Goal: Task Accomplishment & Management: Manage account settings

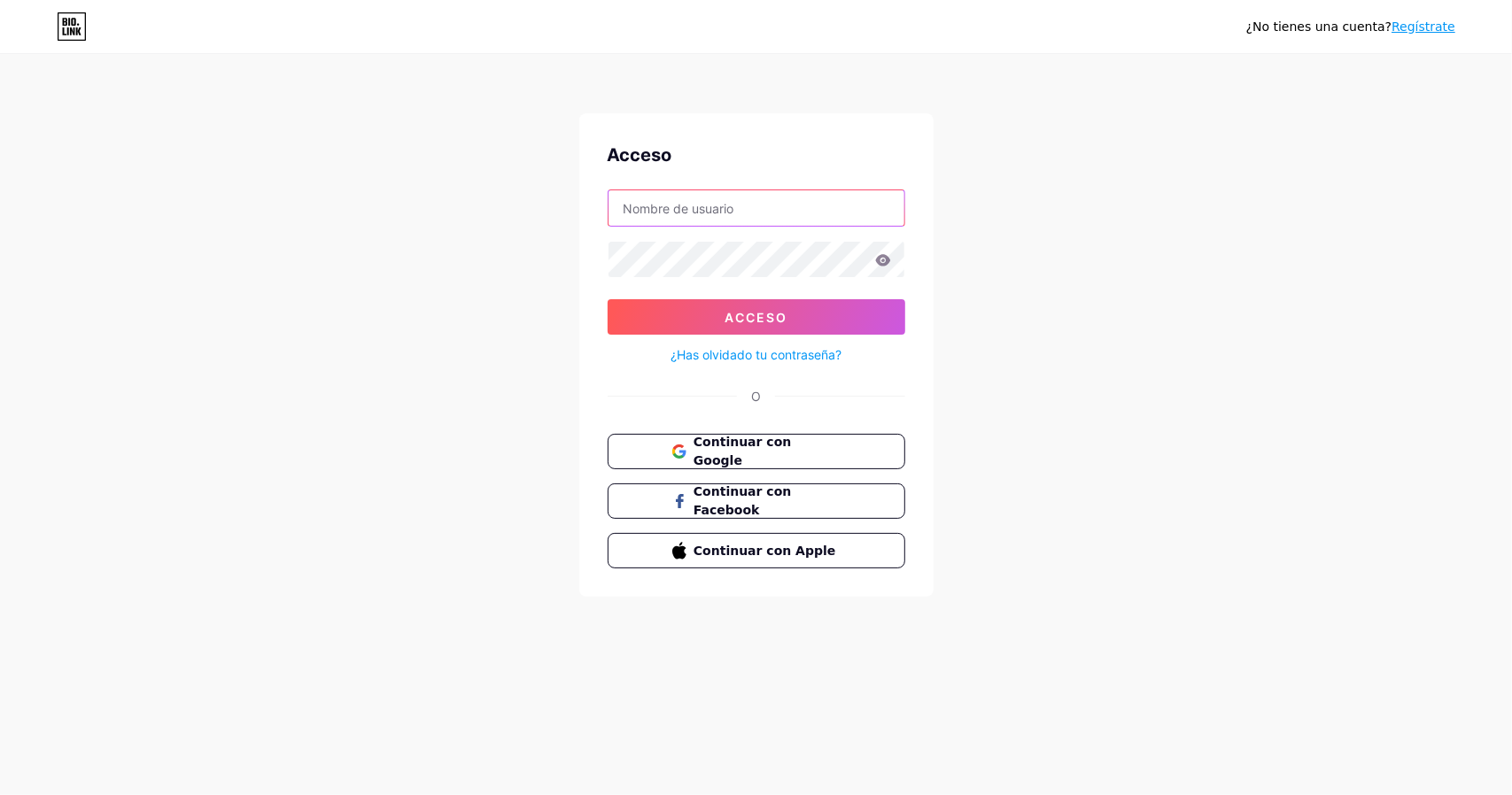
click at [669, 206] on input "text" at bounding box center [756, 208] width 295 height 36
type input "[EMAIL_ADDRESS][DOMAIN_NAME]"
click at [773, 457] on button "Continuar con Google" at bounding box center [756, 452] width 302 height 37
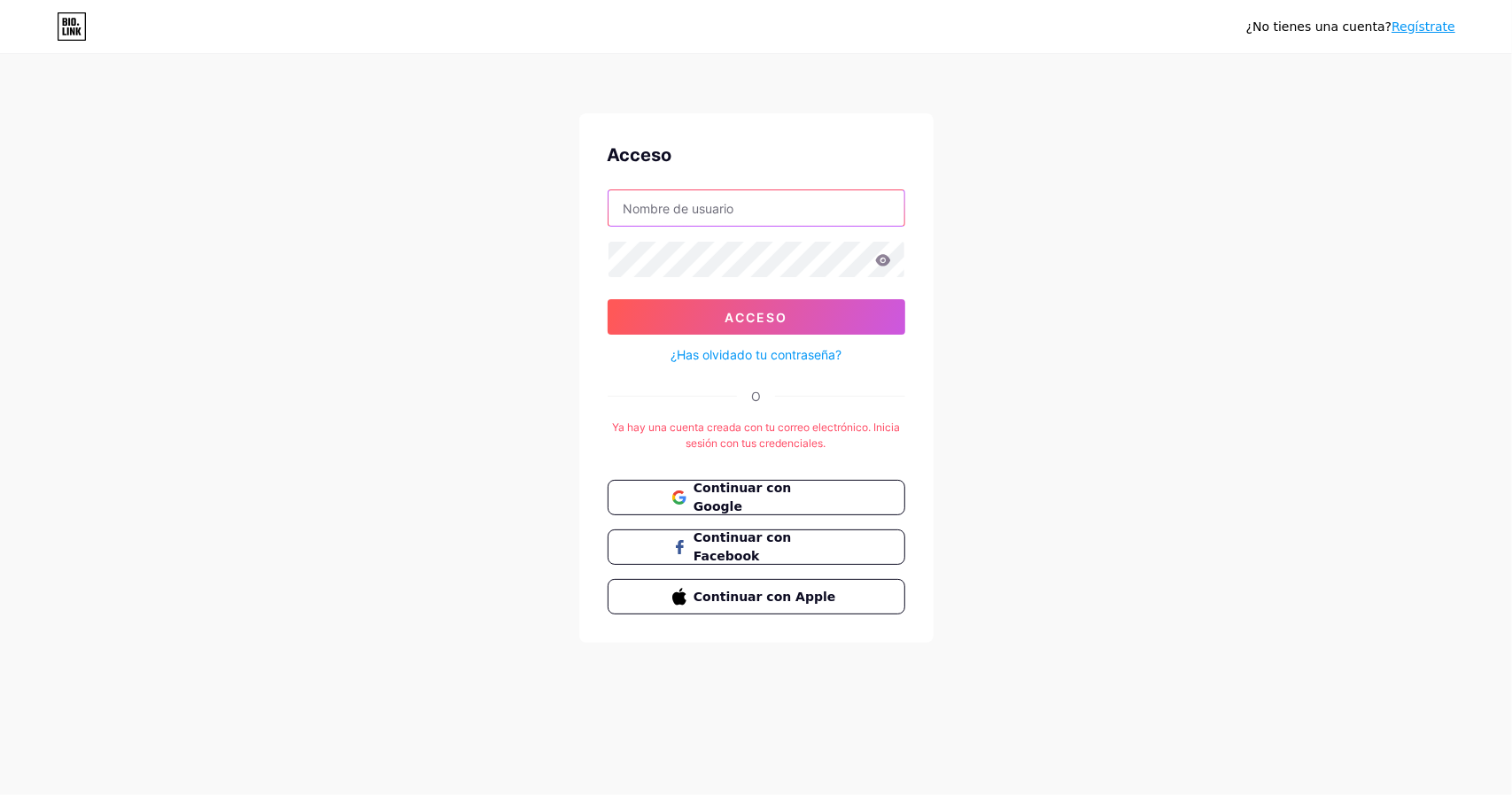
click at [666, 215] on input "text" at bounding box center [756, 208] width 295 height 36
type input "belgicavilorio@gmail.com"
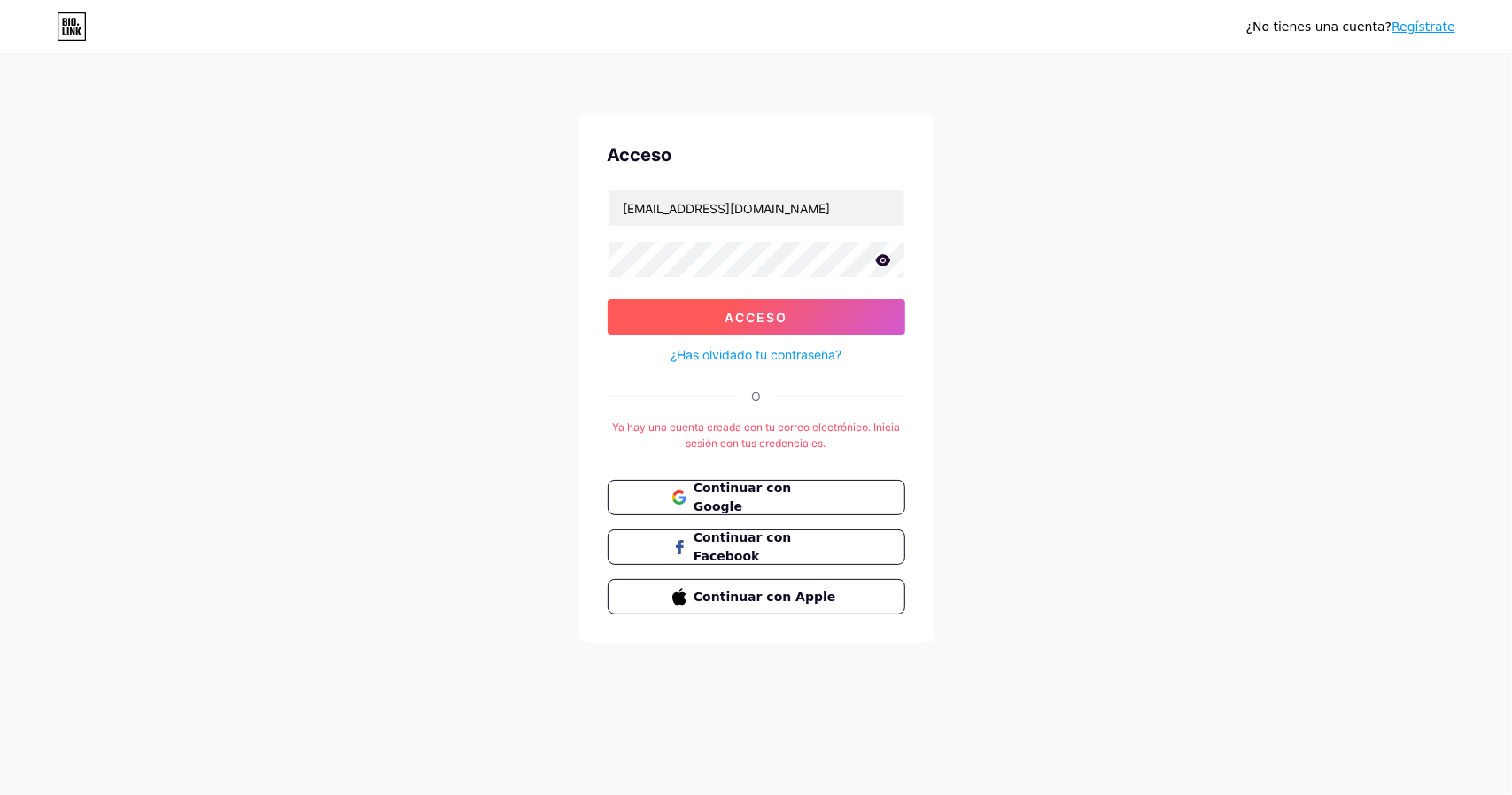
click at [714, 311] on button "Acceso" at bounding box center [756, 317] width 297 height 36
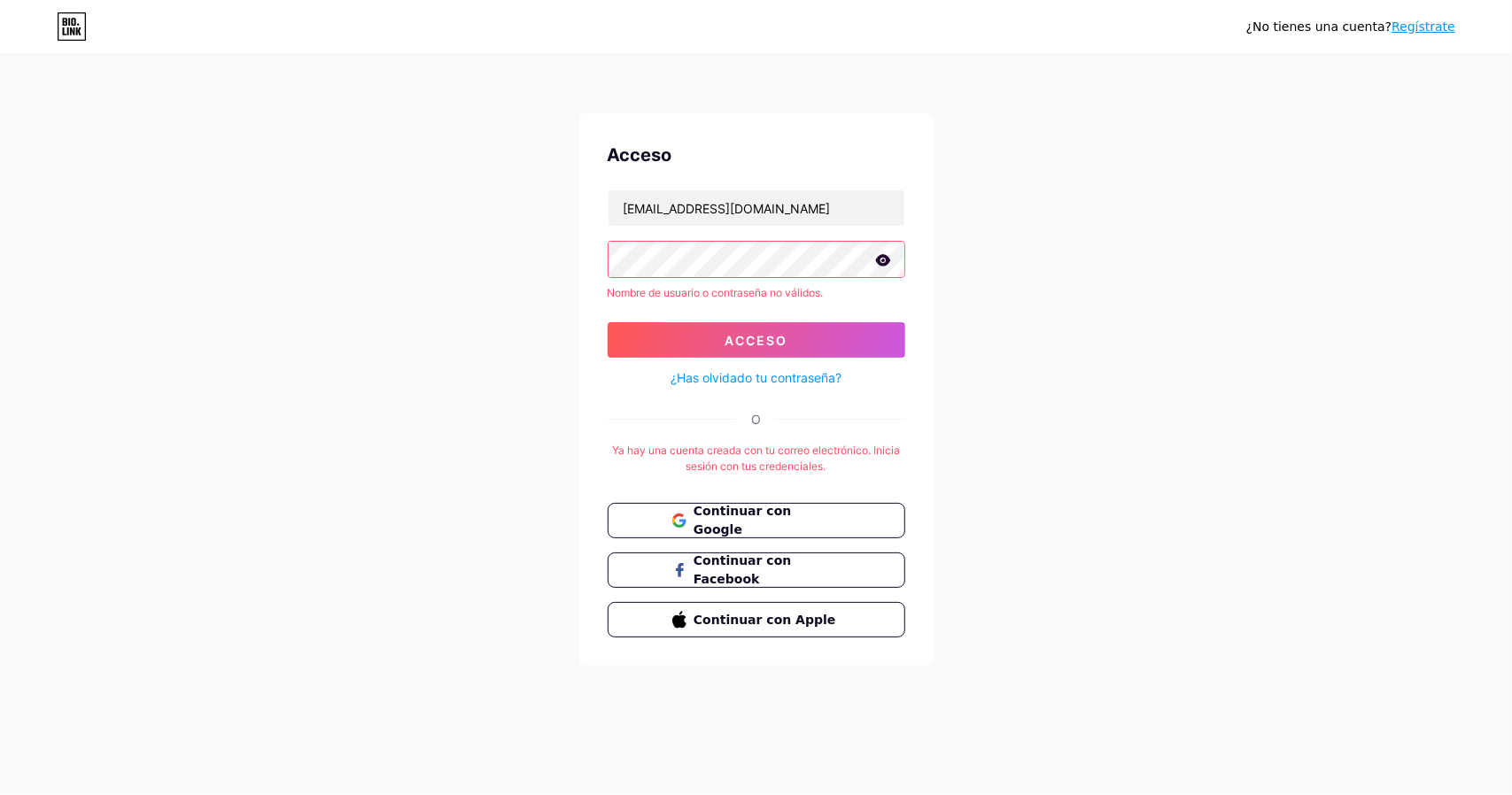
click at [1078, 321] on div "¿No tienes una cuenta? Regístrate Acceso belgicavilorio@gmail.com Nombre de usu…" at bounding box center [756, 361] width 1512 height 723
click at [885, 256] on icon at bounding box center [882, 260] width 15 height 12
click at [1037, 286] on div "¿No tienes una cuenta? Regístrate Acceso belgicavilorio@gmail.com Nombre de usu…" at bounding box center [756, 361] width 1512 height 723
click at [767, 377] on font "¿Has olvidado tu contraseña?" at bounding box center [756, 378] width 171 height 15
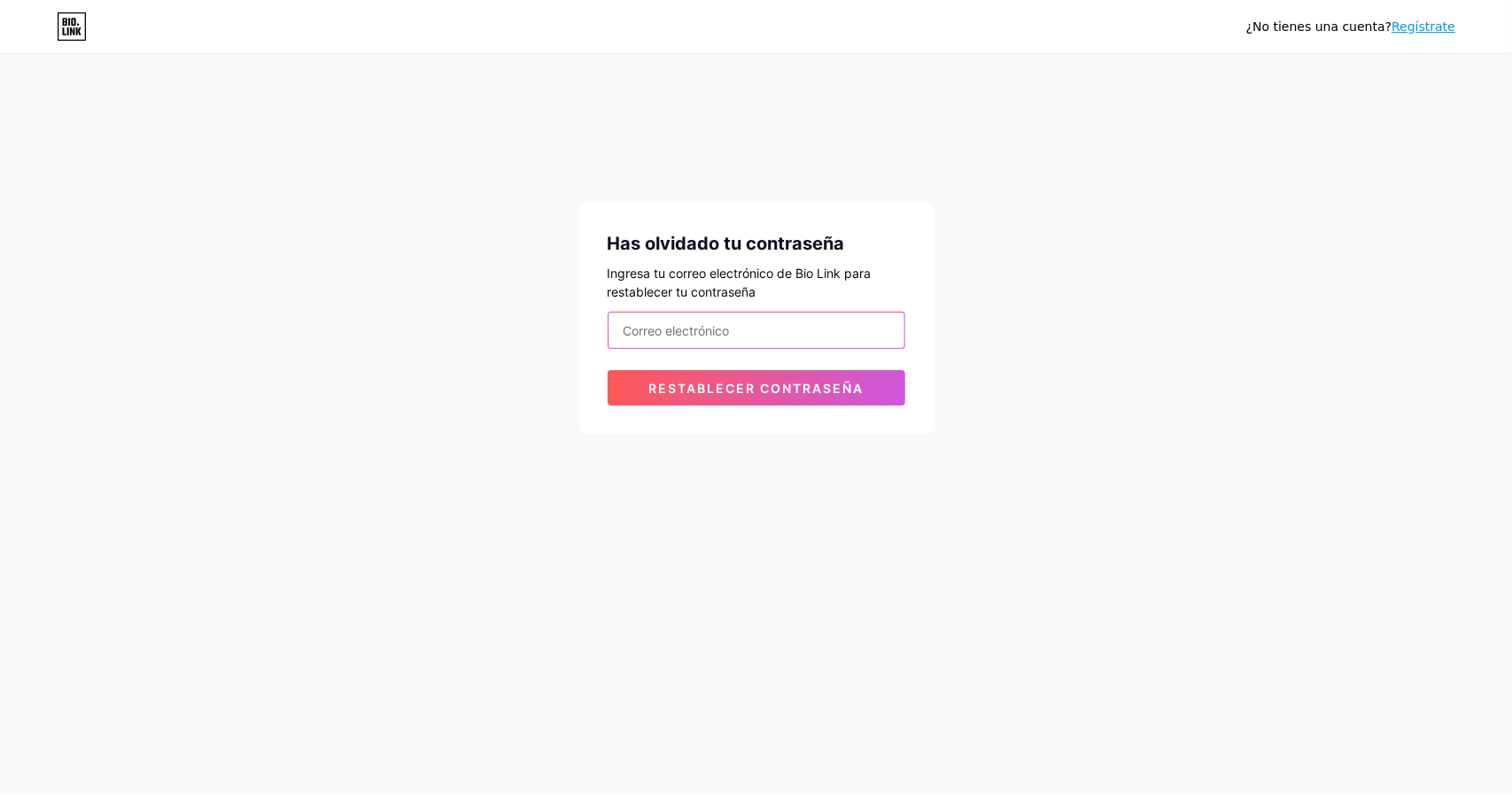
click at [674, 325] on input "email" at bounding box center [756, 330] width 295 height 36
type input "belgicavilorio@gmail.com"
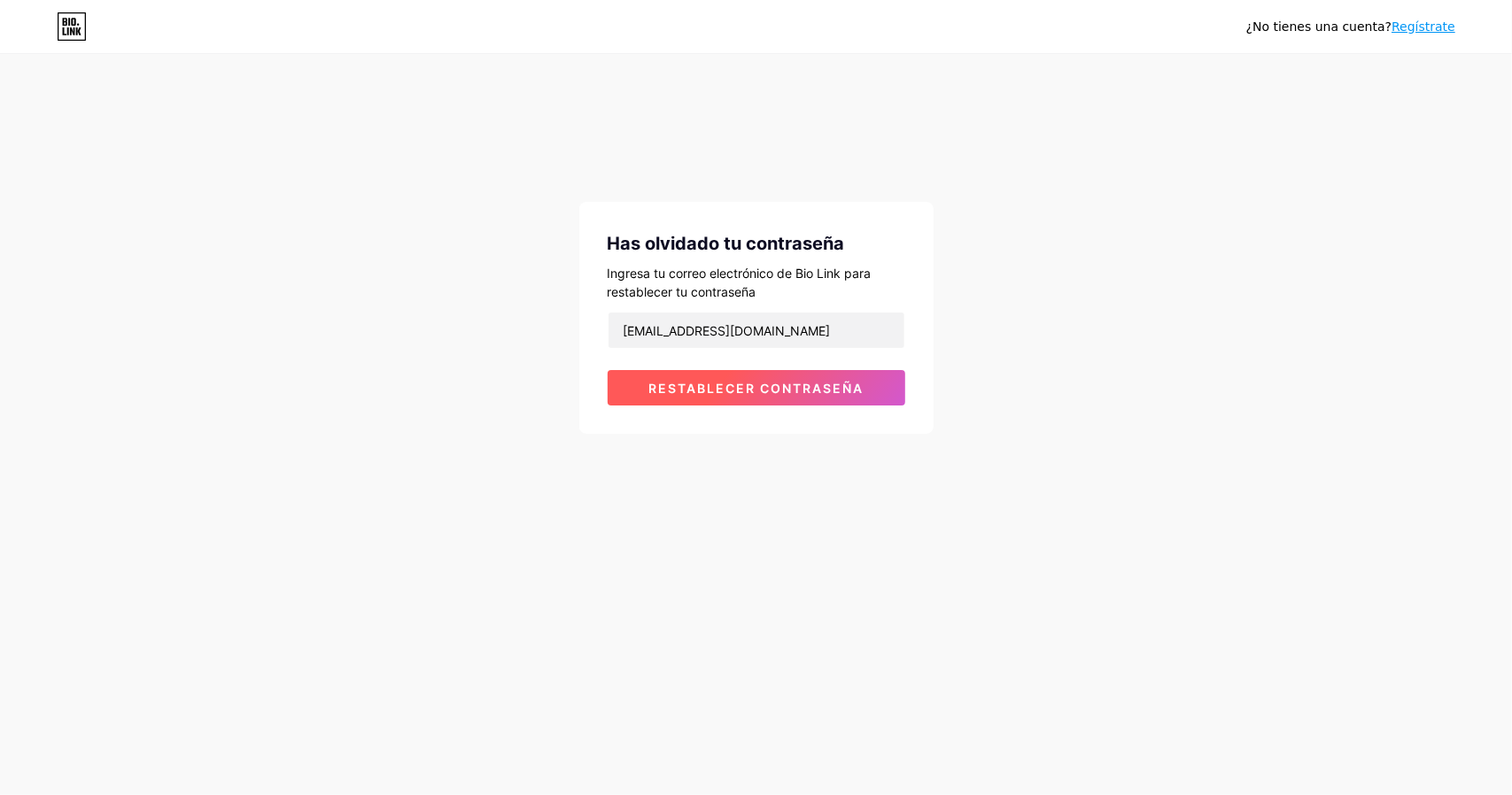
click at [720, 387] on font "Restablecer contraseña" at bounding box center [756, 388] width 215 height 15
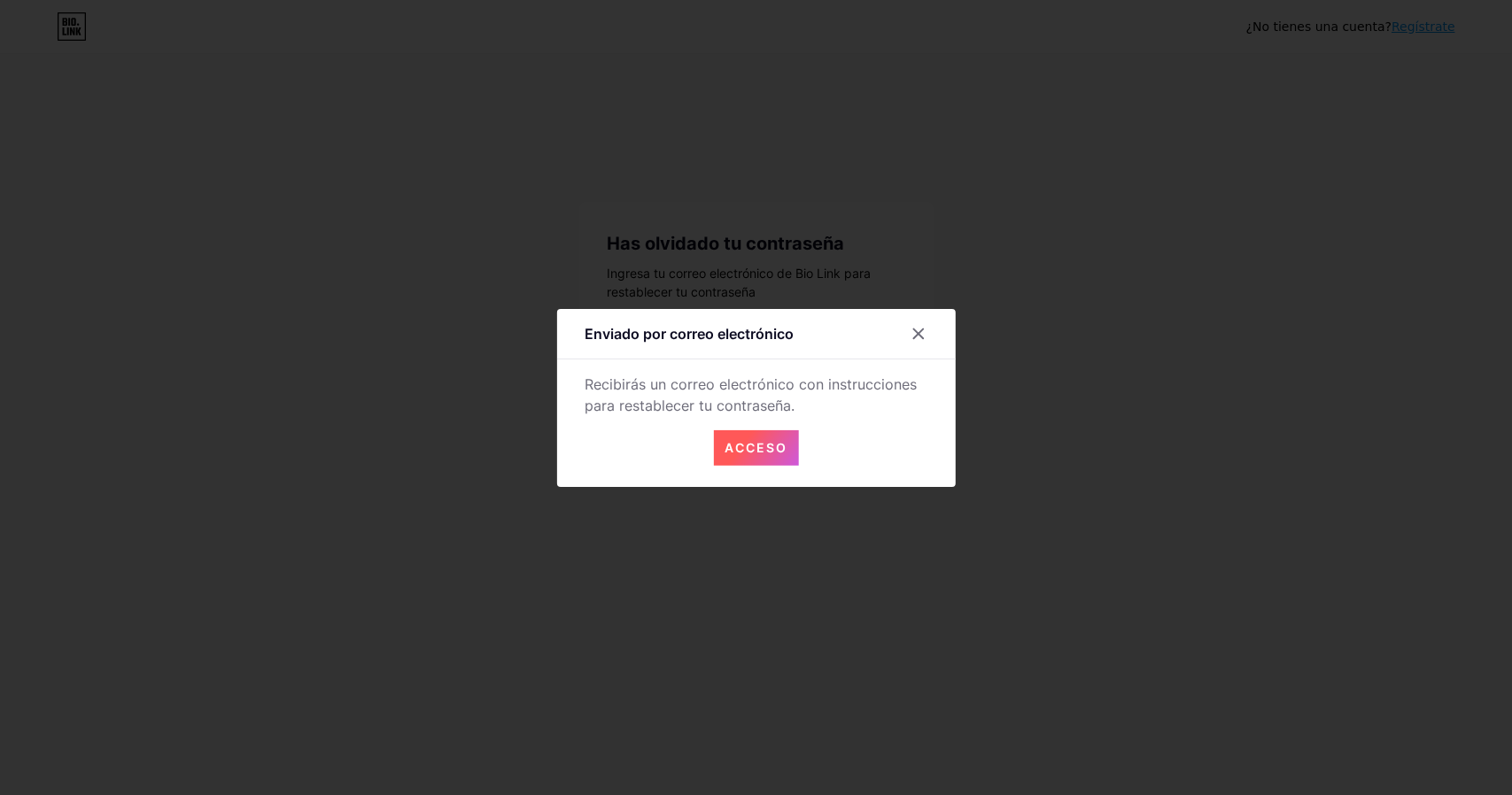
click at [741, 443] on font "Acceso" at bounding box center [756, 447] width 62 height 15
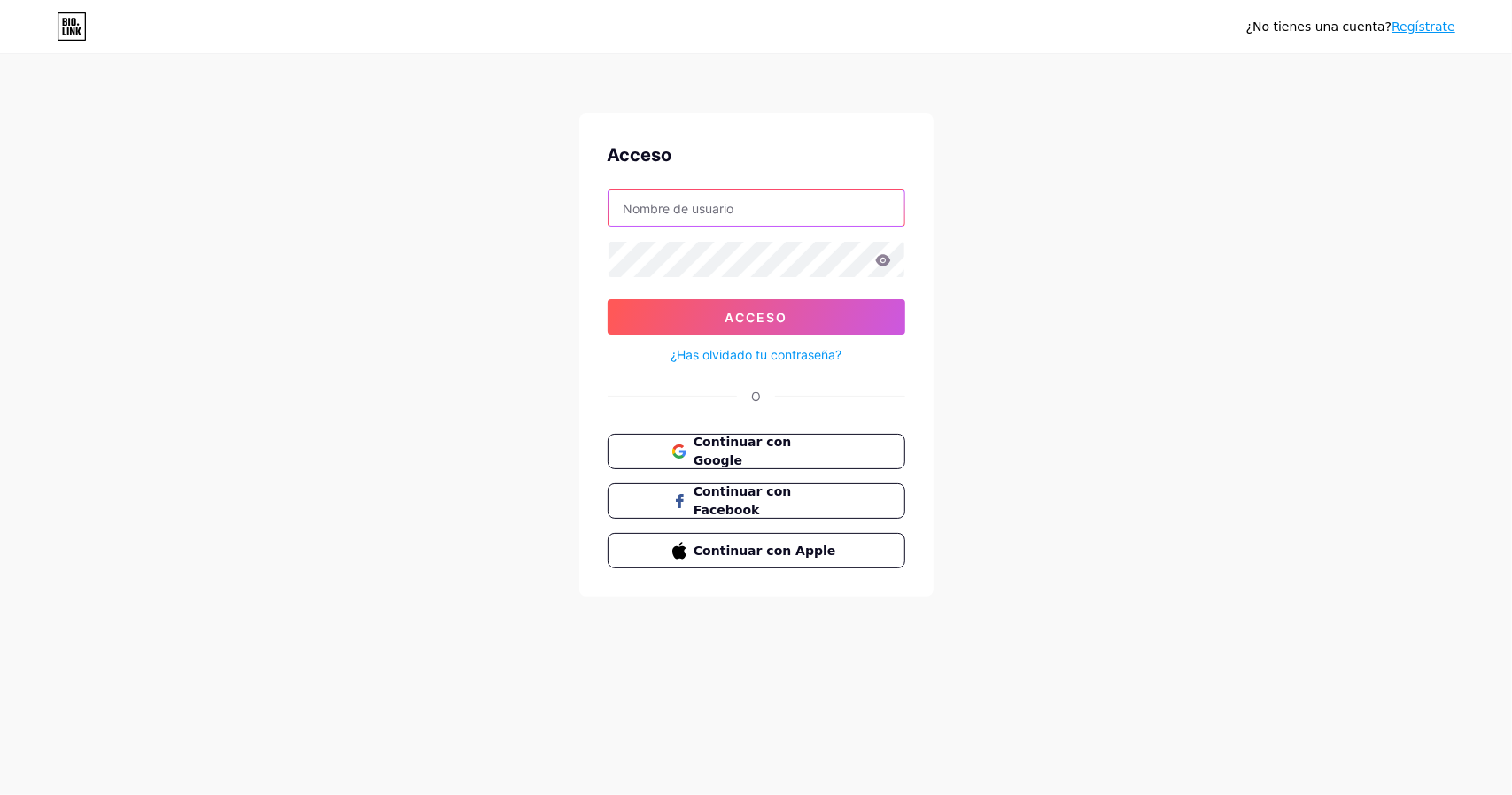
click at [686, 204] on input "text" at bounding box center [756, 208] width 295 height 36
type input "belgicavilorio@gmail.com"
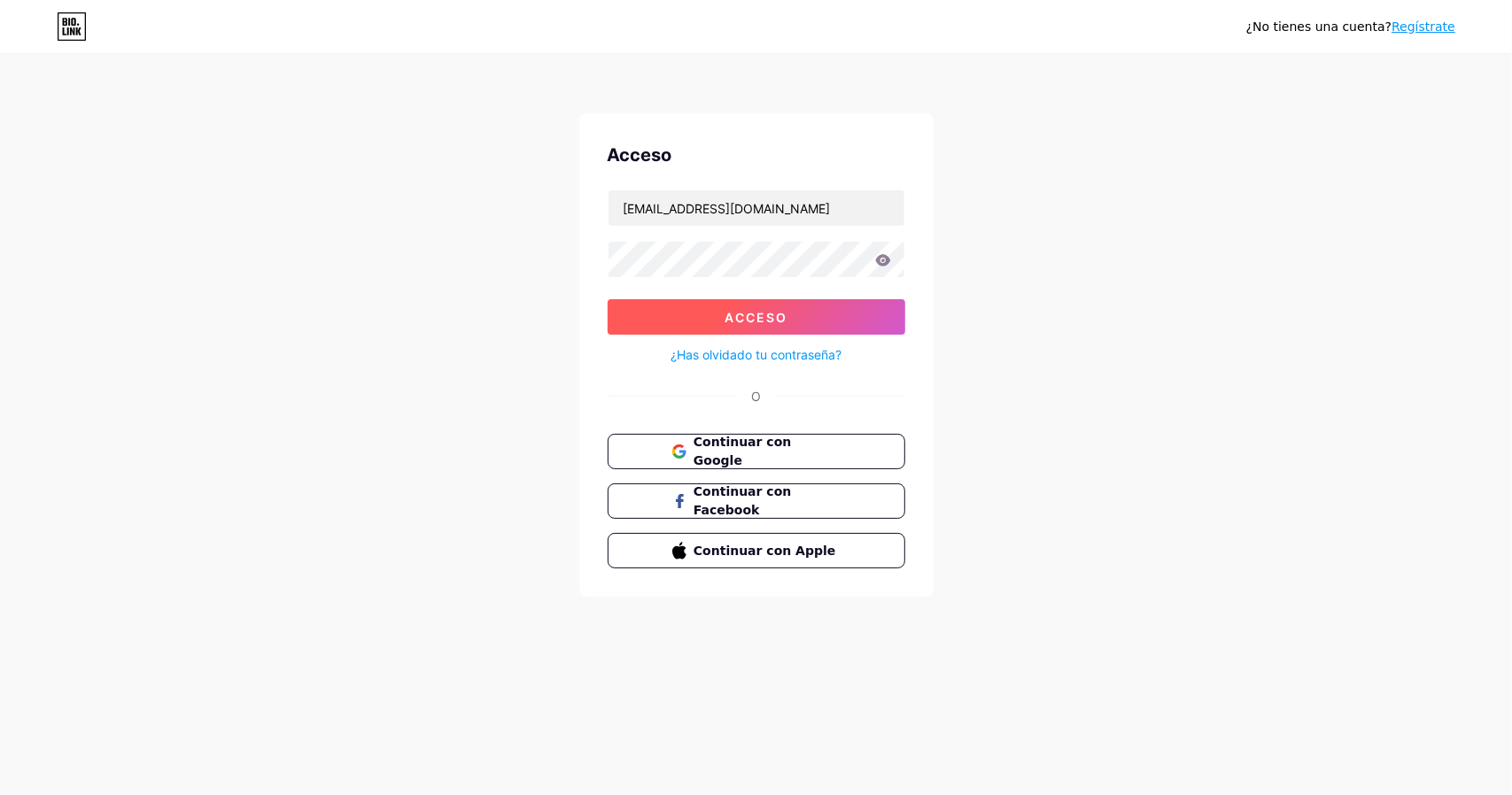
click at [766, 317] on font "Acceso" at bounding box center [756, 317] width 62 height 15
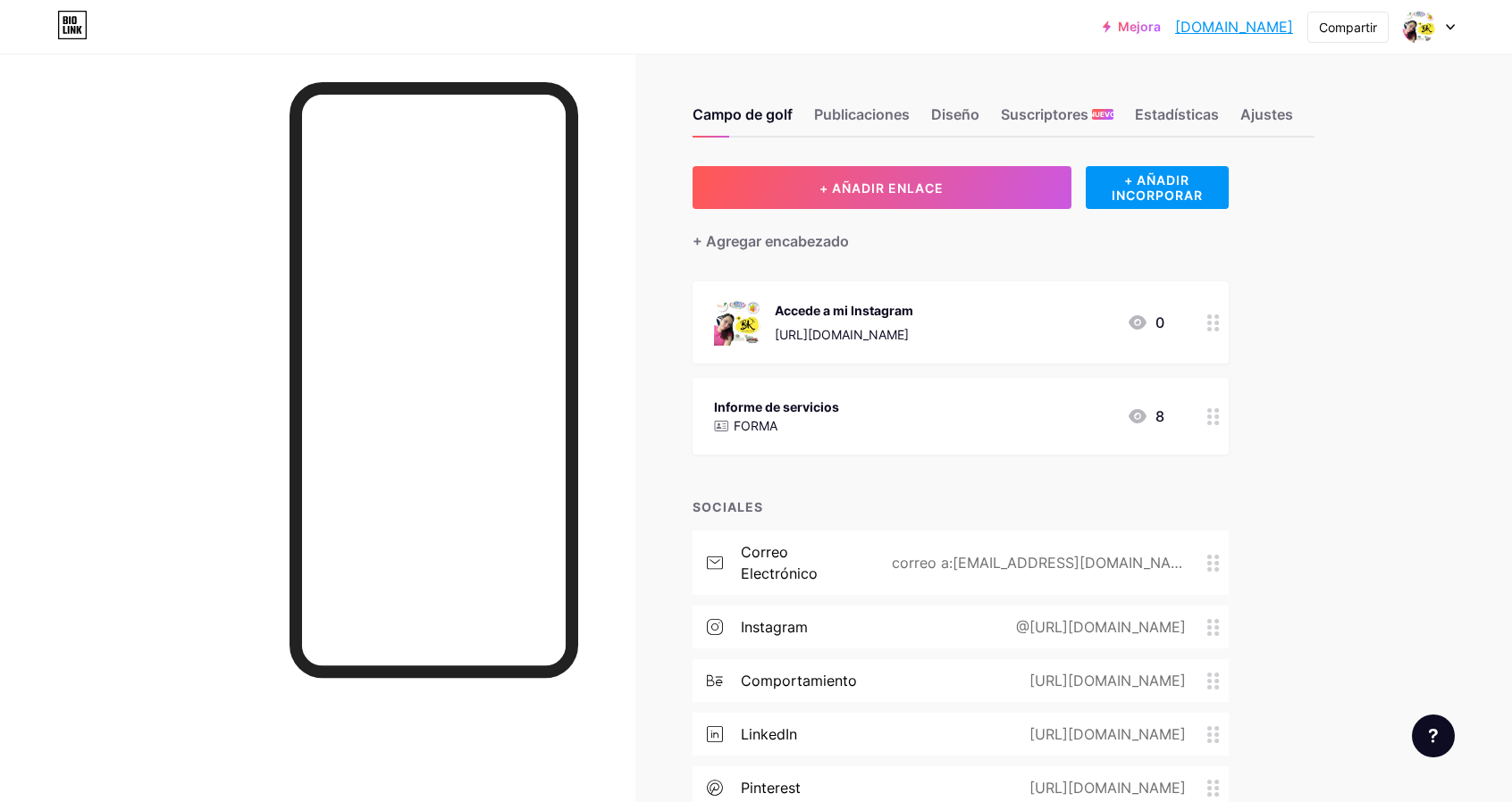
click at [909, 327] on font "https://www.instagram.com/disenograficocreativo_bk?igsh=NjY2eWJwN2szN2d4" at bounding box center [842, 334] width 134 height 15
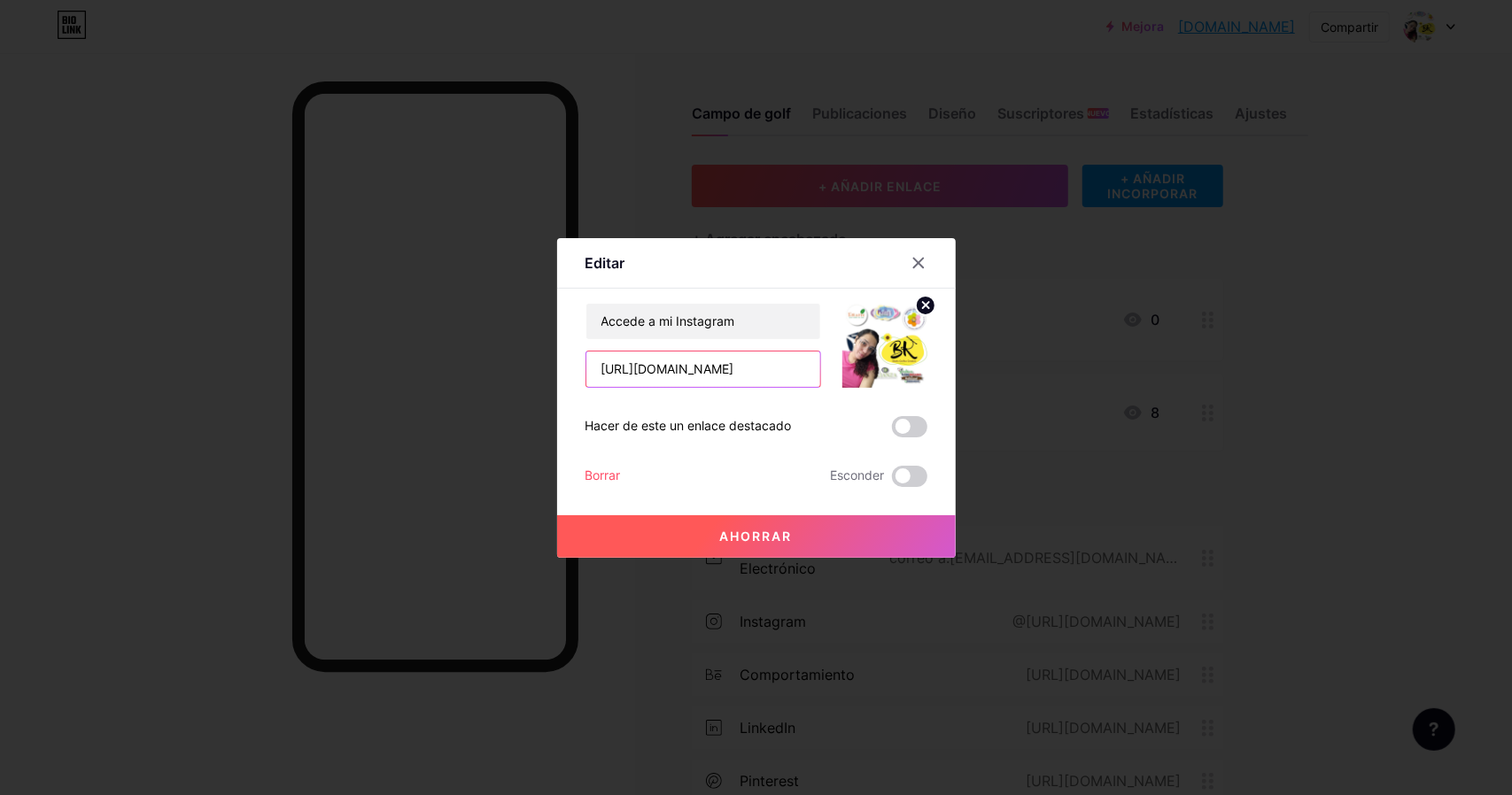
click at [756, 371] on input "https://www.instagram.com/disenograficocreativo_bk?igsh=NjY2eWJwN2szN2d4" at bounding box center [704, 370] width 234 height 36
drag, startPoint x: 798, startPoint y: 371, endPoint x: 375, endPoint y: 366, distance: 423.0
click at [375, 366] on div "Editar Contenido YouTube Reproduce videos de YouTube sin salir de tu página. AG…" at bounding box center [756, 398] width 1512 height 795
type input "graficocreativo_bk?igsh=NjY2eWJwN2szN2d4"
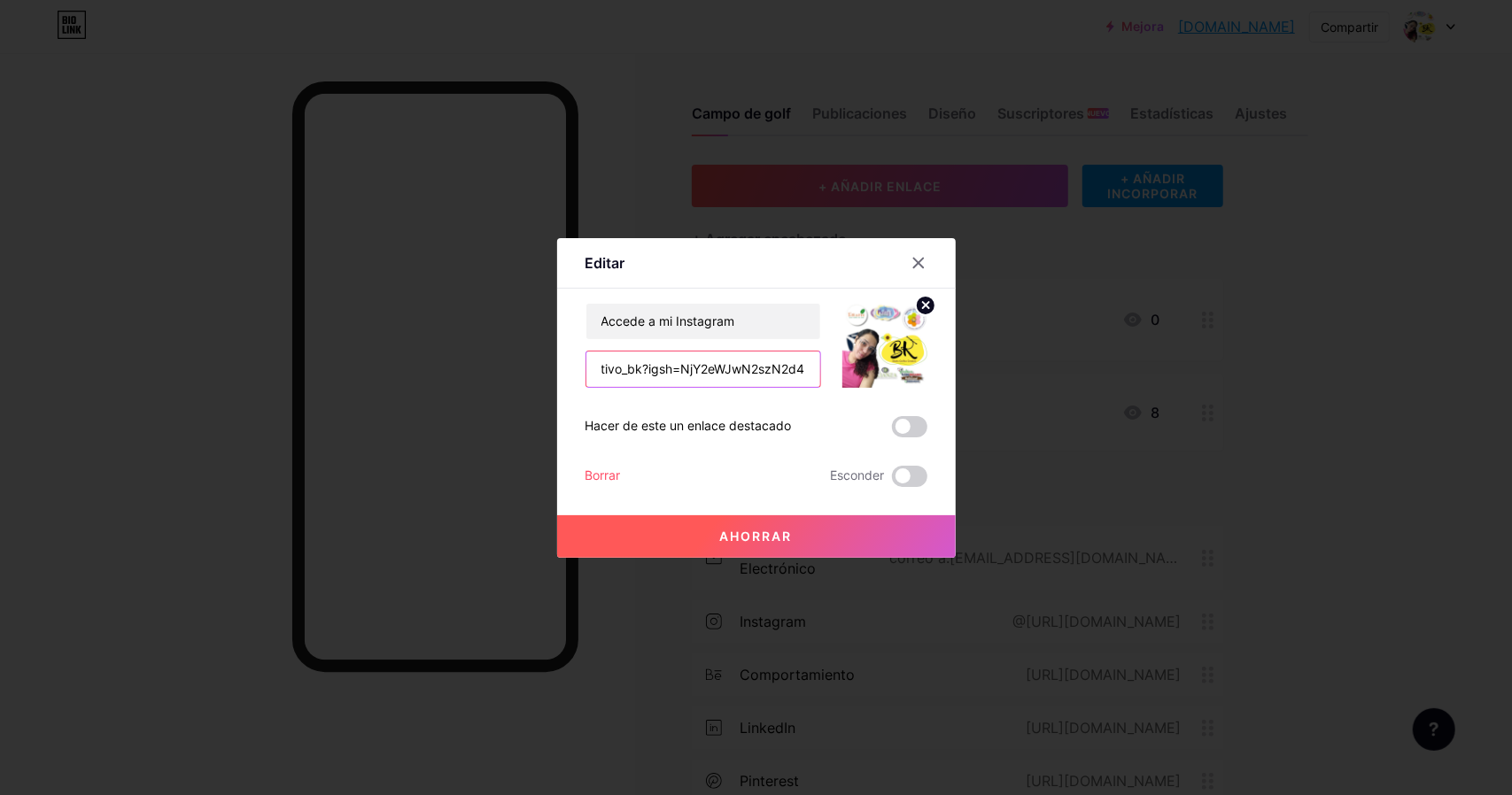
drag, startPoint x: 593, startPoint y: 369, endPoint x: 953, endPoint y: 383, distance: 360.3
click at [953, 383] on div "Editar Contenido YouTube Reproduce videos de YouTube sin salir de tu página. AG…" at bounding box center [756, 398] width 1512 height 795
click at [906, 420] on span at bounding box center [910, 426] width 36 height 21
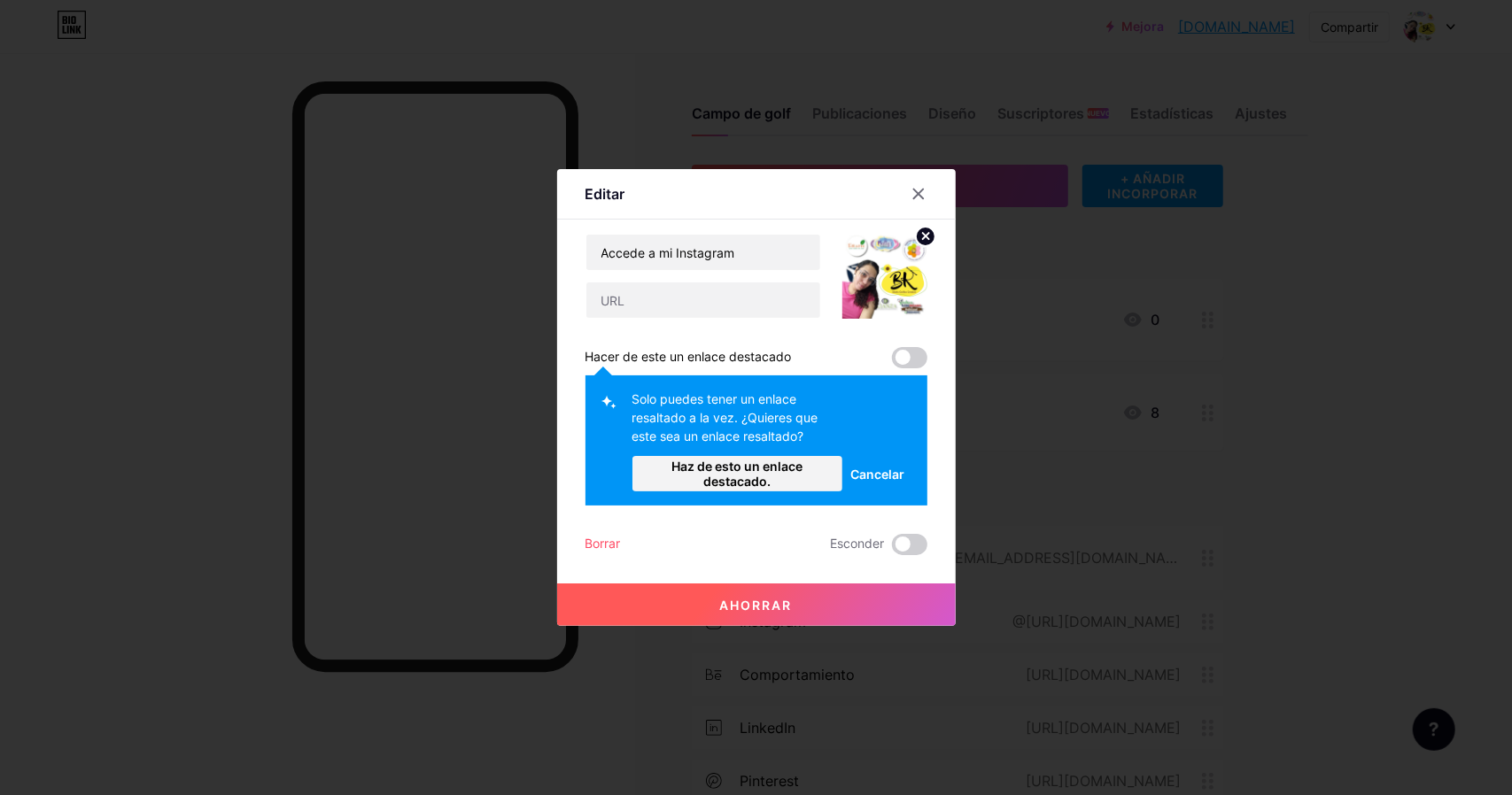
click at [876, 471] on font "Cancelar" at bounding box center [877, 474] width 55 height 15
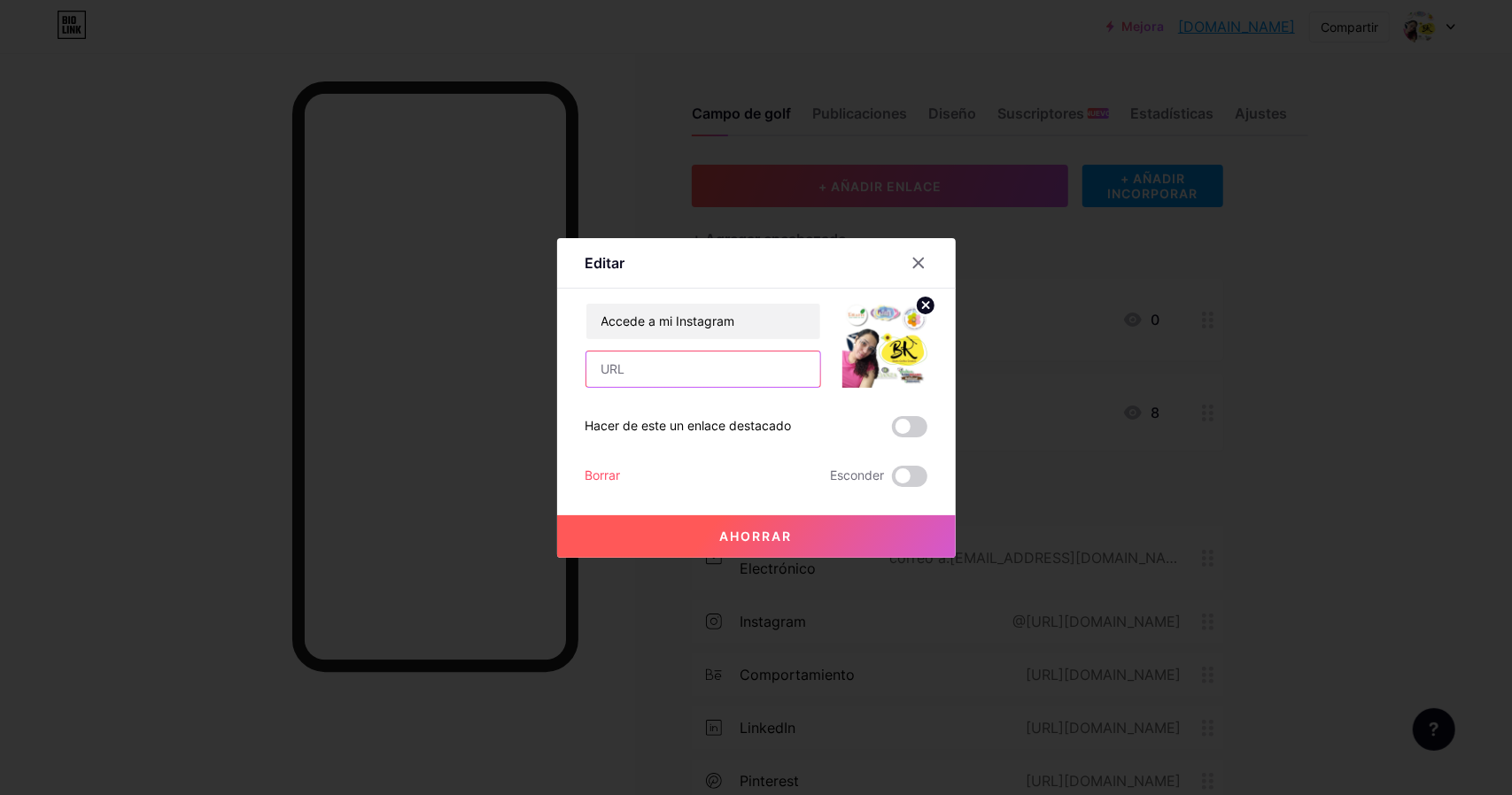
click at [671, 368] on input "text" at bounding box center [704, 370] width 234 height 36
click at [668, 380] on input "text" at bounding box center [704, 370] width 234 height 36
paste input "[URL][DOMAIN_NAME]"
type input "[URL][DOMAIN_NAME]"
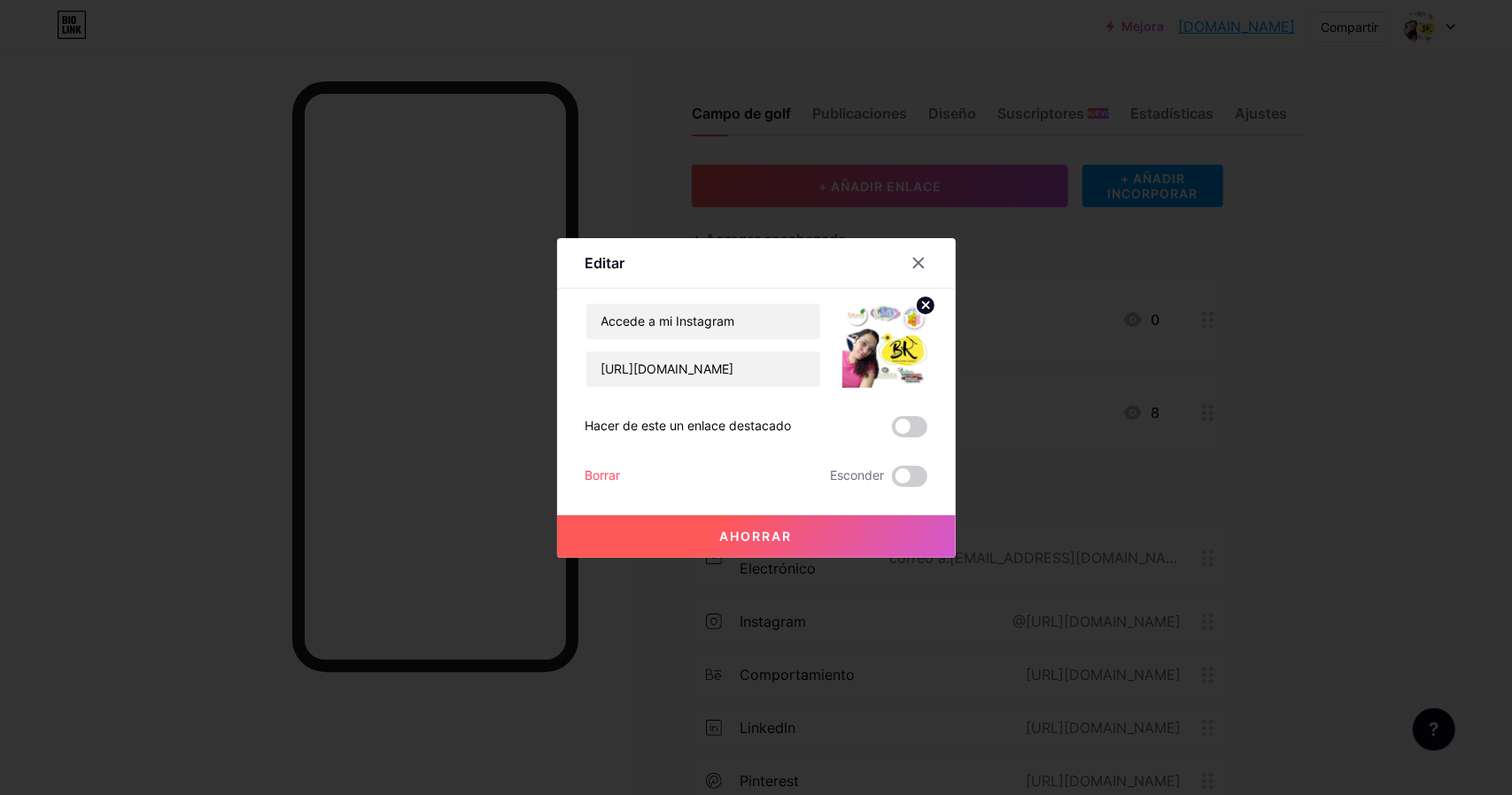
click at [779, 537] on font "Ahorrar" at bounding box center [756, 535] width 72 height 15
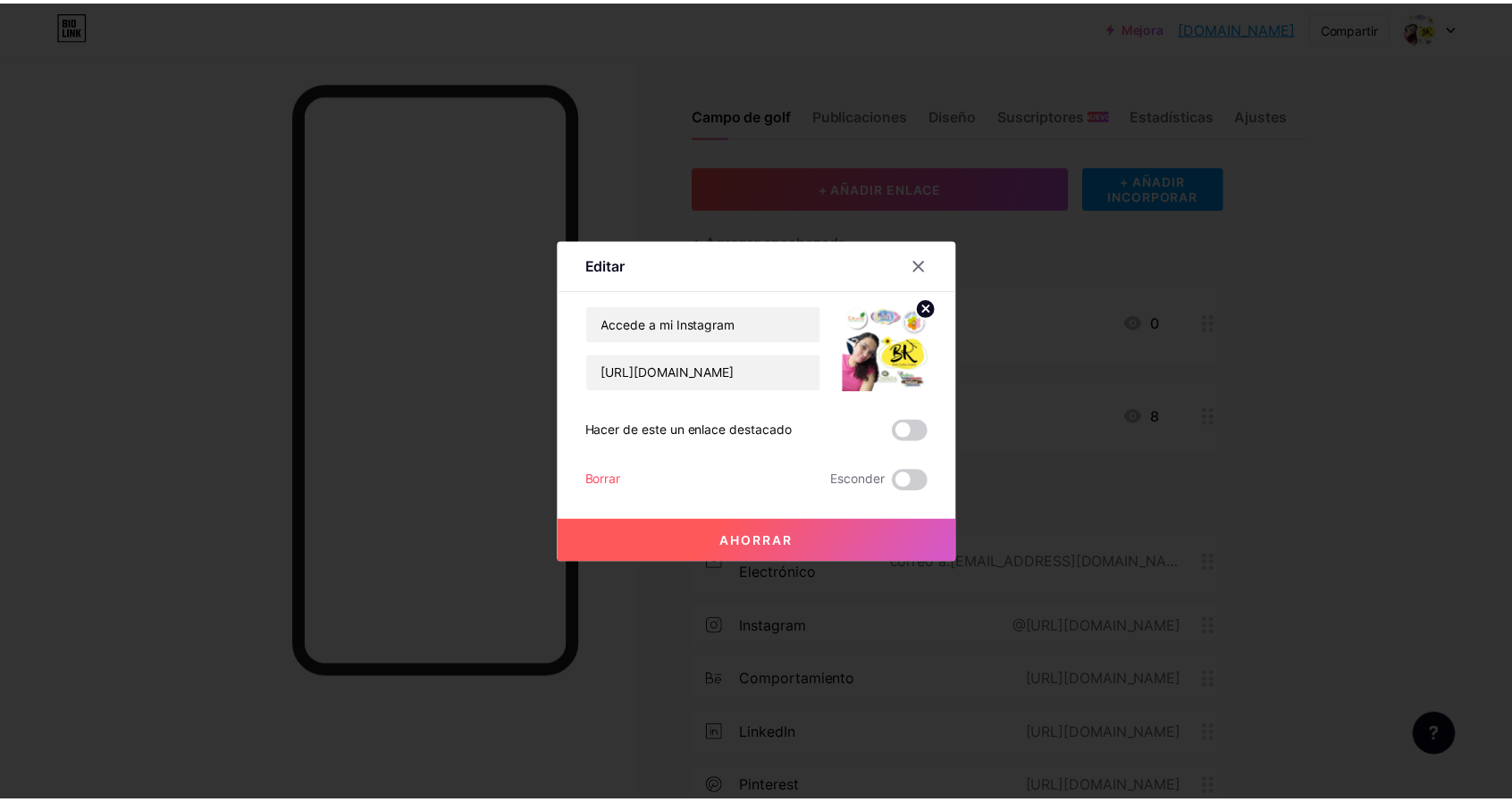
scroll to position [0, 0]
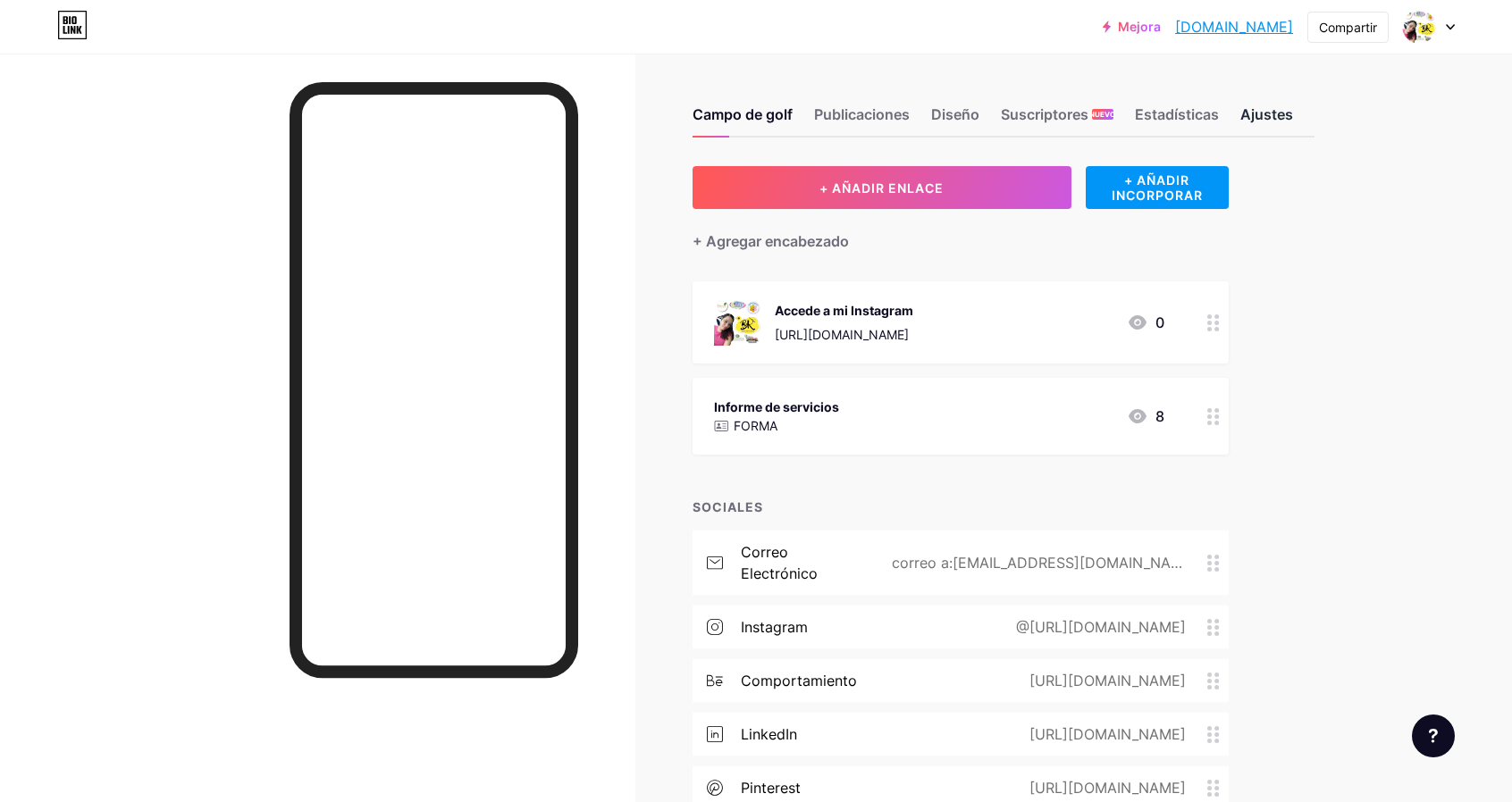
click at [1271, 114] on font "Ajustes" at bounding box center [1266, 114] width 53 height 18
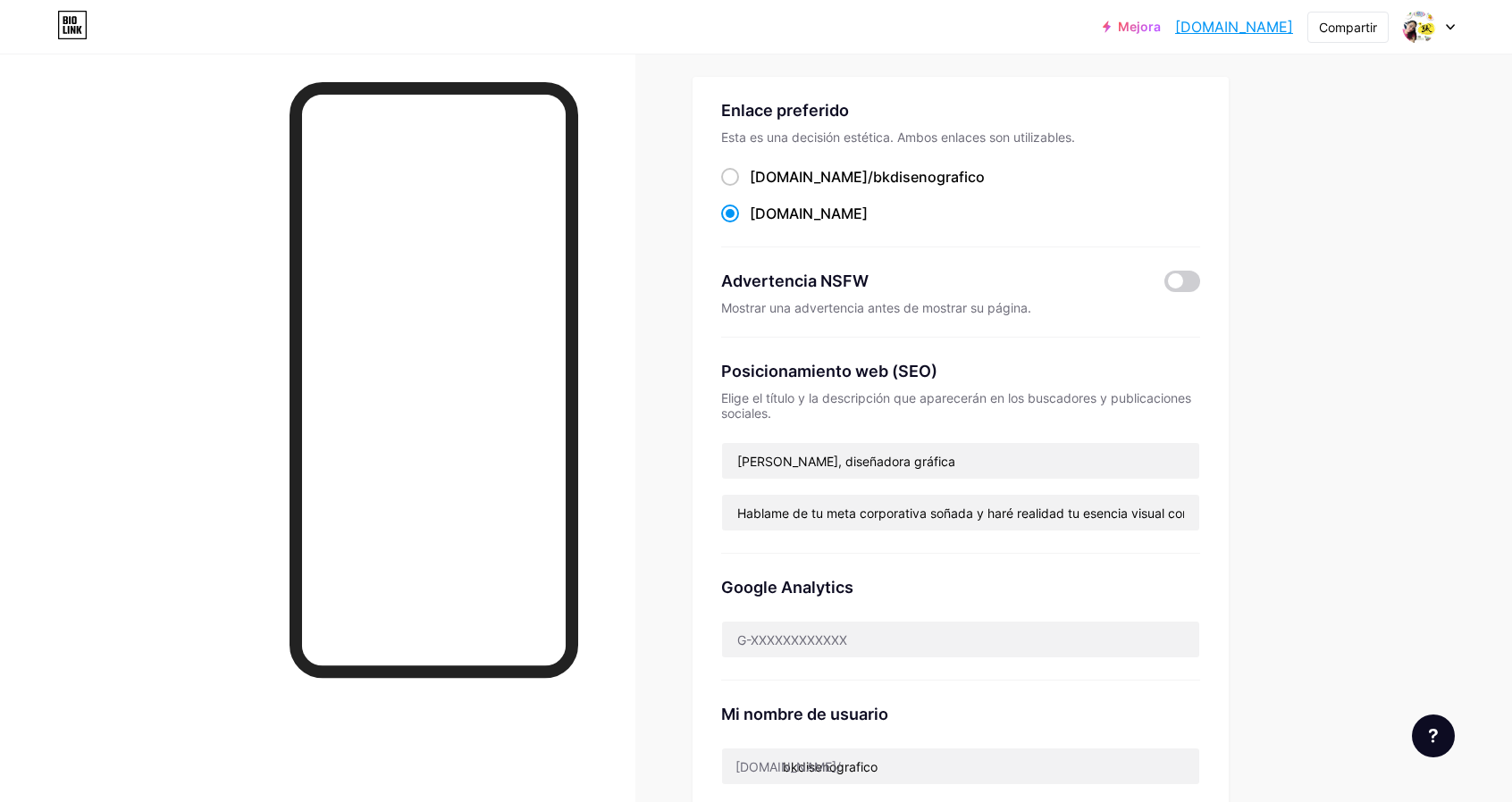
scroll to position [179, 0]
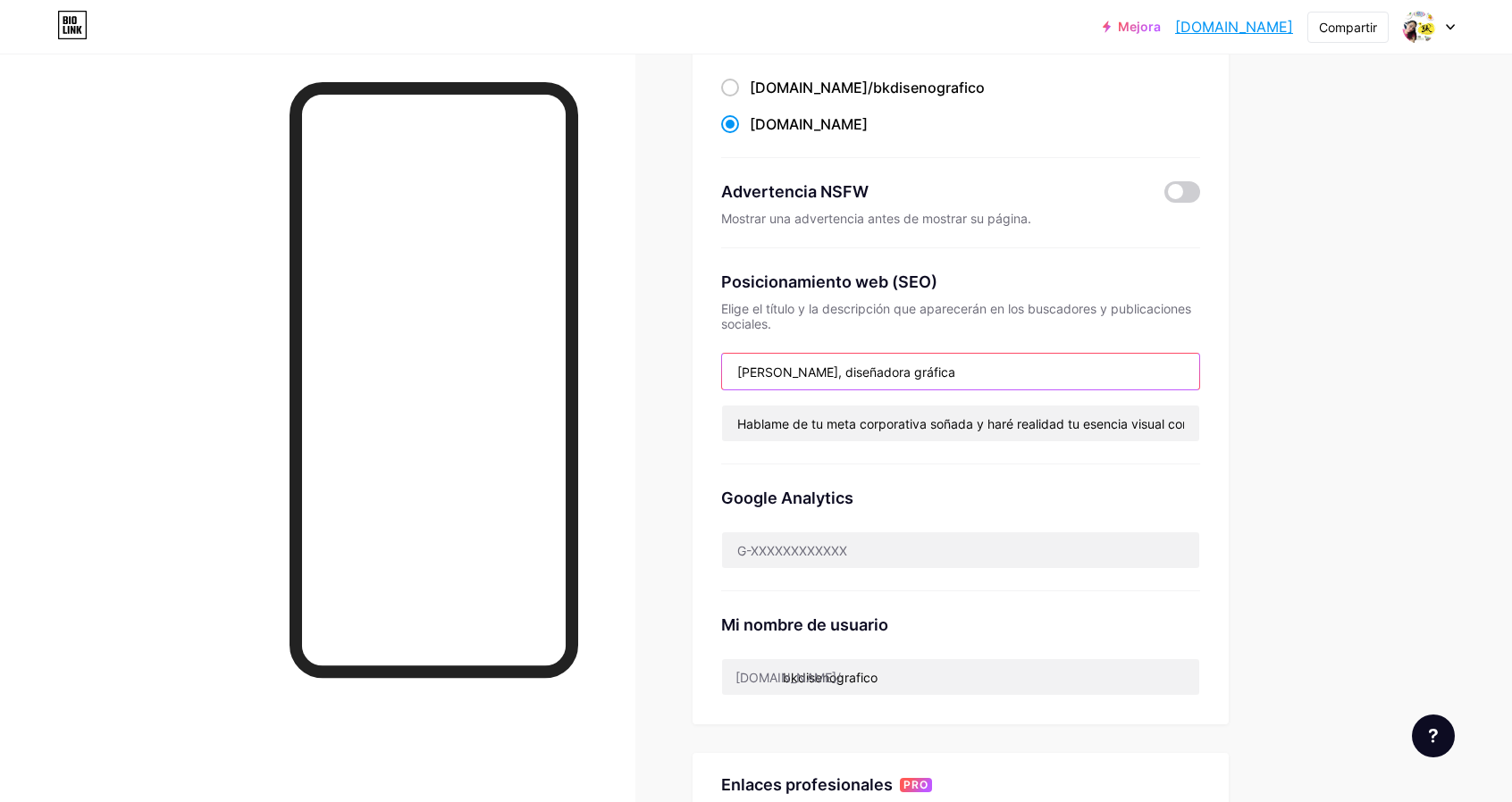
click at [835, 369] on input "Bel Rodríguez, diseñadora gráfica" at bounding box center [960, 372] width 477 height 36
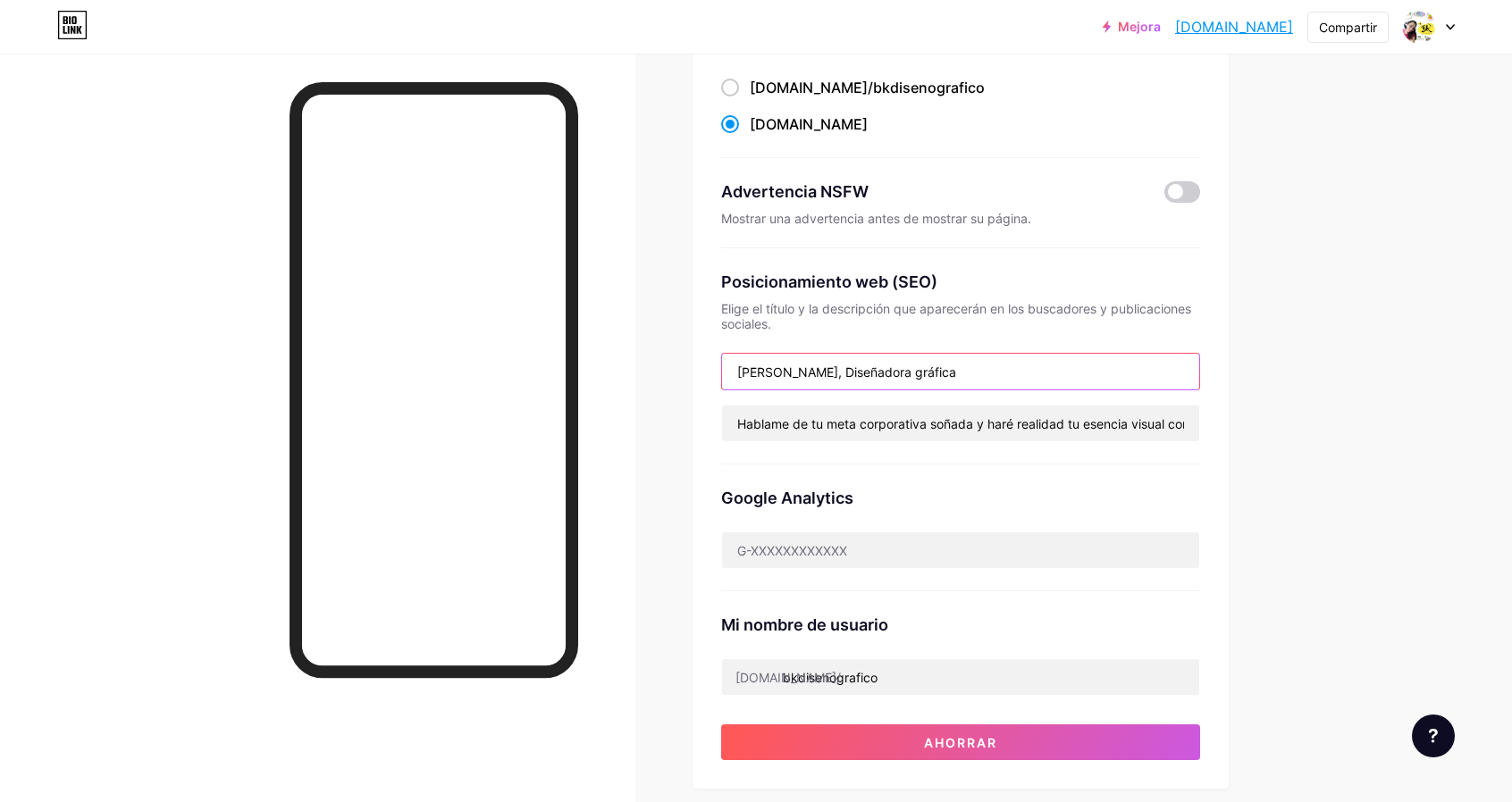
drag, startPoint x: 906, startPoint y: 371, endPoint x: 921, endPoint y: 381, distance: 18.1
click at [906, 371] on input "Bel Rodríguez, Diseñadora gráfica" at bounding box center [960, 372] width 477 height 36
type input "[PERSON_NAME], Diseñadora Gráfica"
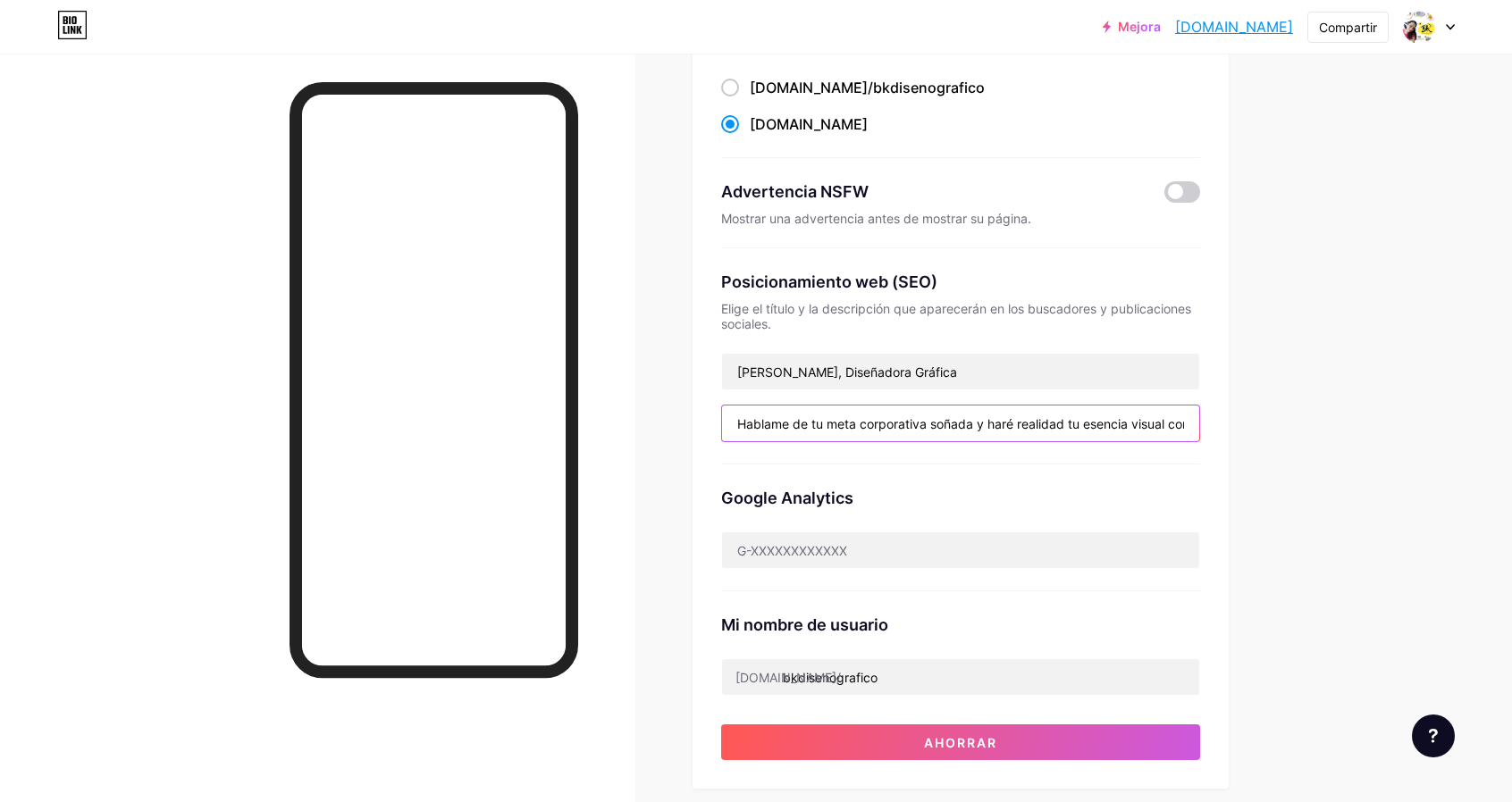
click at [876, 419] on input "Hablame de tu meta corporativa soñada y haré realidad tu esencia visual corpora…" at bounding box center [960, 424] width 477 height 36
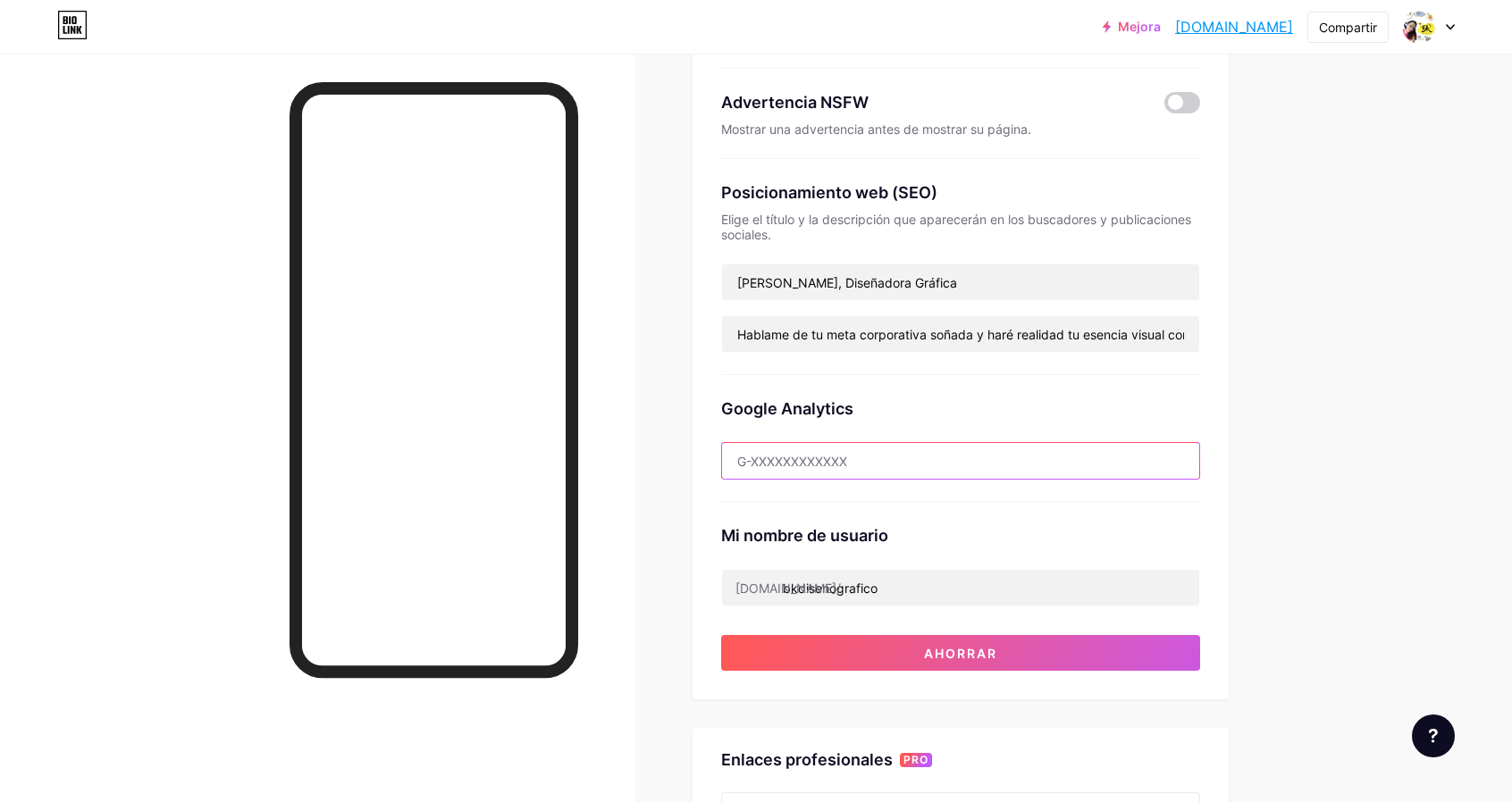
click at [861, 458] on input "text" at bounding box center [960, 461] width 477 height 36
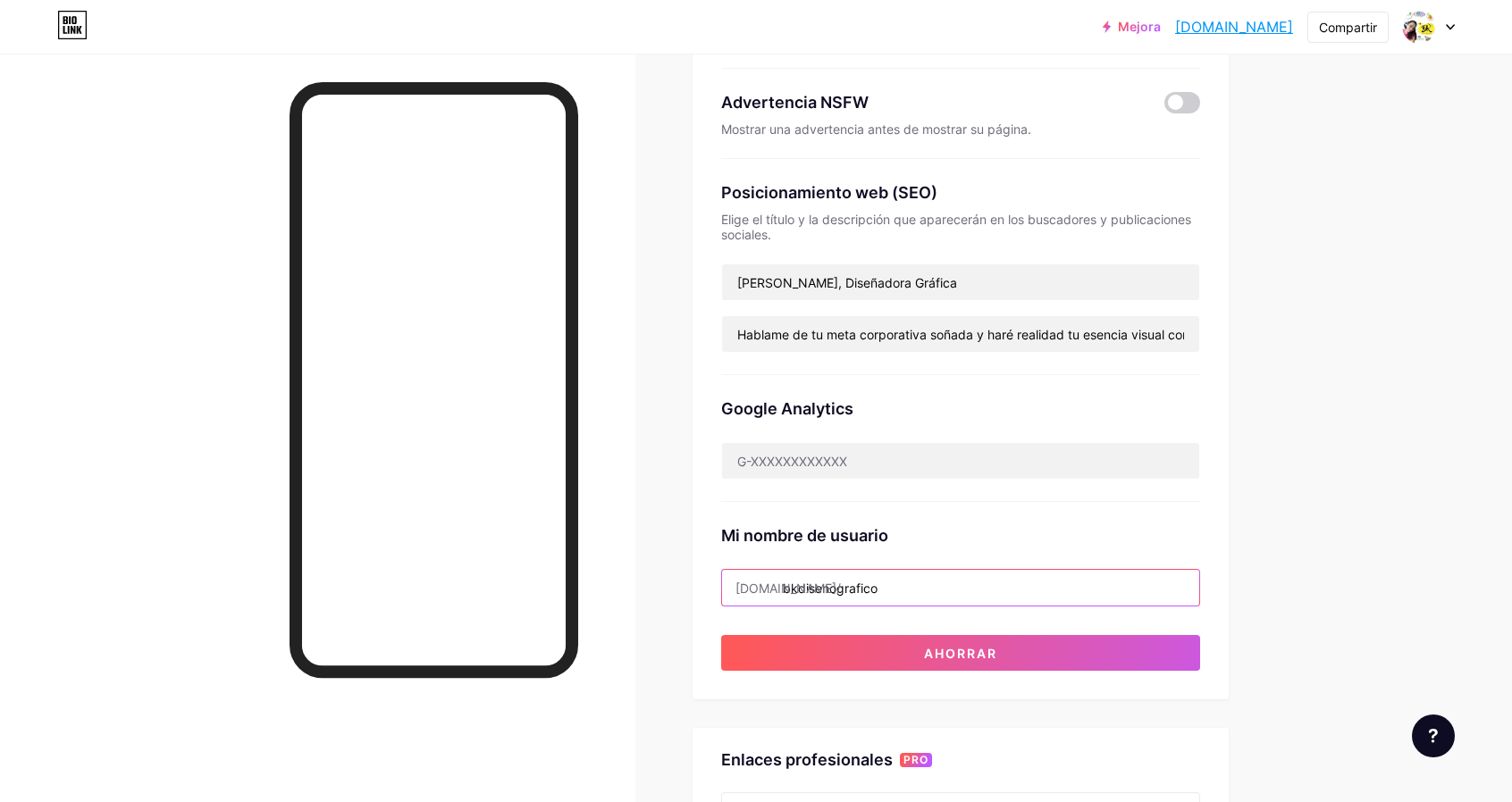
drag, startPoint x: 871, startPoint y: 593, endPoint x: 885, endPoint y: 585, distance: 15.6
click at [873, 592] on input "bkdisenografico" at bounding box center [960, 588] width 477 height 36
click at [797, 585] on input "bkdisenografico" at bounding box center [960, 588] width 477 height 36
drag, startPoint x: 788, startPoint y: 585, endPoint x: 976, endPoint y: 584, distance: 187.7
click at [976, 587] on input "bkdisenografico" at bounding box center [960, 588] width 477 height 36
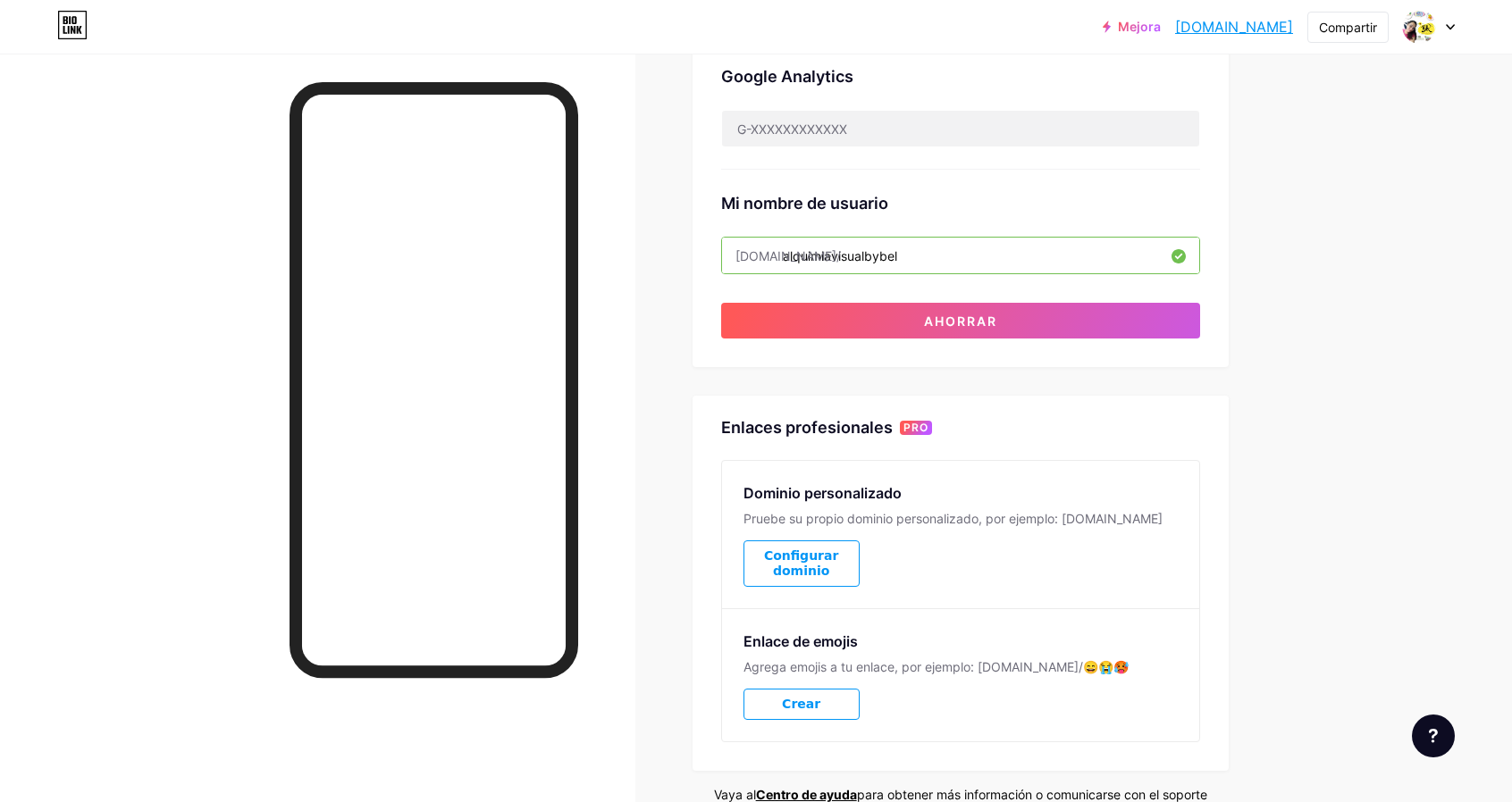
scroll to position [422, 0]
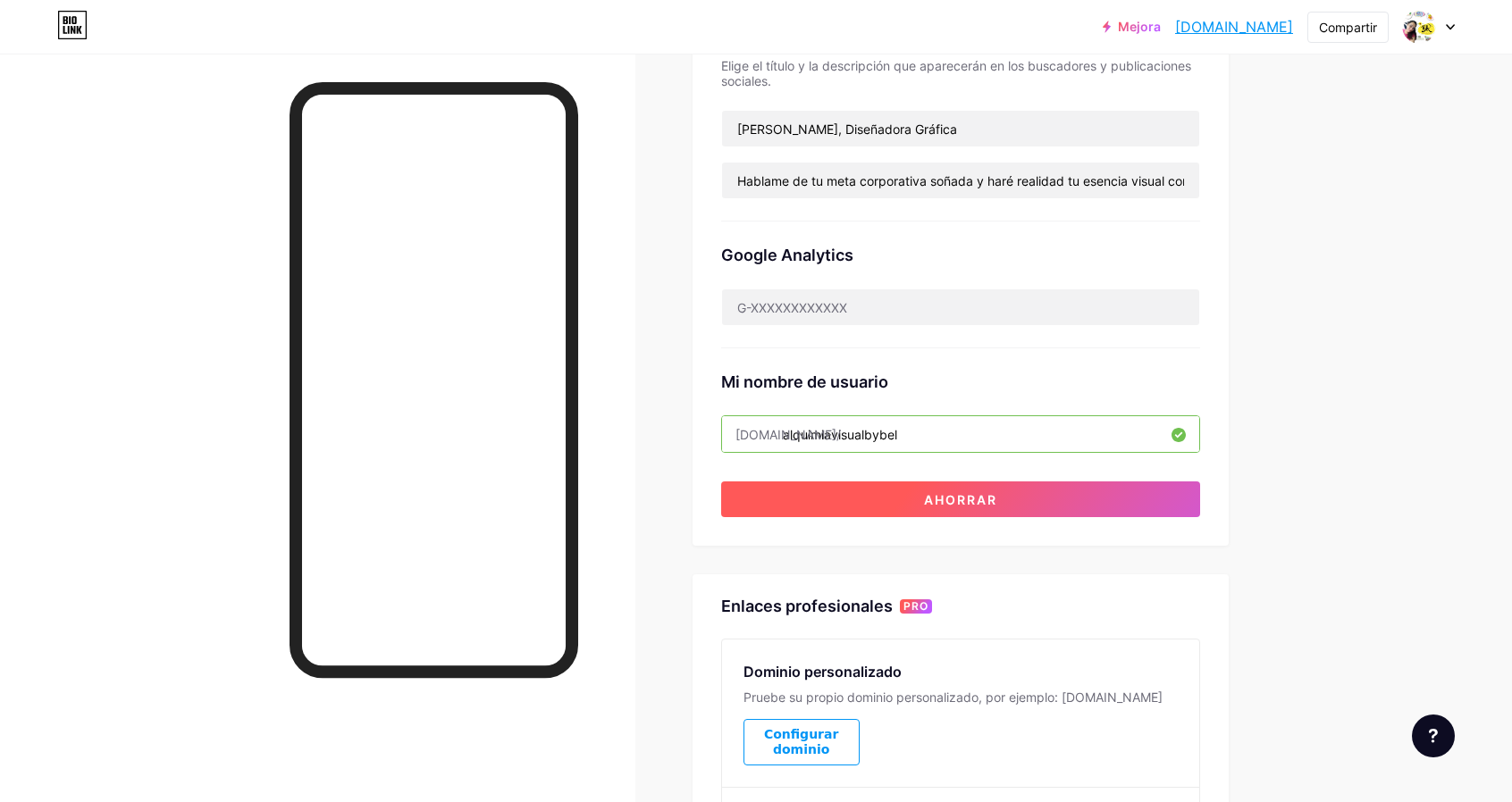
type input "alquimiavisualbybel"
click at [956, 496] on font "Ahorrar" at bounding box center [960, 499] width 73 height 15
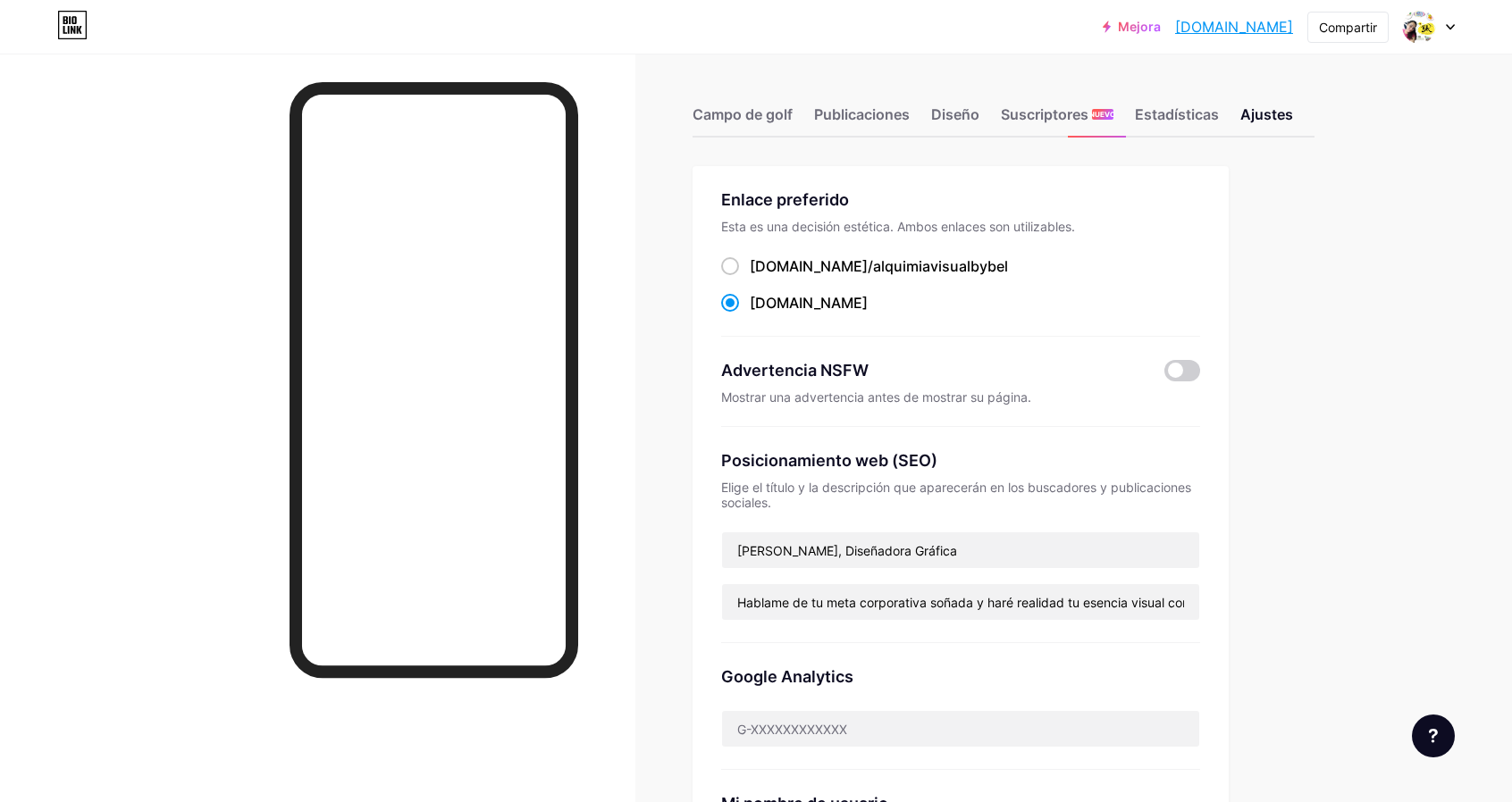
click at [1406, 266] on div "Mejora alquimiavisualb... [DOMAIN_NAME] Compartir Cambiar de cuenta [PERSON_NAM…" at bounding box center [756, 716] width 1512 height 1433
click at [1410, 28] on img at bounding box center [1419, 27] width 29 height 29
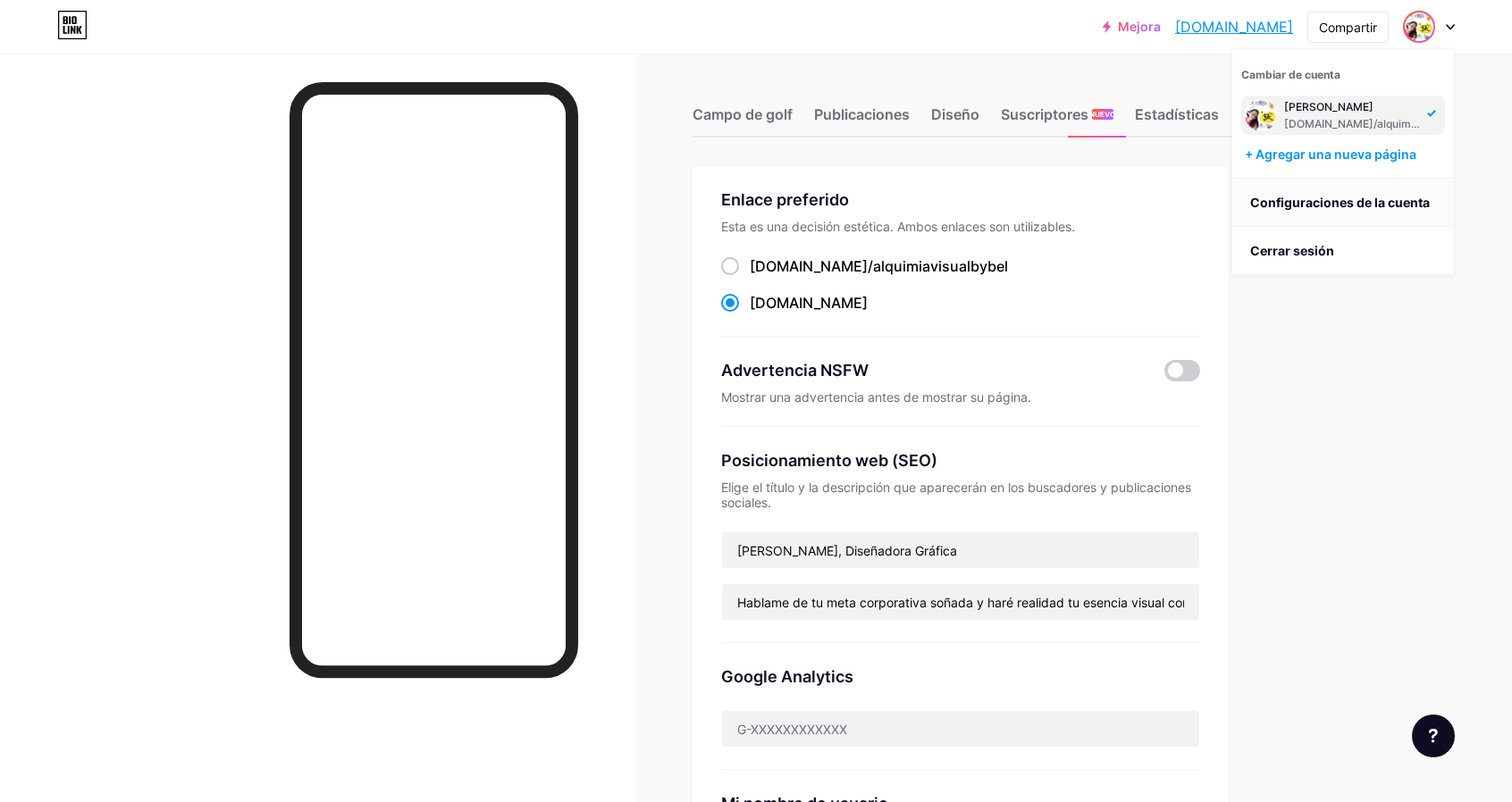
click at [1323, 195] on font "Configuraciones de la cuenta" at bounding box center [1340, 202] width 180 height 15
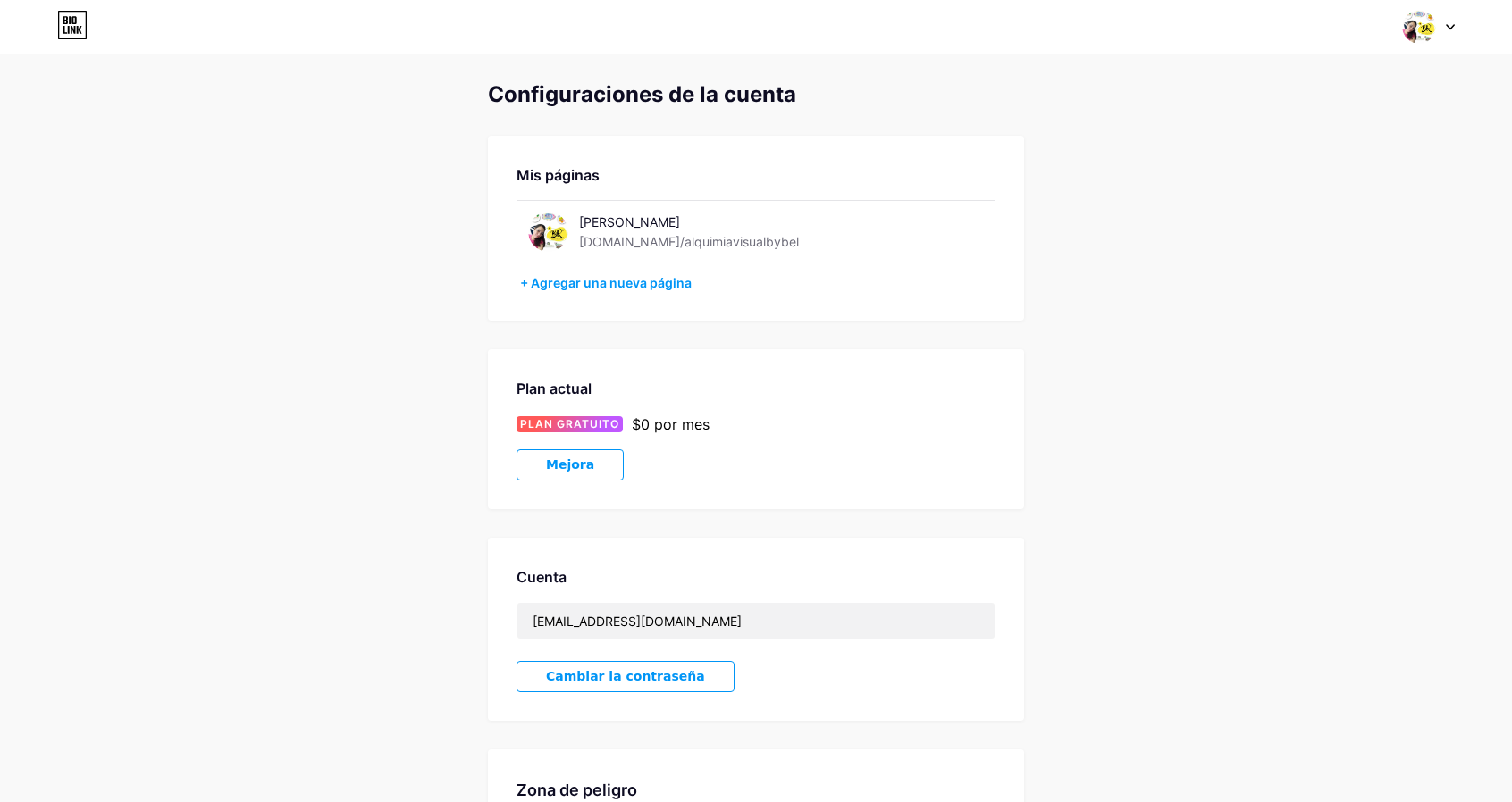
click at [612, 231] on div "[PERSON_NAME]" at bounding box center [705, 222] width 253 height 19
click at [533, 235] on img at bounding box center [548, 232] width 40 height 40
click at [535, 230] on img at bounding box center [548, 232] width 40 height 40
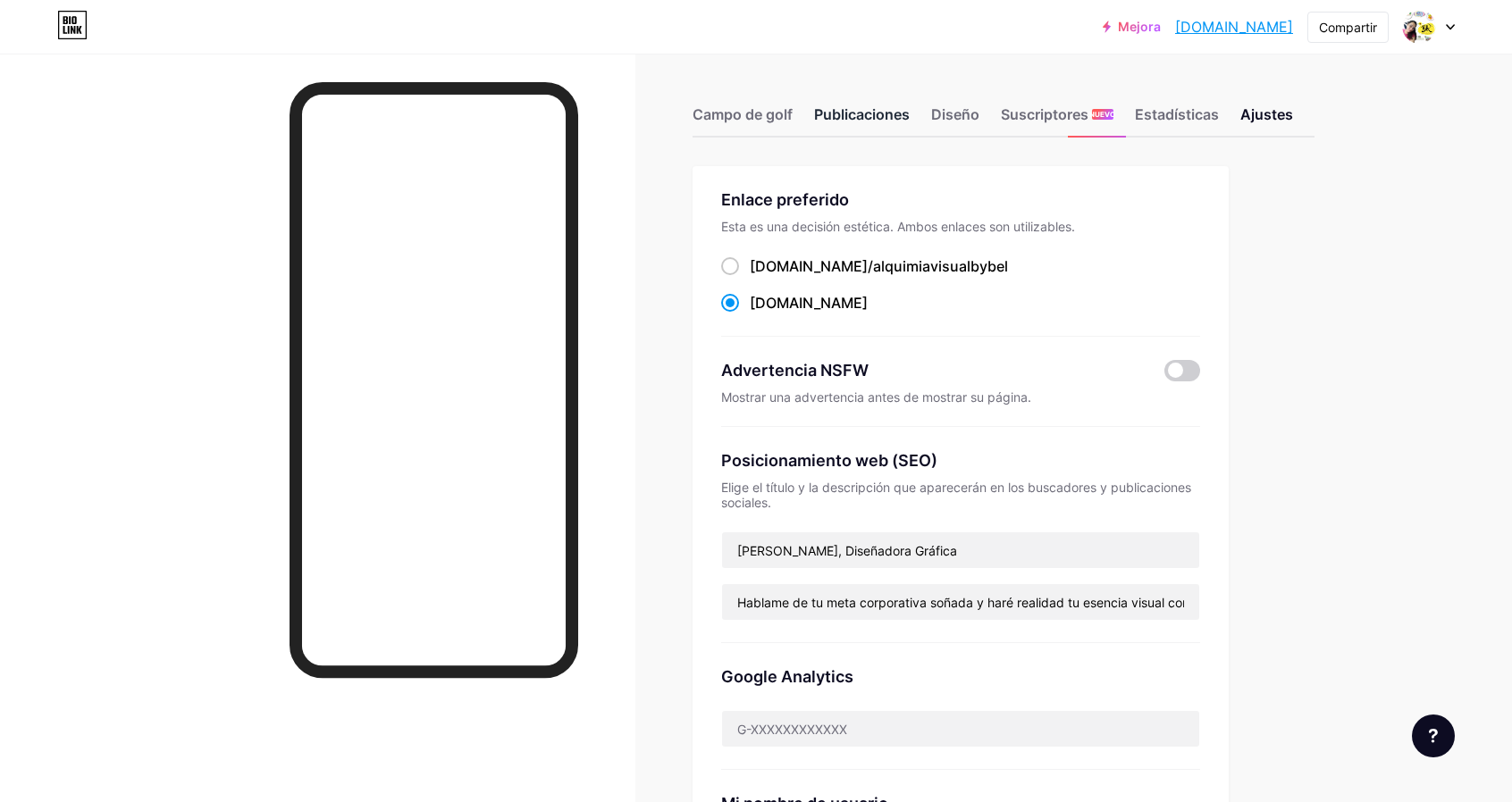
click at [868, 109] on font "Publicaciones" at bounding box center [862, 114] width 96 height 18
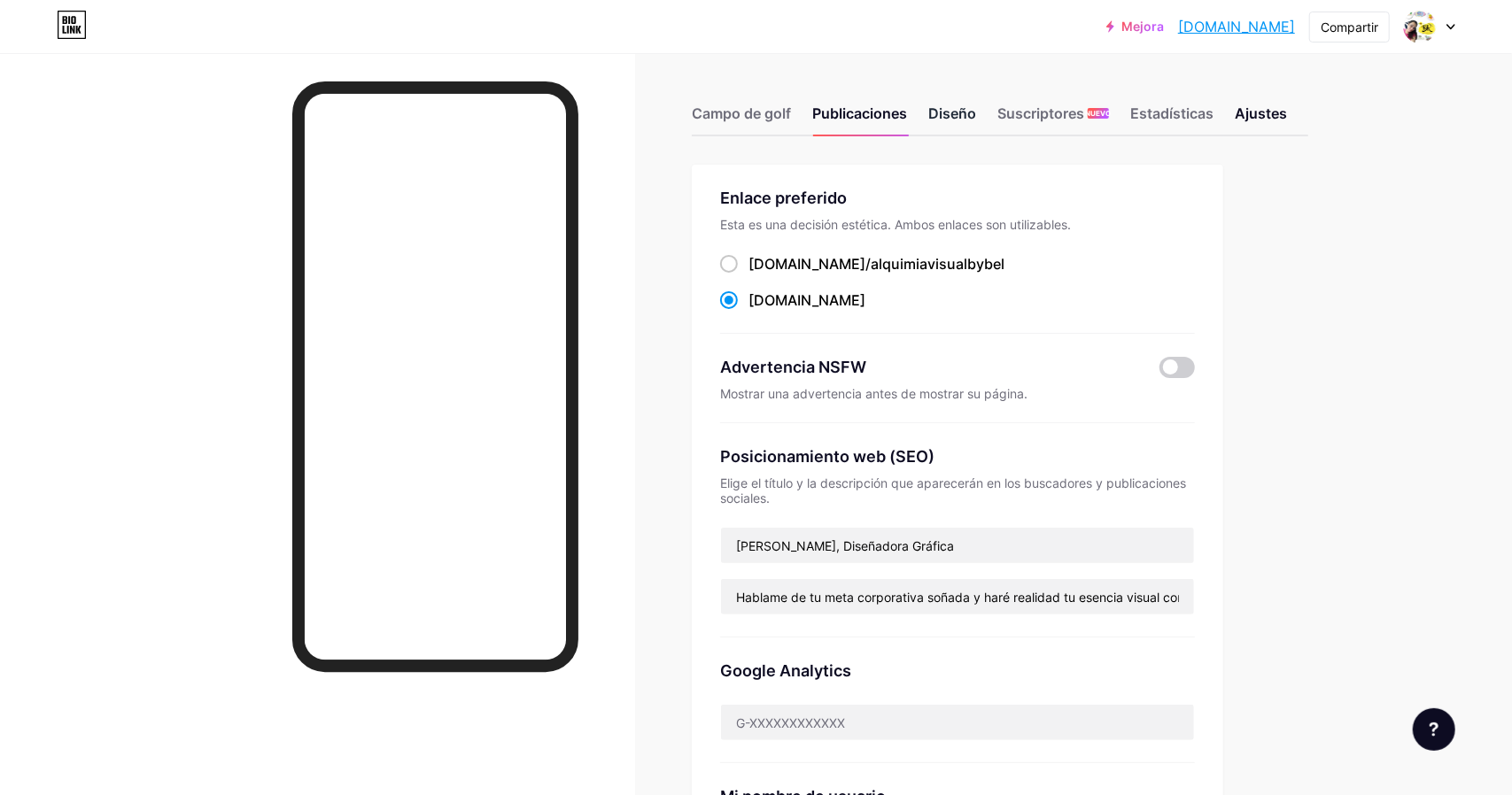
click at [954, 112] on font "Diseño" at bounding box center [953, 113] width 48 height 18
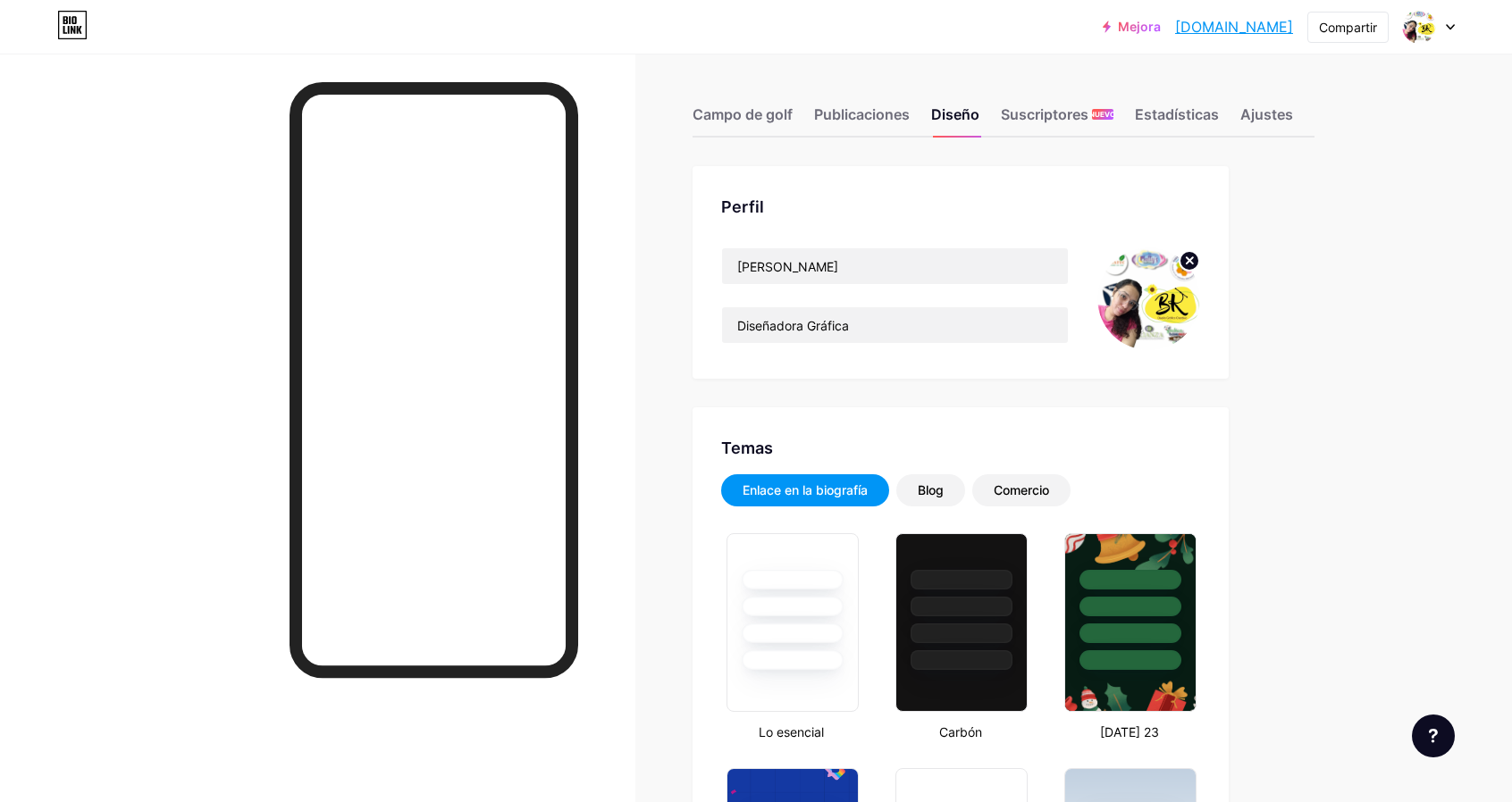
click at [1163, 290] on img at bounding box center [1148, 299] width 103 height 103
click at [1189, 262] on circle at bounding box center [1190, 261] width 20 height 20
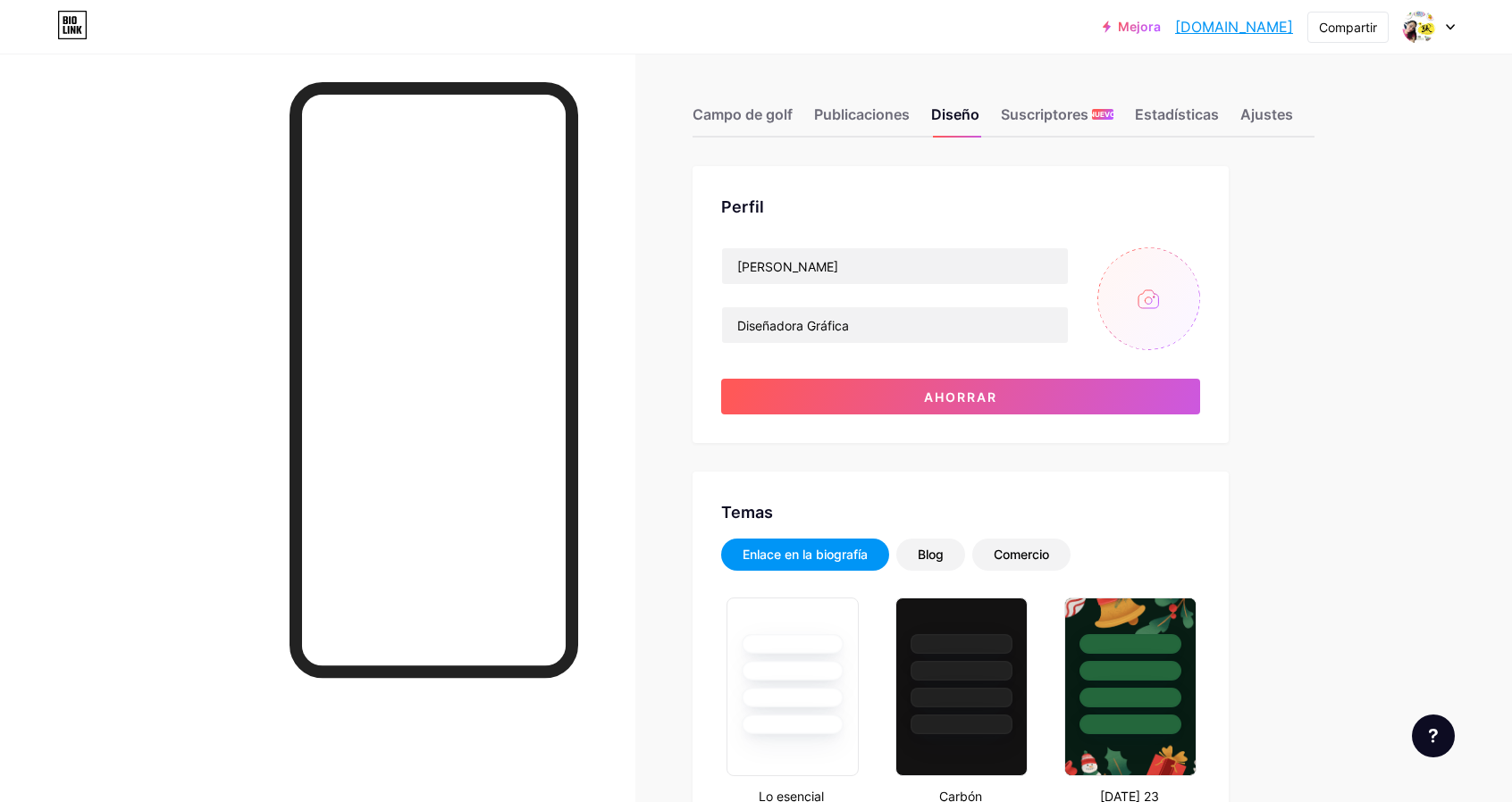
click at [1153, 297] on input "file" at bounding box center [1148, 299] width 103 height 103
type input "C:\fakepath\alquimiaperfil.jpg"
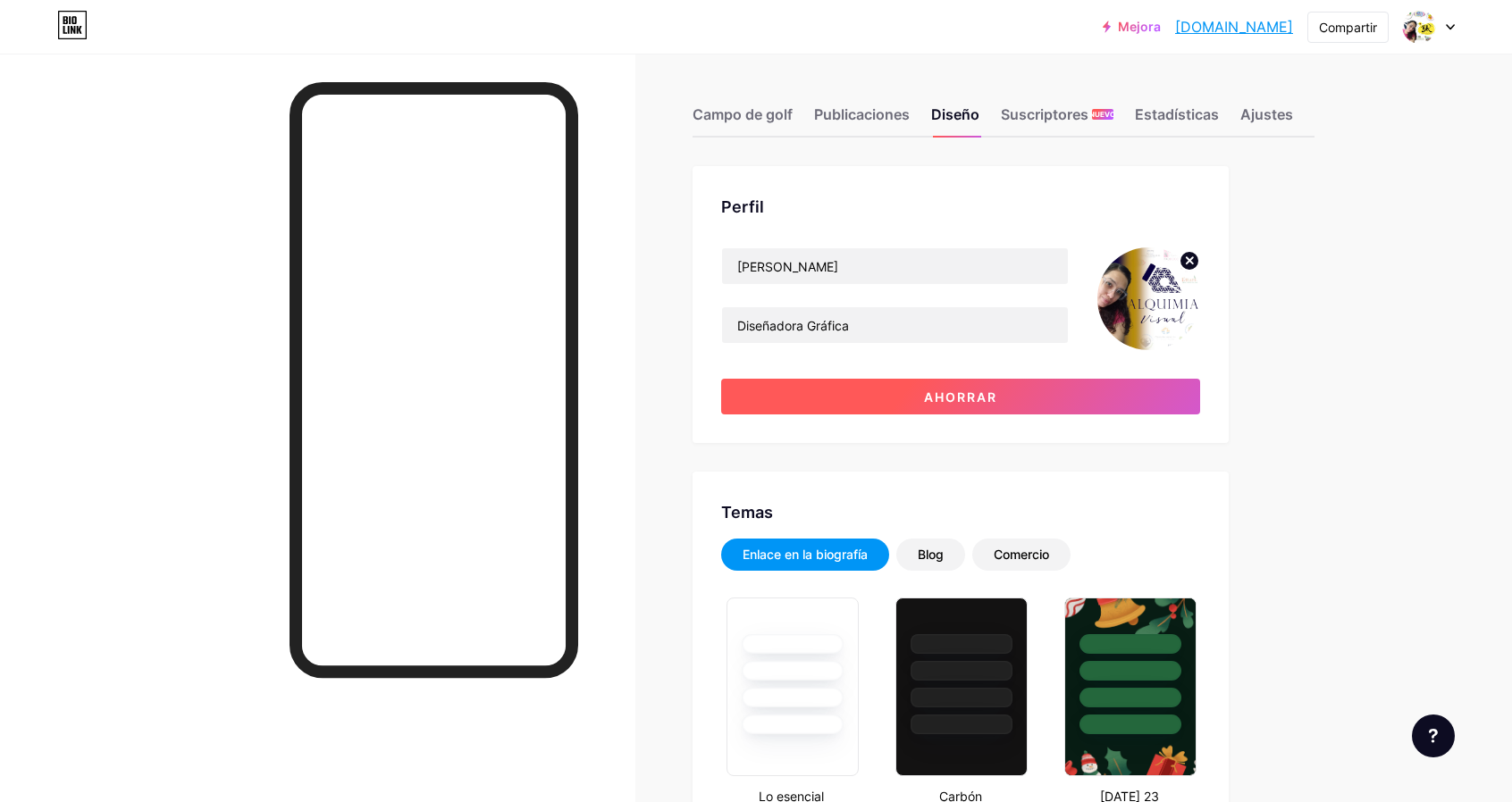
click at [940, 390] on font "Ahorrar" at bounding box center [960, 397] width 73 height 15
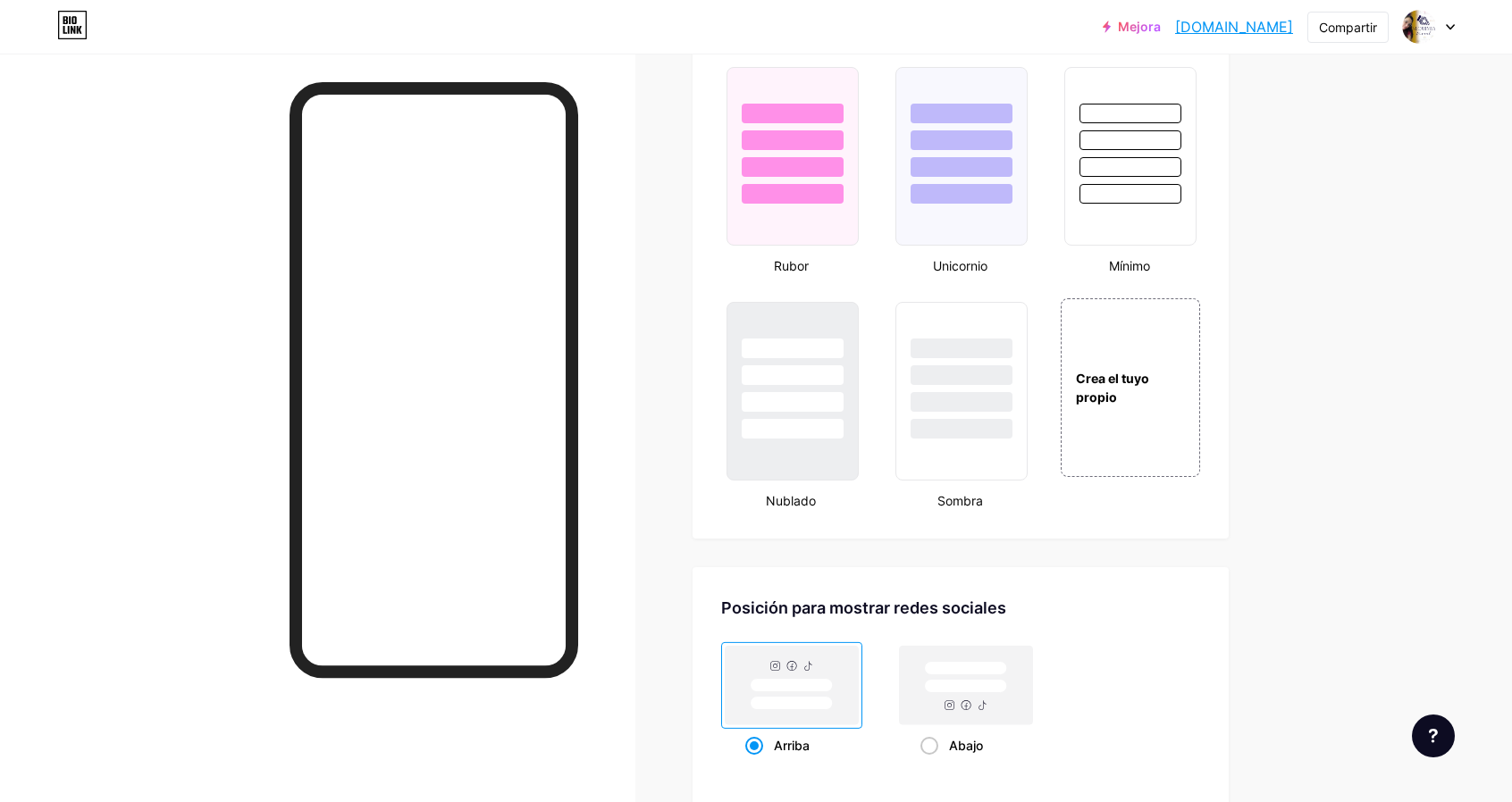
scroll to position [1787, 0]
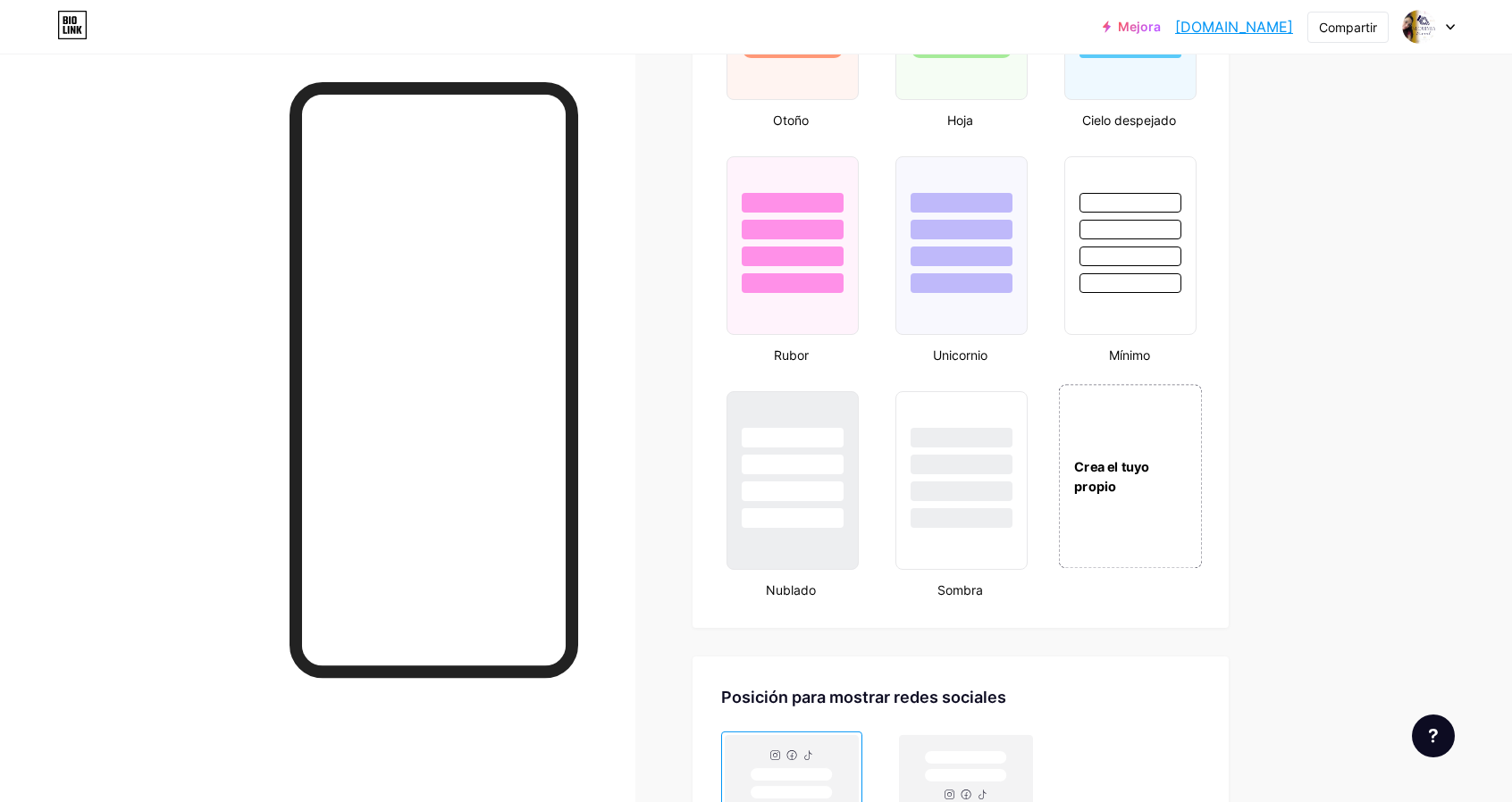
click at [1130, 475] on div "Crea el tuyo propio" at bounding box center [1131, 477] width 142 height 38
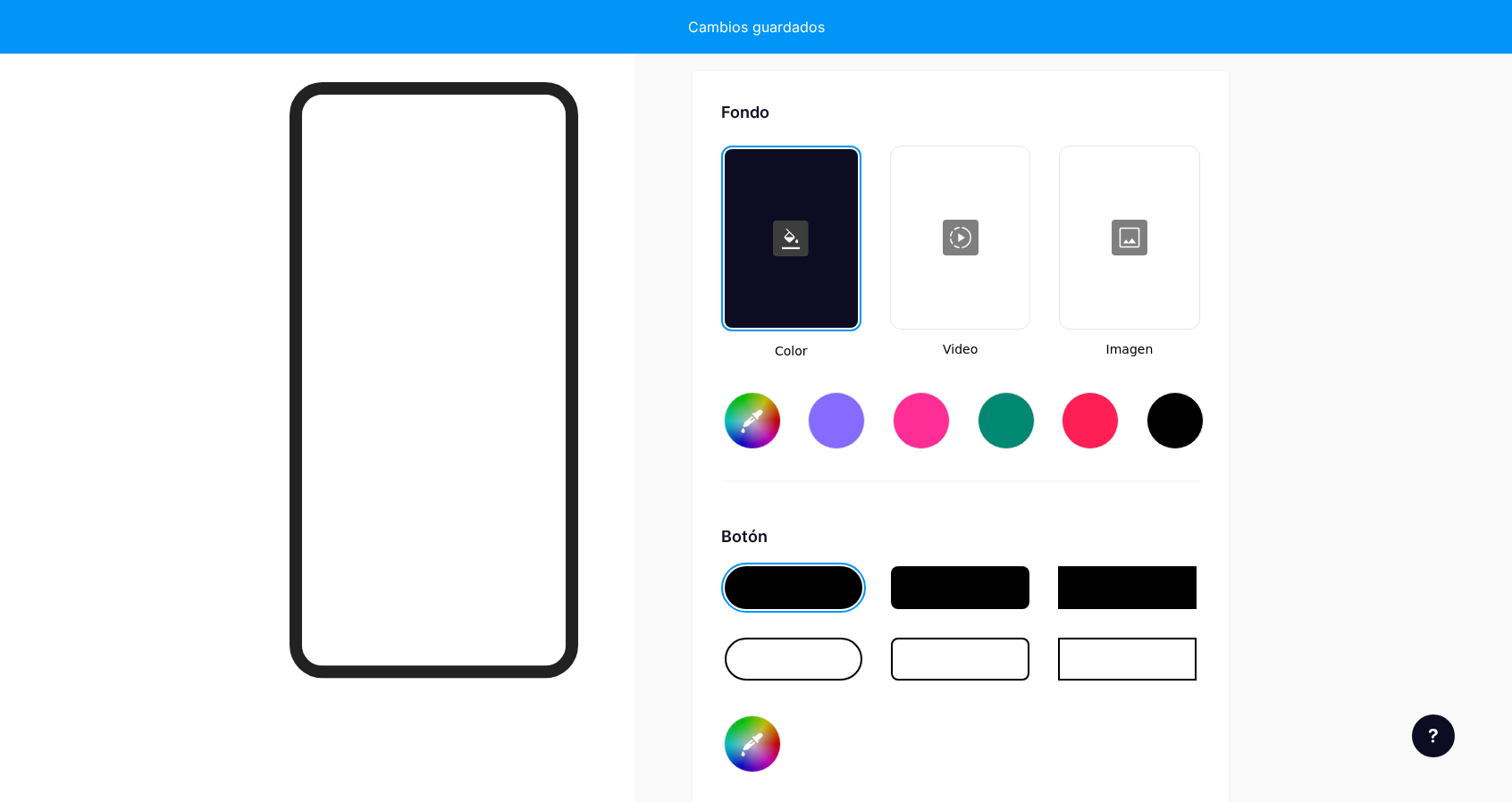
type input "#ffffff"
type input "#000000"
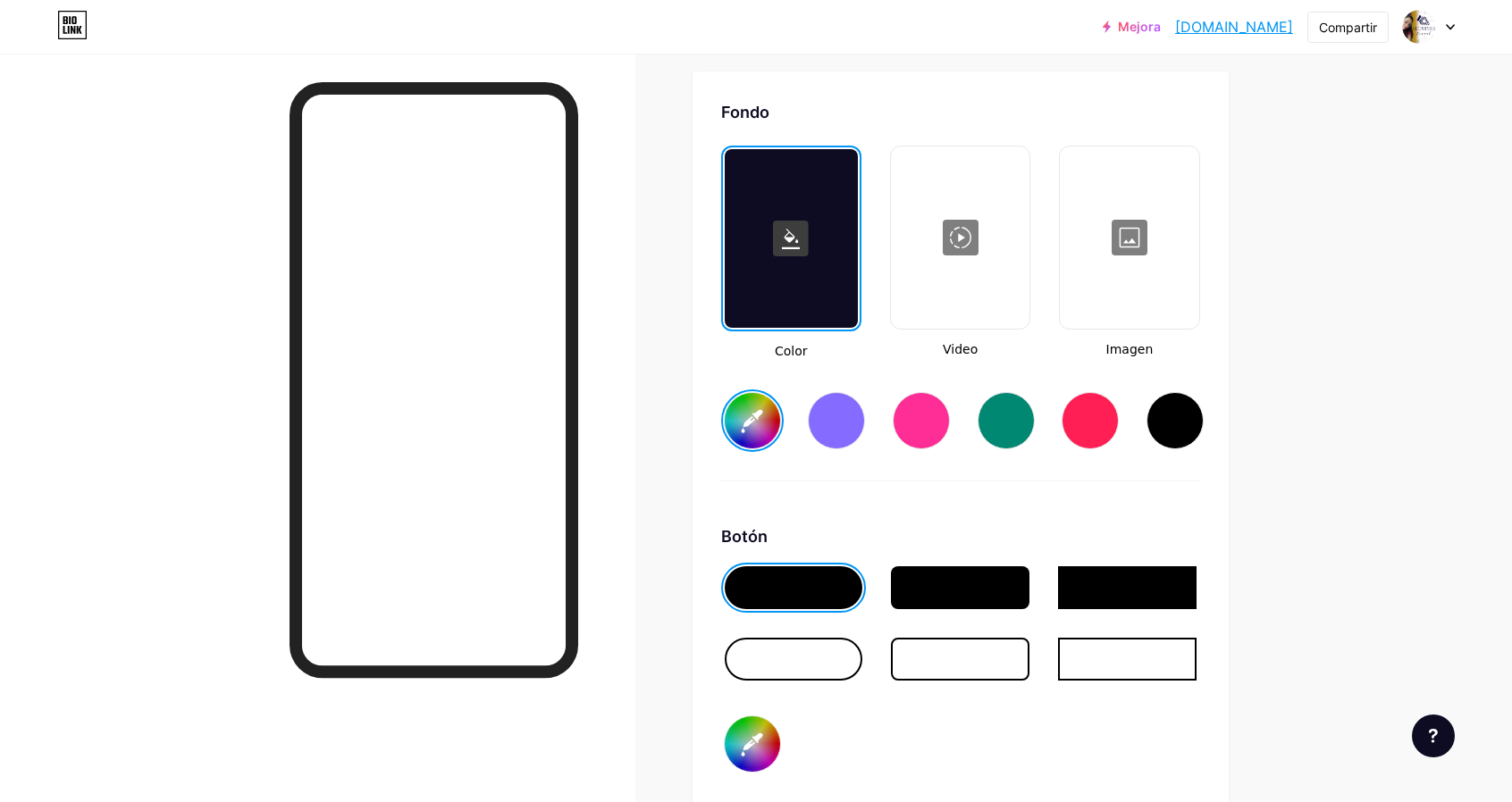
click at [753, 421] on input "#ffffff" at bounding box center [752, 420] width 55 height 55
type input "#090040"
click at [711, 634] on div "Fondo Color Video Imagen #090040 Botón #000000 Fuente Enterrar Poppins EB Garam…" at bounding box center [961, 628] width 536 height 1115
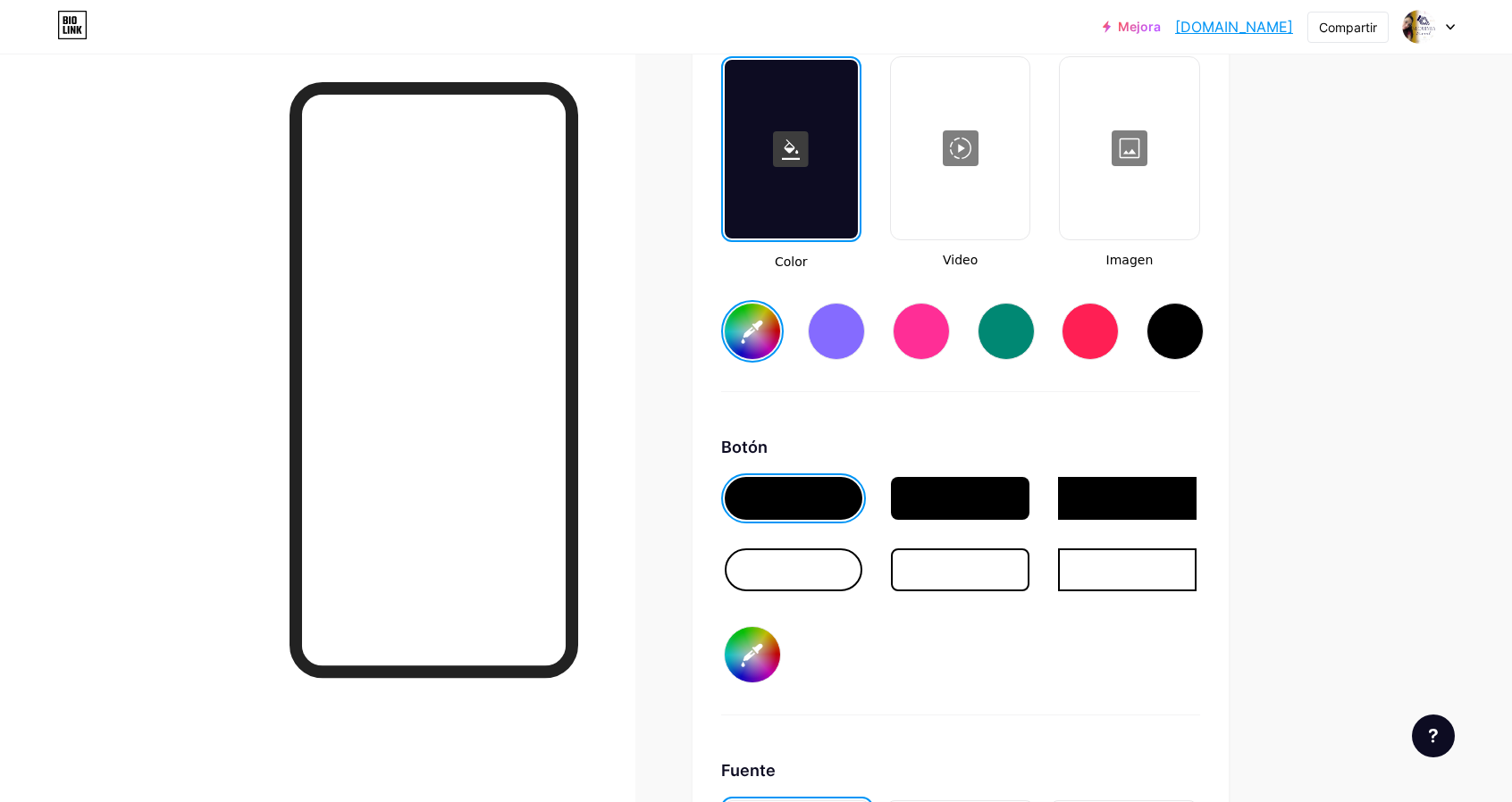
scroll to position [2551, 0]
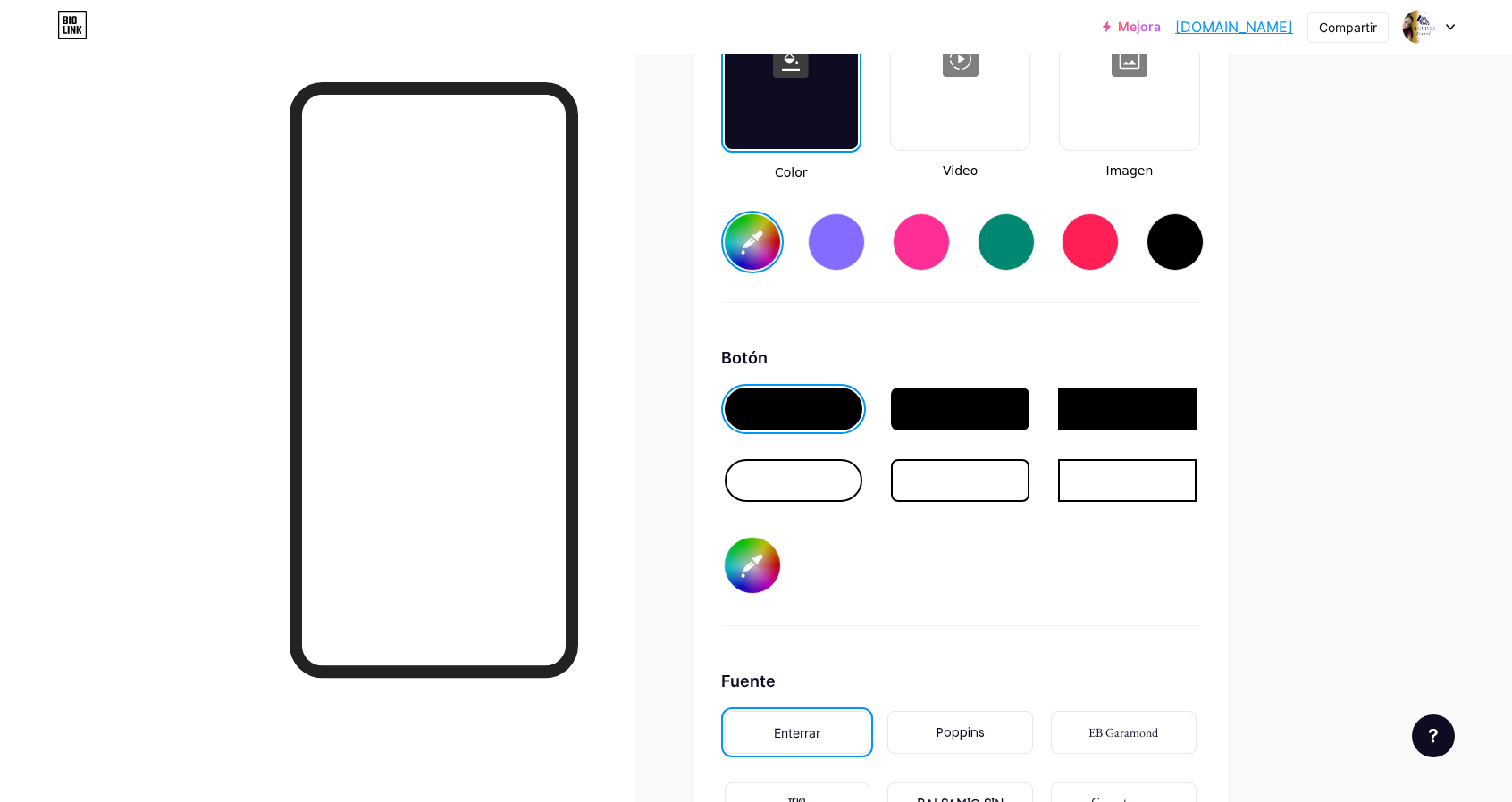
click at [958, 416] on div at bounding box center [960, 409] width 139 height 43
click at [817, 482] on div at bounding box center [794, 480] width 139 height 43
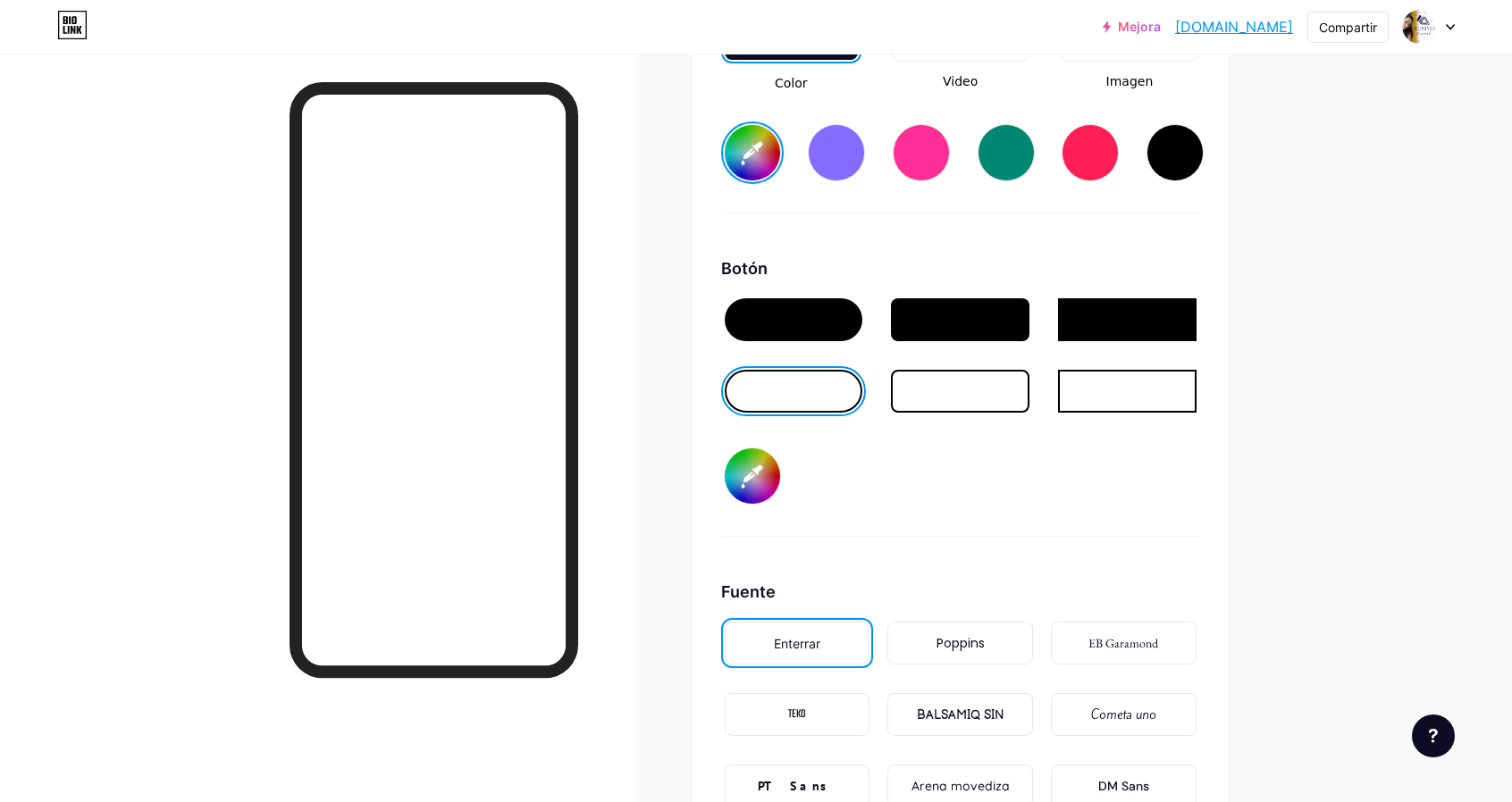
click at [758, 477] on input "#000000" at bounding box center [752, 476] width 55 height 55
type input "#b88c03"
click at [1026, 576] on div "Fondo Color Video Imagen #090040 Botón #b88c03 Fuente Enterrar Poppins EB Garam…" at bounding box center [960, 361] width 479 height 1058
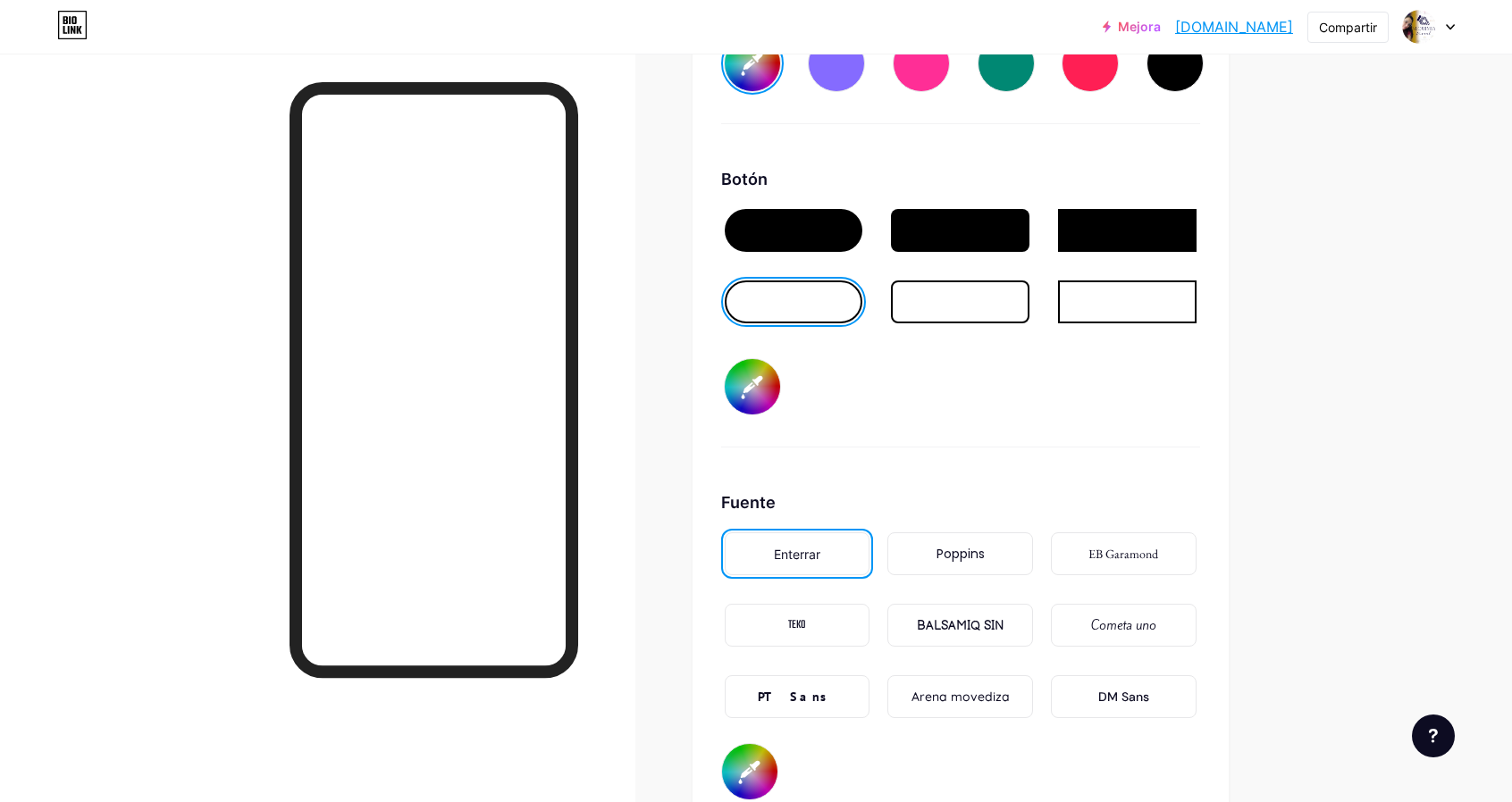
scroll to position [2819, 0]
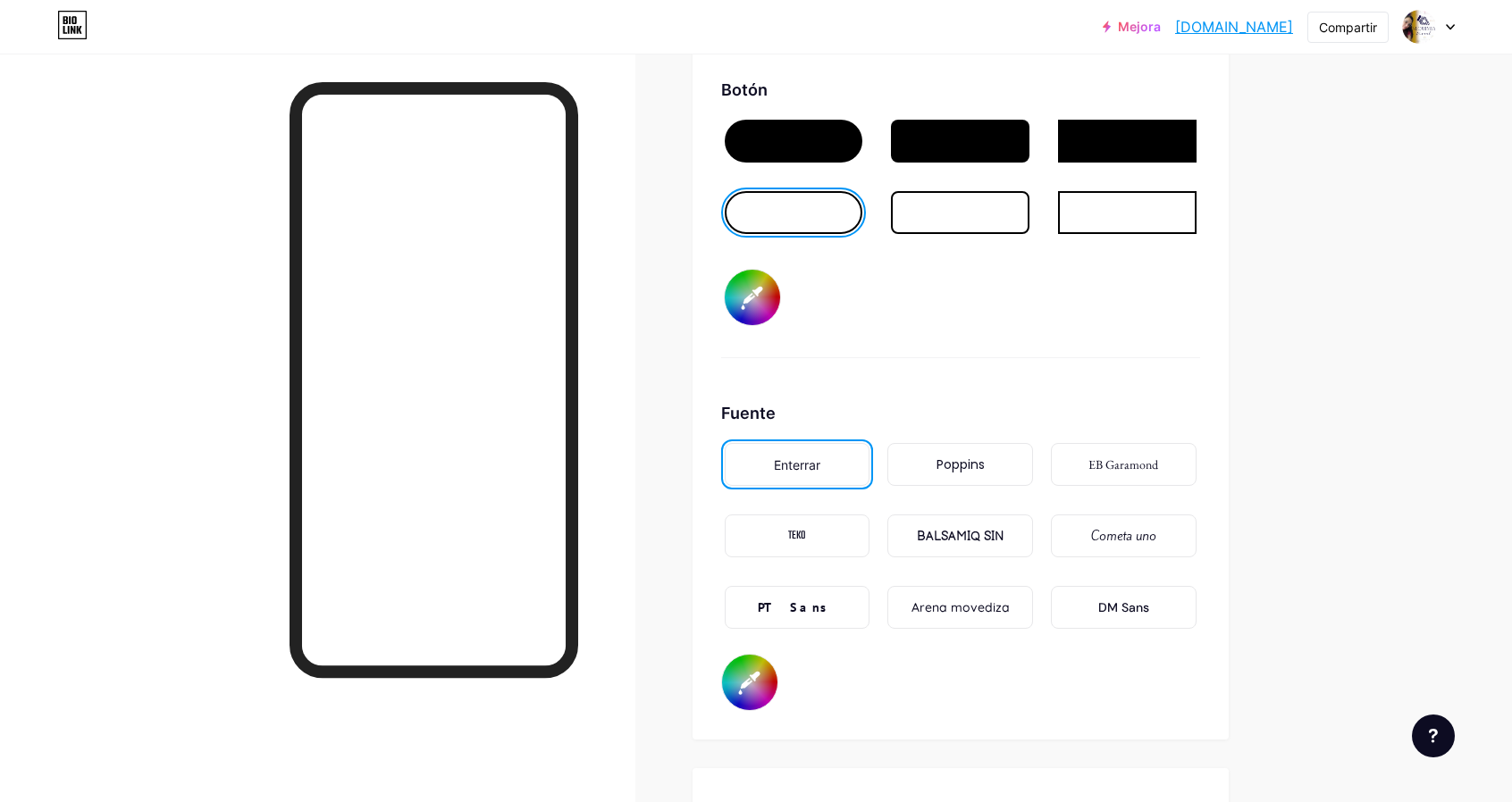
click at [1124, 483] on div "EB Garamond" at bounding box center [1124, 464] width 146 height 43
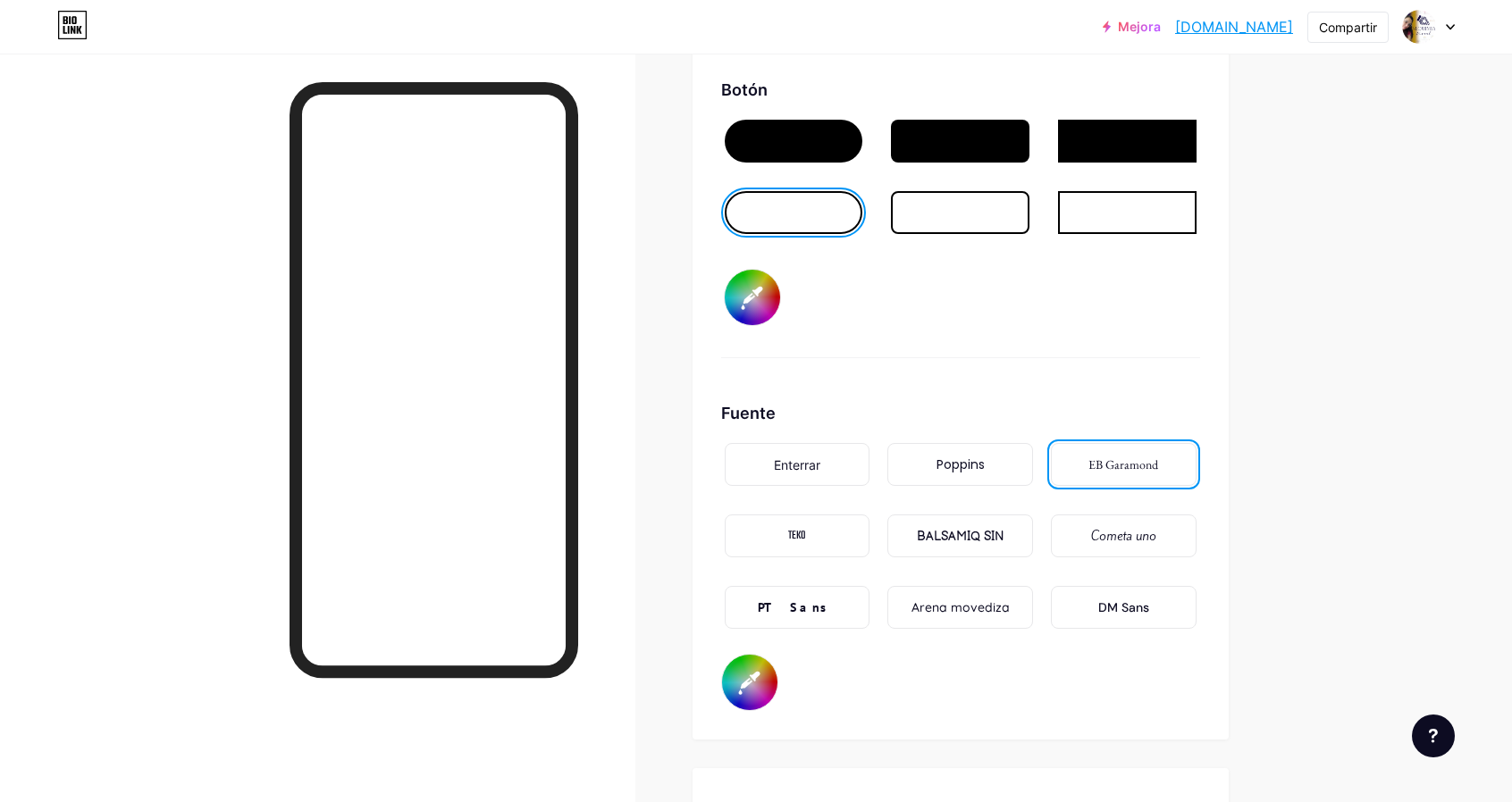
click at [1126, 538] on font "Cometa uno" at bounding box center [1123, 536] width 65 height 18
click at [1129, 542] on font "Cometa uno" at bounding box center [1123, 536] width 65 height 18
click at [974, 604] on font "Arena movediza" at bounding box center [960, 608] width 98 height 16
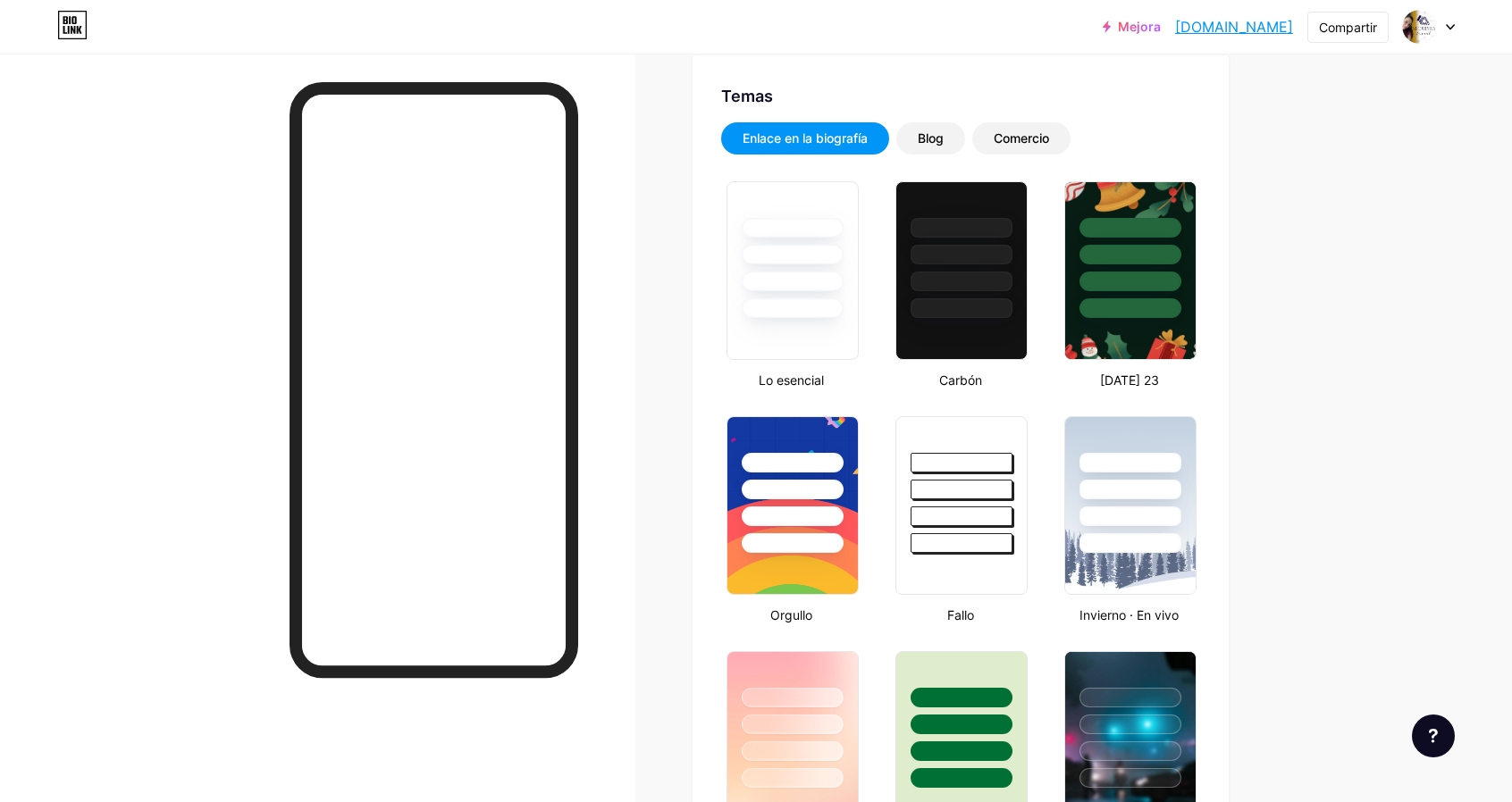
scroll to position [0, 0]
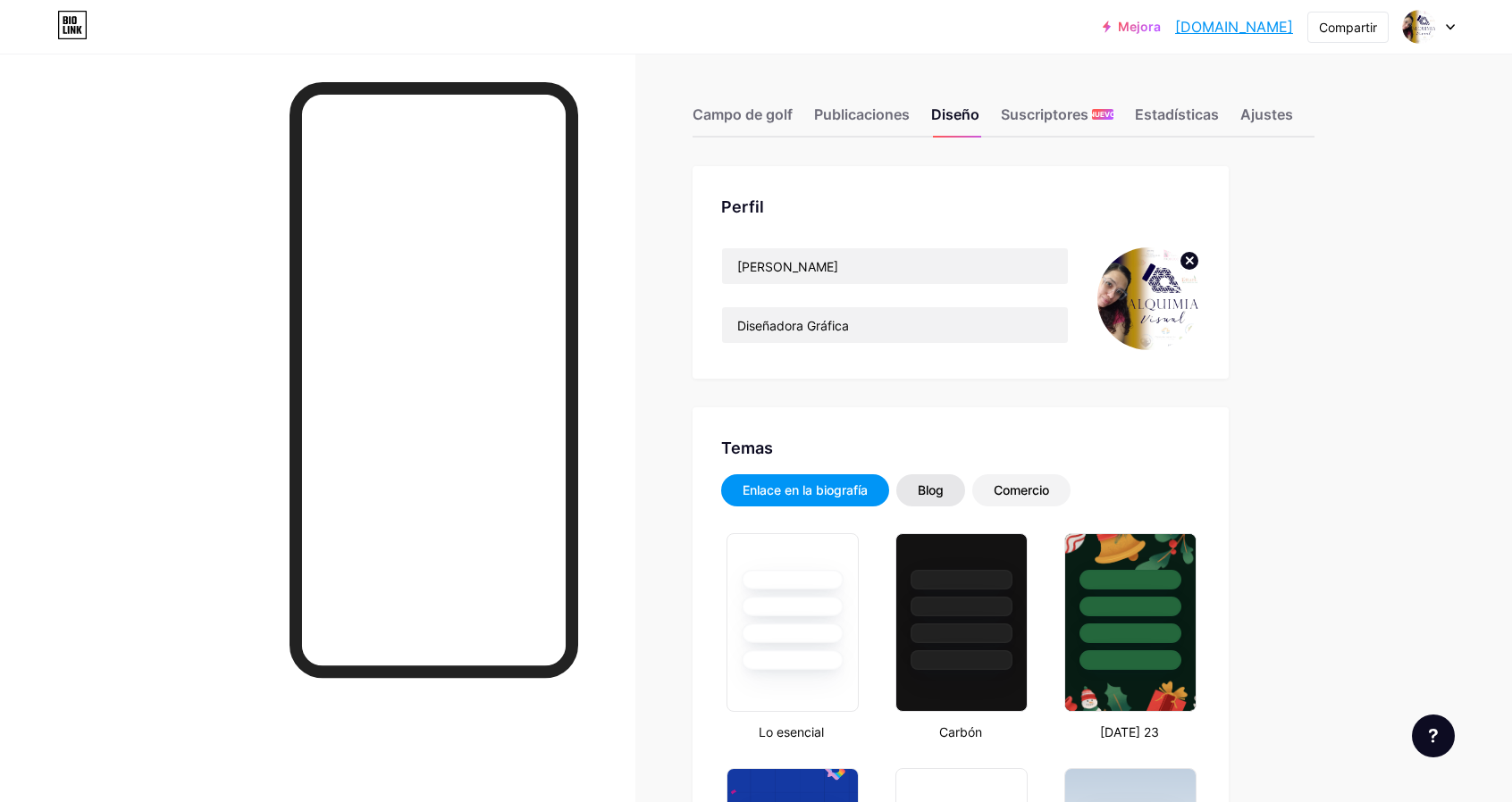
click at [934, 493] on font "Blog" at bounding box center [931, 490] width 26 height 15
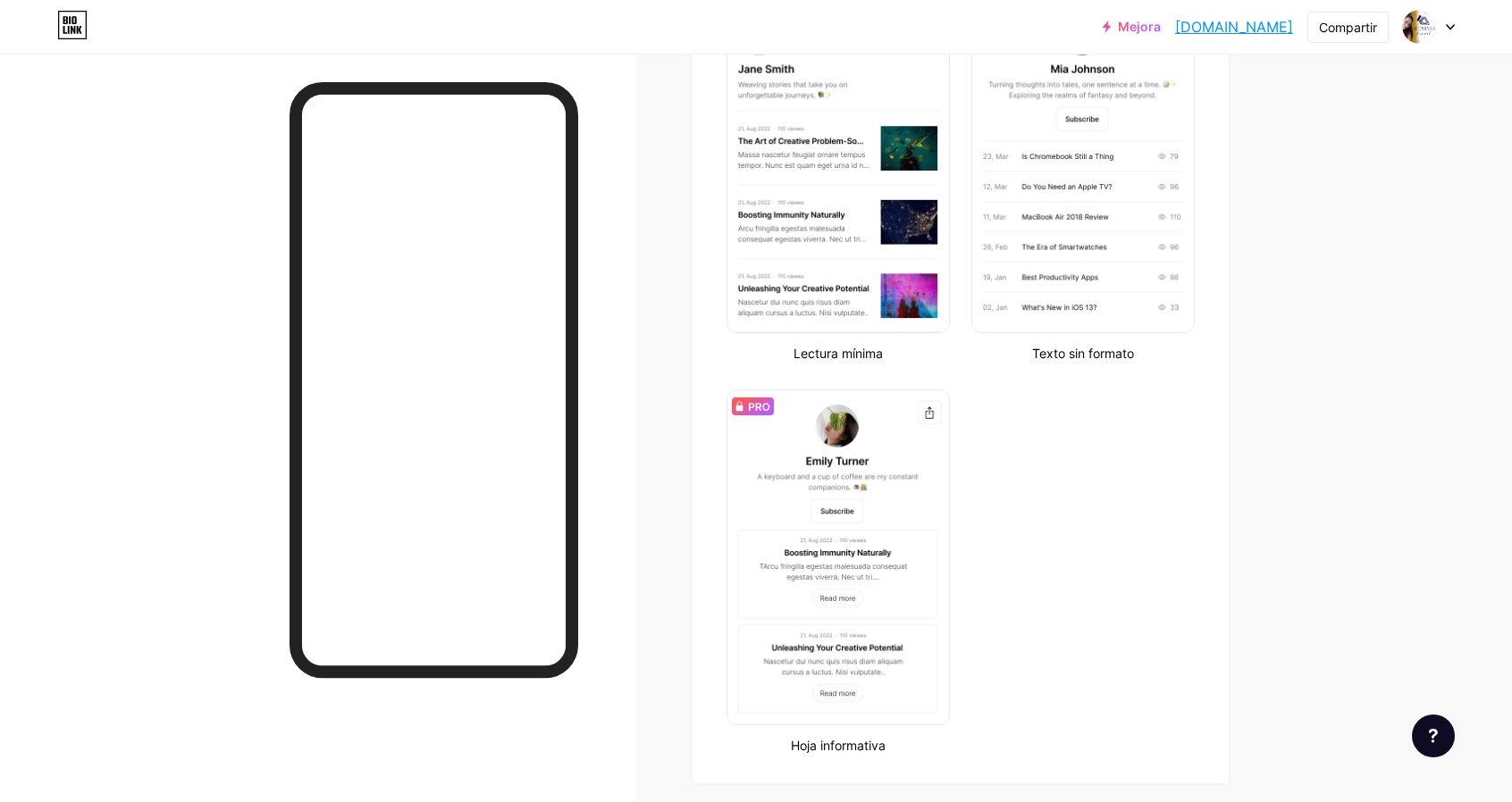
scroll to position [357, 0]
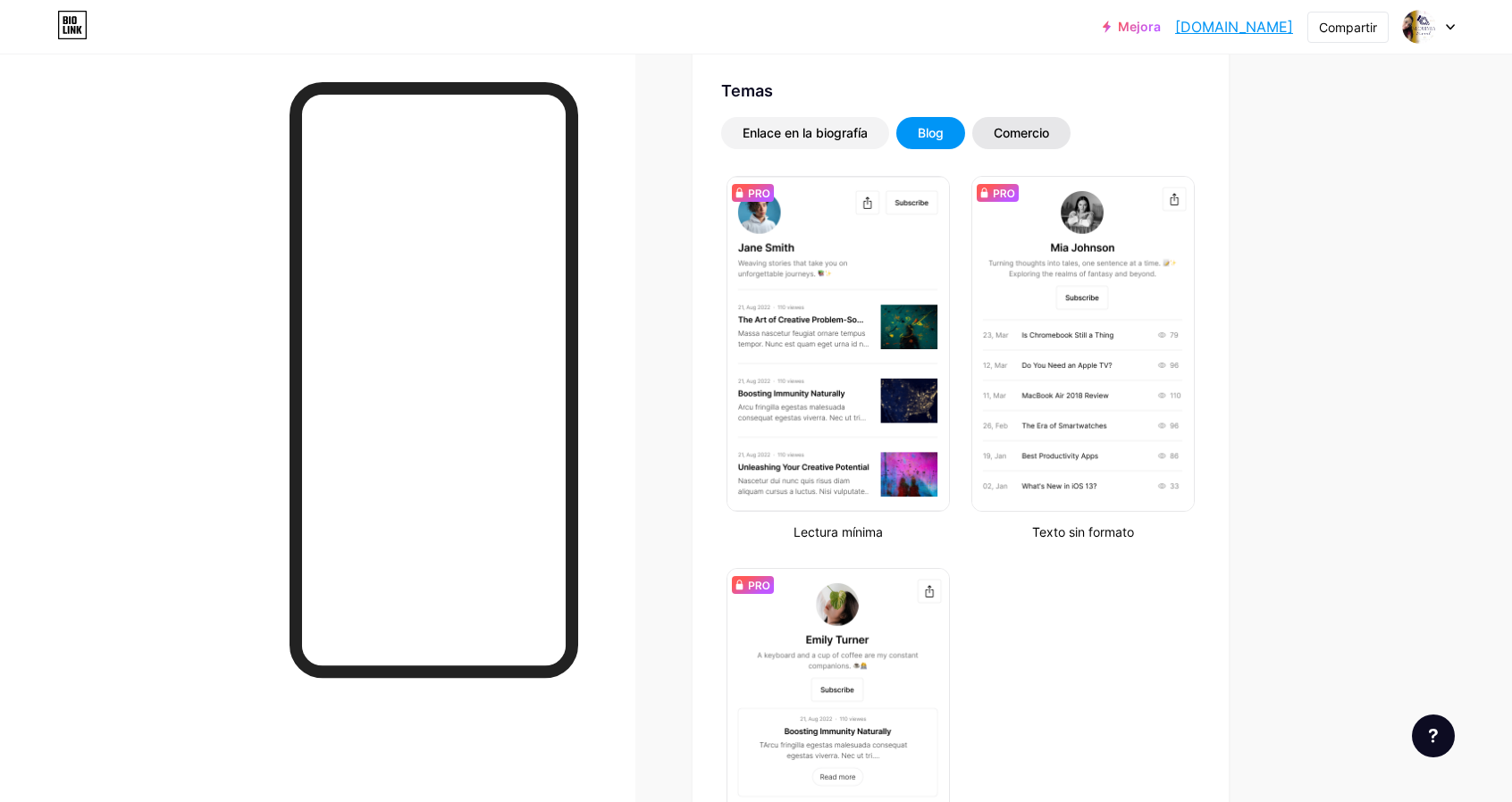
click at [1034, 136] on font "Comercio" at bounding box center [1021, 132] width 55 height 15
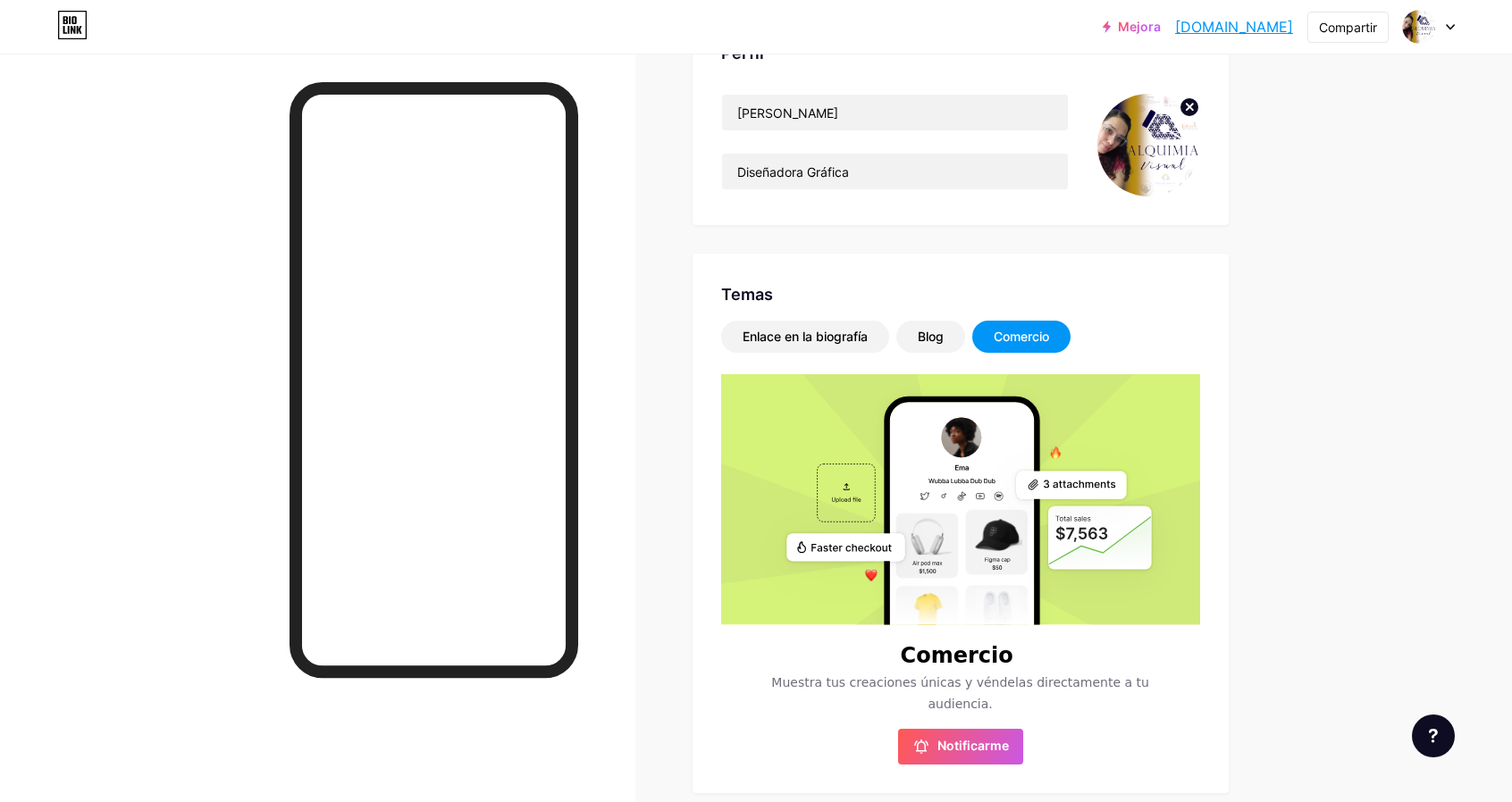
scroll to position [0, 0]
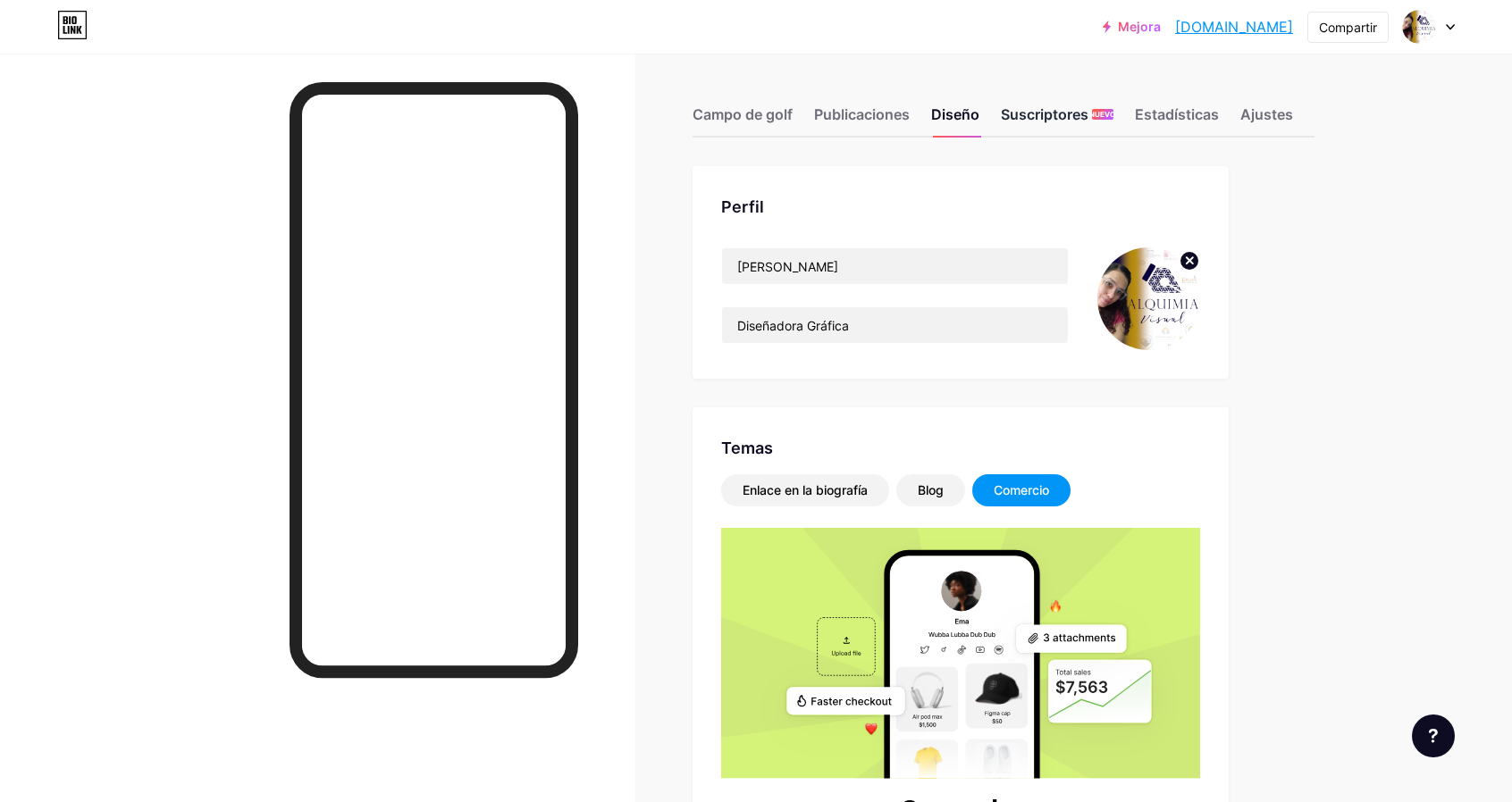
click at [1073, 117] on font "Suscriptores" at bounding box center [1045, 114] width 88 height 18
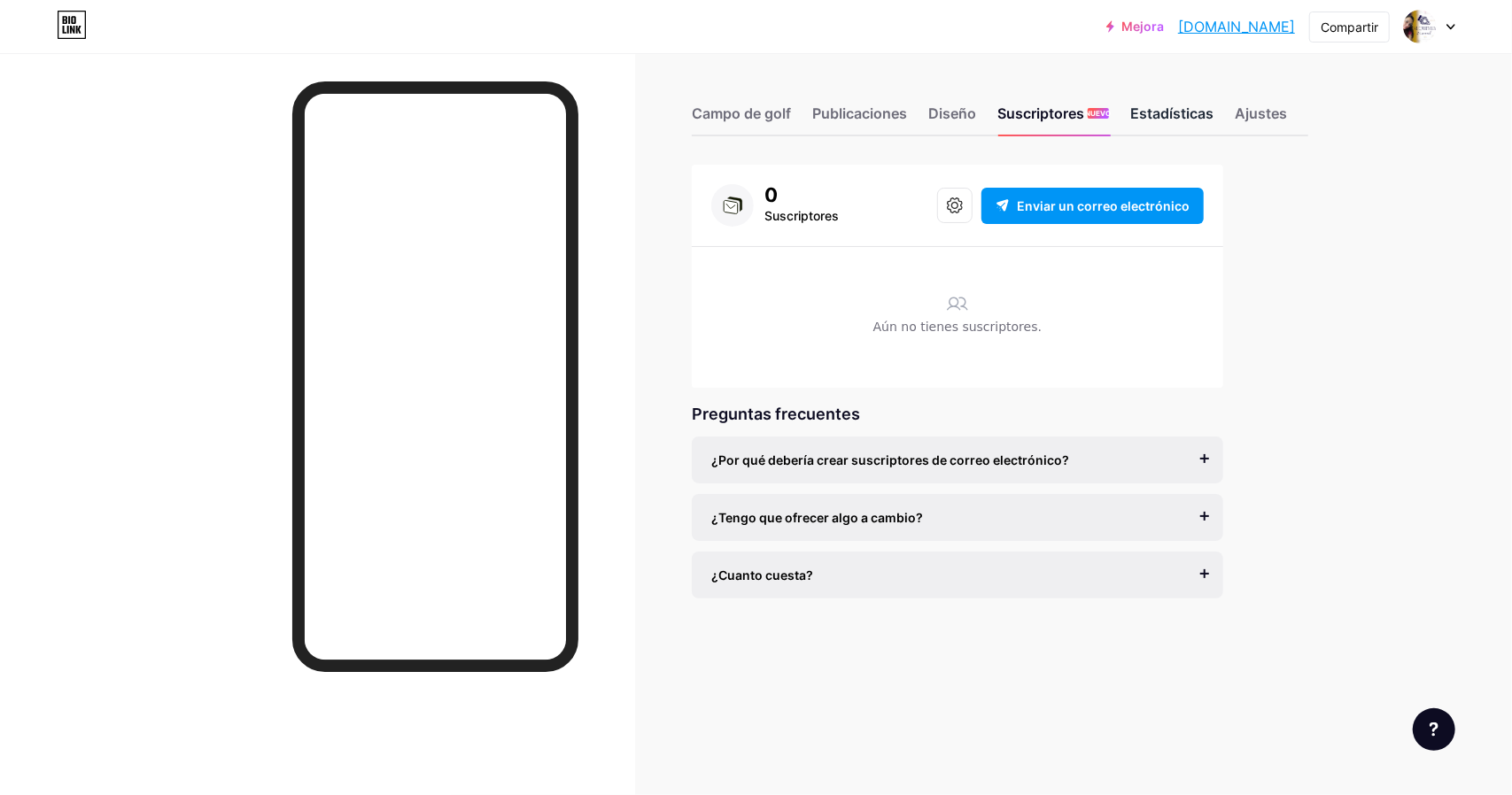
click at [1152, 111] on font "Estadísticas" at bounding box center [1172, 113] width 83 height 18
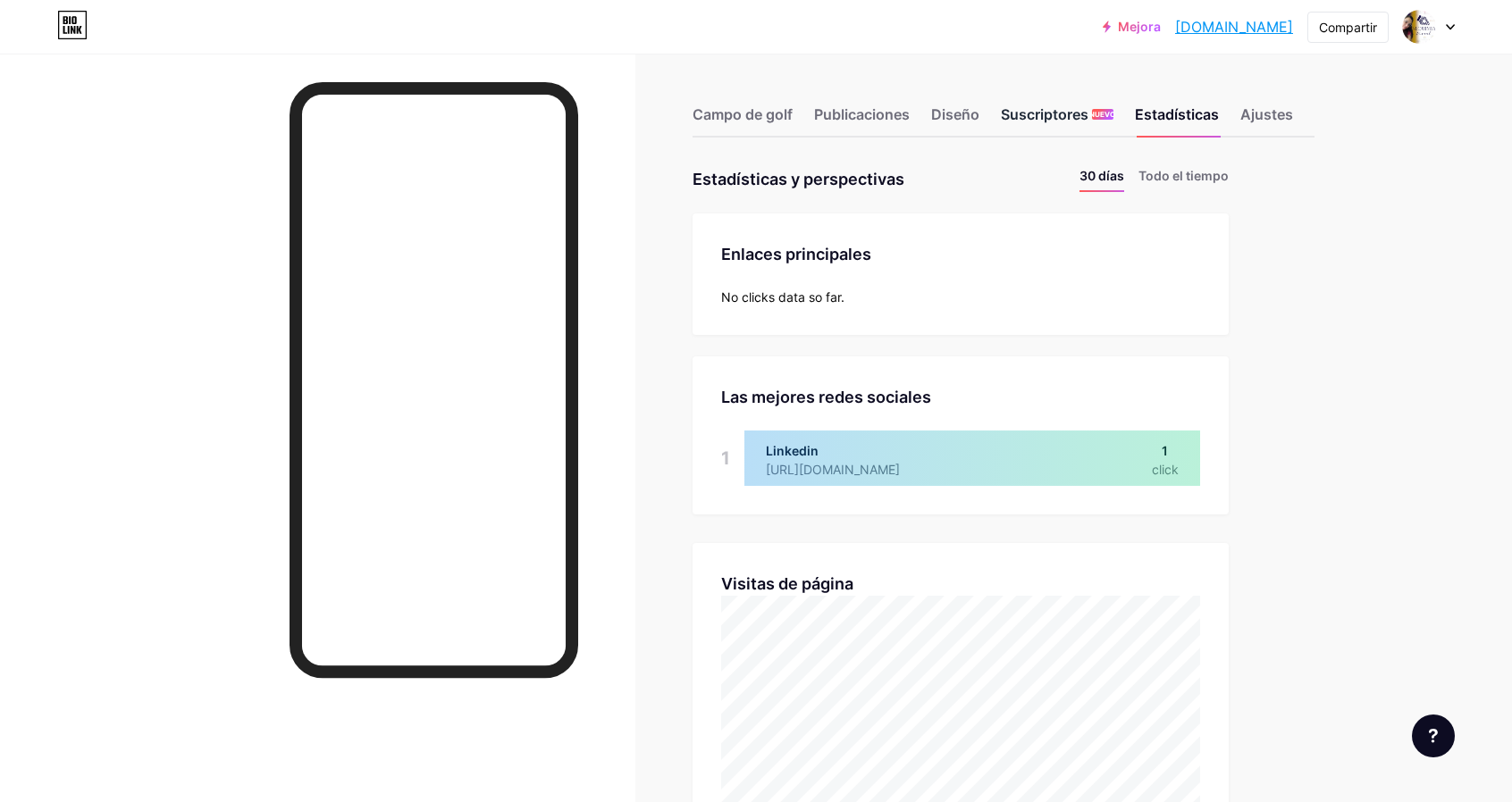
scroll to position [802, 1512]
click at [1026, 108] on font "Suscriptores" at bounding box center [1045, 114] width 88 height 18
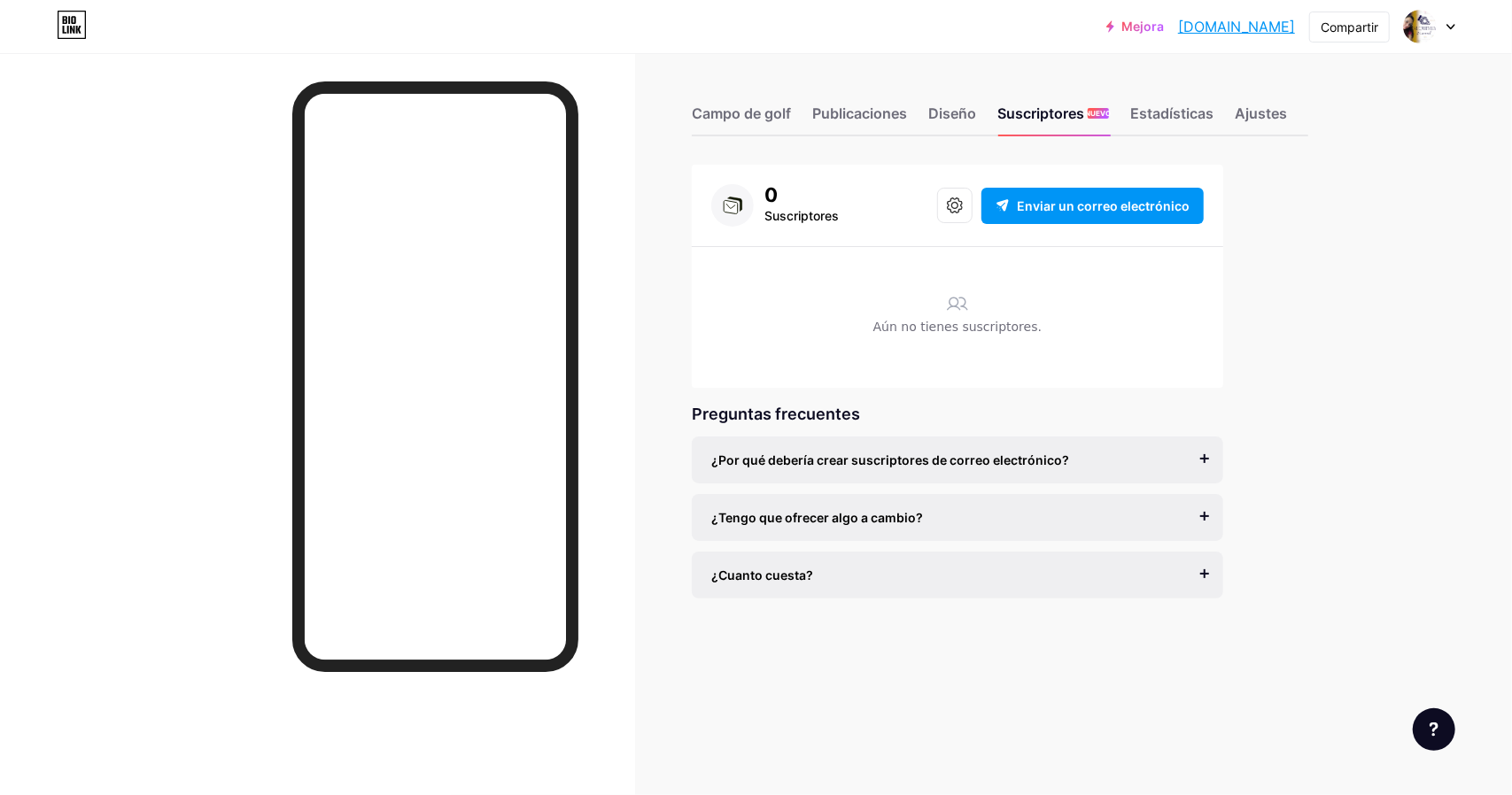
click at [812, 217] on font "Suscriptores" at bounding box center [801, 215] width 74 height 15
click at [825, 302] on div "Aún no tienes suscriptores." at bounding box center [958, 326] width 493 height 123
click at [964, 314] on div "Aún no tienes suscriptores." at bounding box center [958, 326] width 493 height 123
click at [962, 209] on icon at bounding box center [955, 205] width 16 height 16
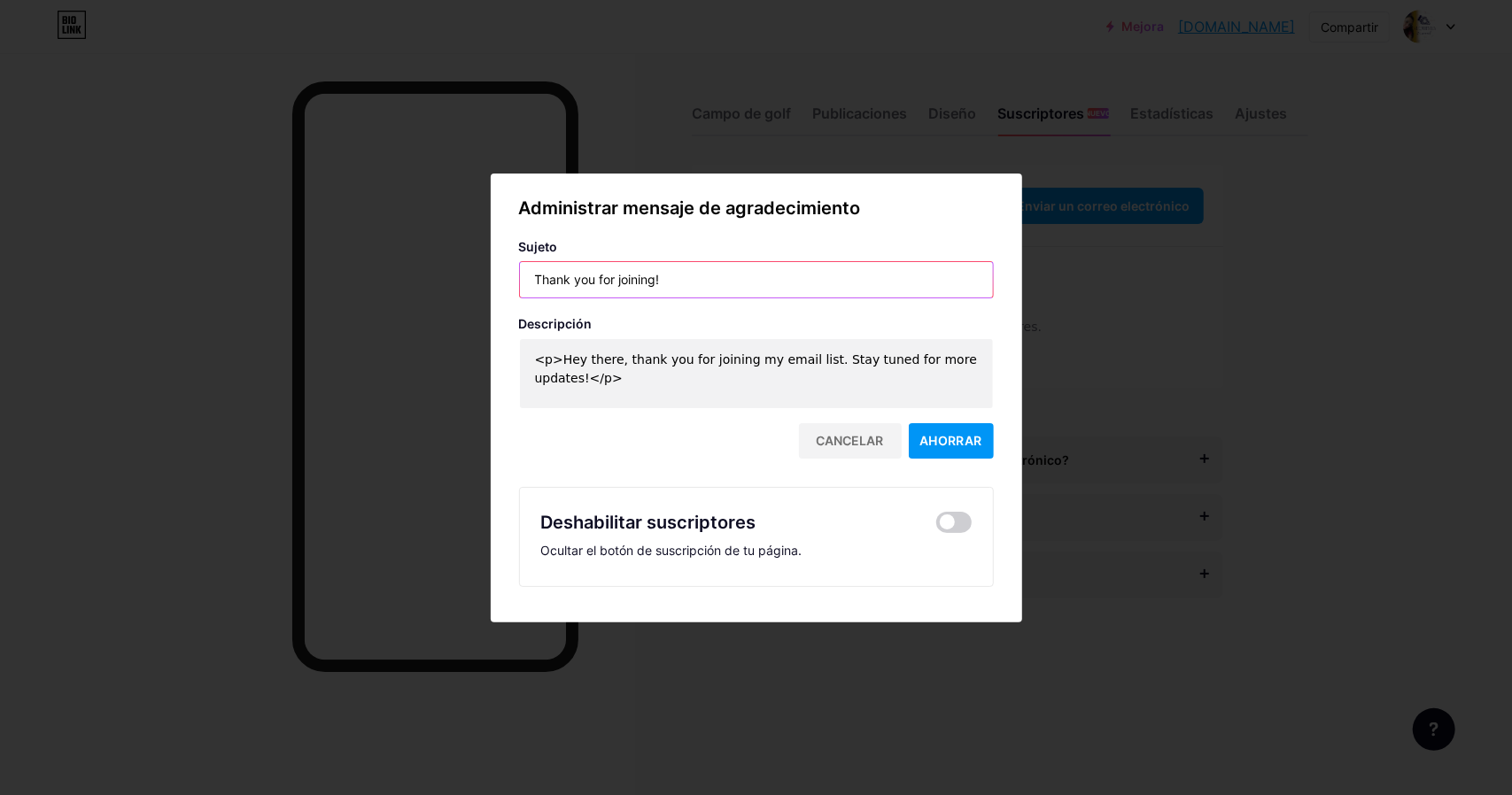
click at [640, 291] on input "Thank you for joining!" at bounding box center [756, 281] width 473 height 36
drag, startPoint x: 688, startPoint y: 279, endPoint x: 413, endPoint y: 276, distance: 275.0
click at [413, 276] on div "Administrar mensaje de agradecimiento Sujeto Thank you for joining! Descripción…" at bounding box center [756, 398] width 1512 height 795
type input "Gracias por suscribirte"
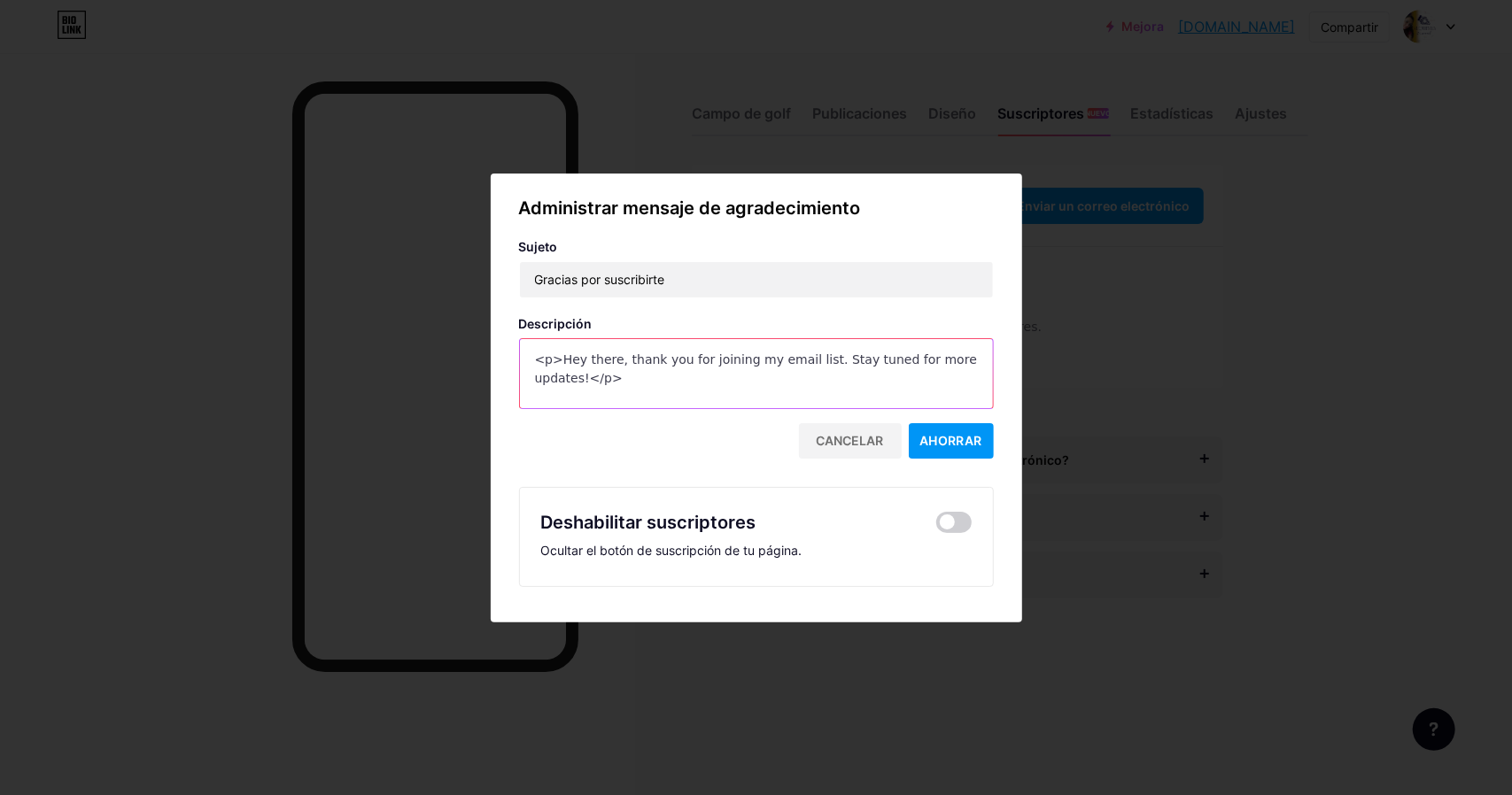
click at [635, 385] on textarea "<p>Hey there, thank you for joining my email list. Stay tuned for more updates!…" at bounding box center [756, 374] width 473 height 70
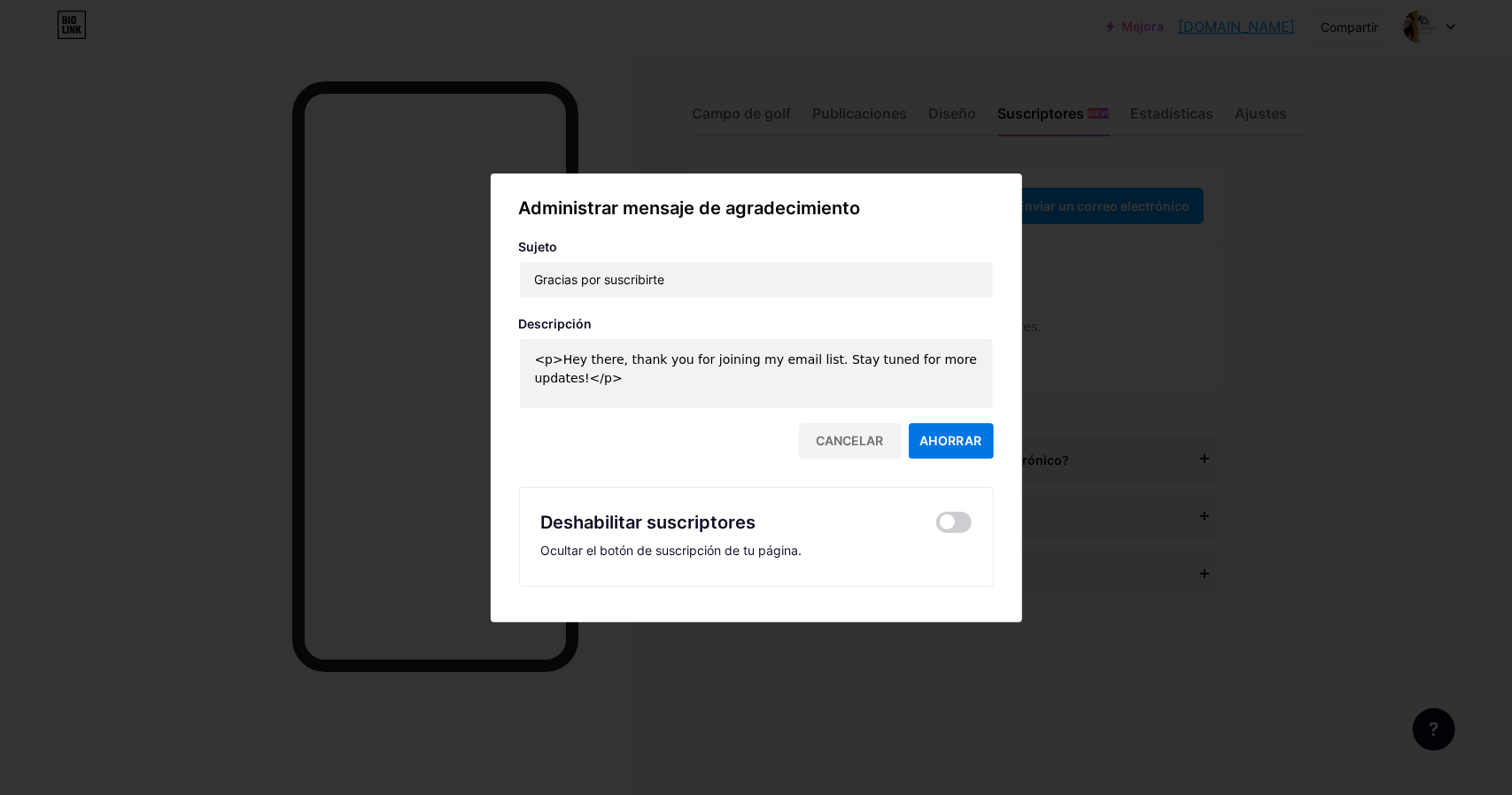
click at [947, 431] on button "Ahorrar" at bounding box center [952, 441] width 85 height 36
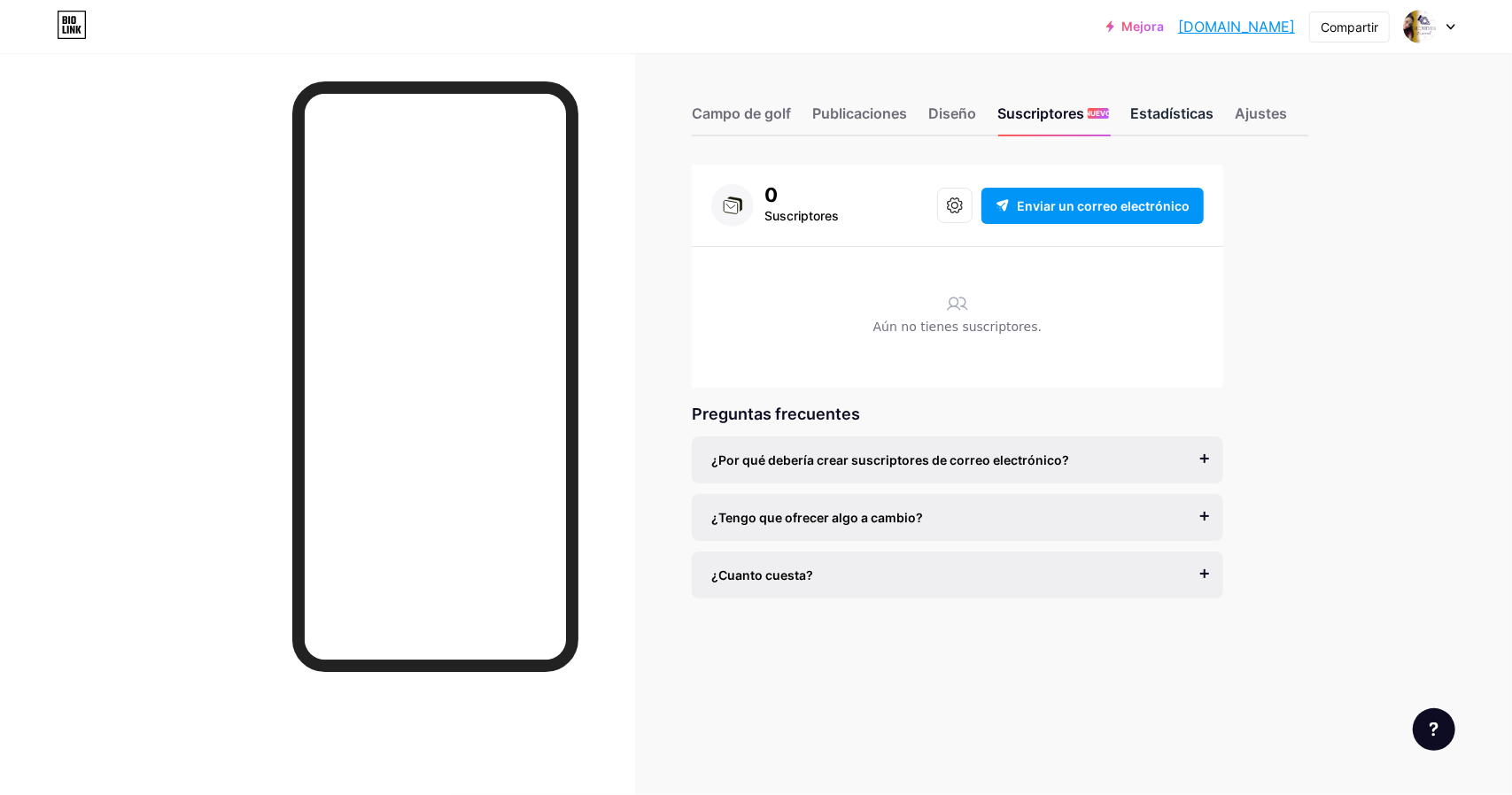
click at [1188, 119] on font "Estadísticas" at bounding box center [1172, 113] width 83 height 18
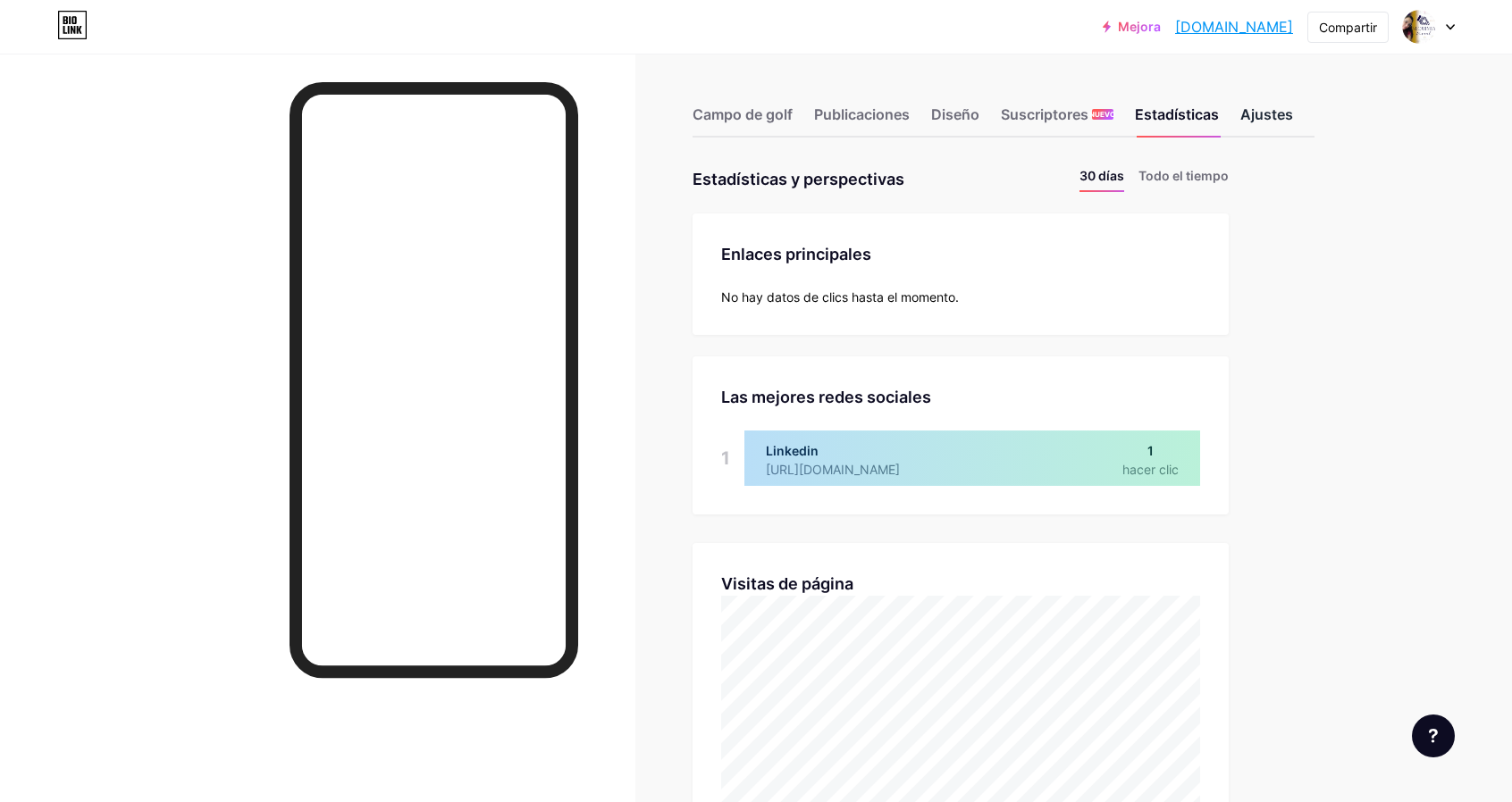
click at [1256, 113] on font "Ajustes" at bounding box center [1266, 114] width 53 height 18
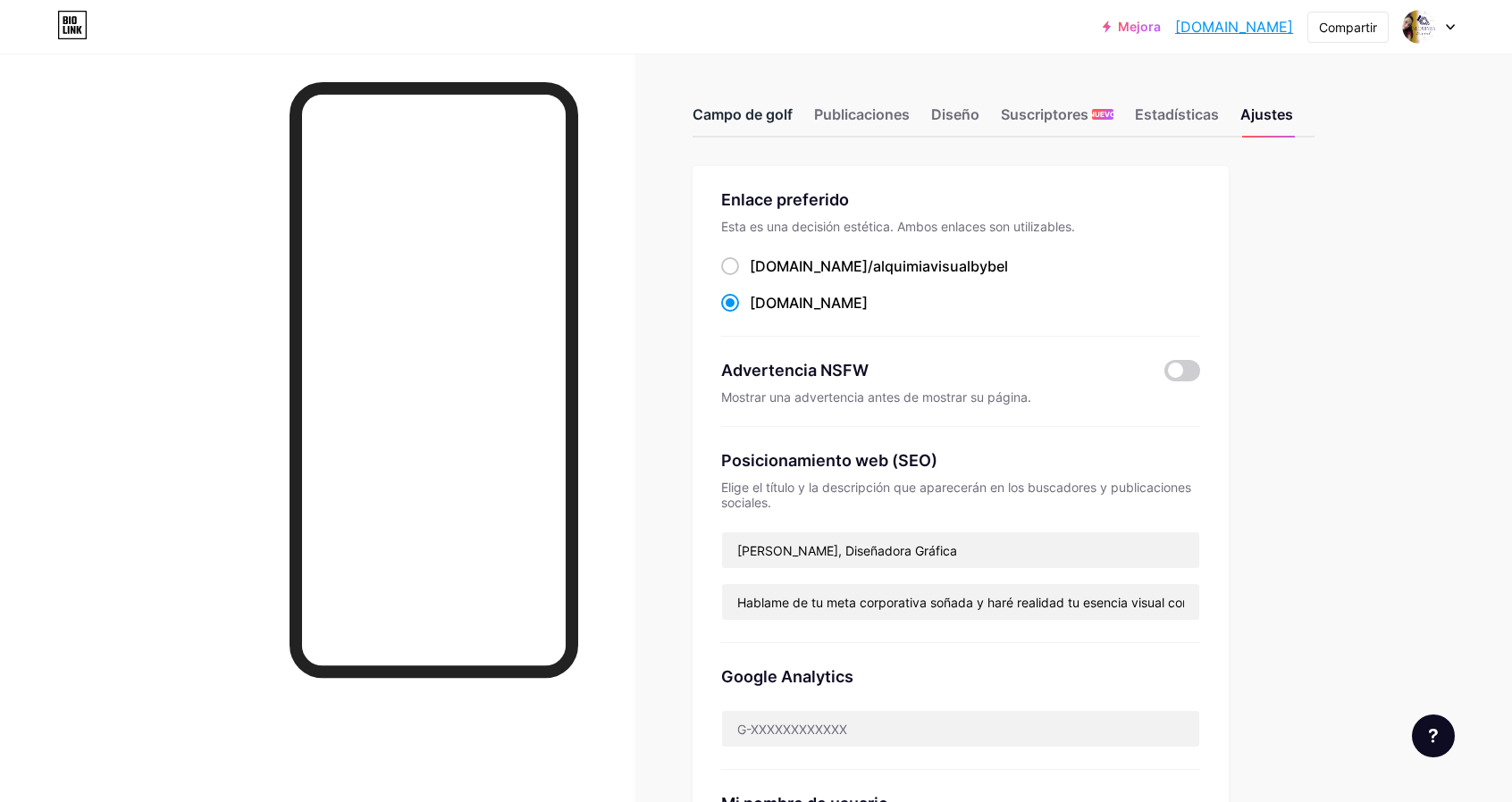
click at [760, 112] on font "Campo de golf" at bounding box center [743, 114] width 100 height 18
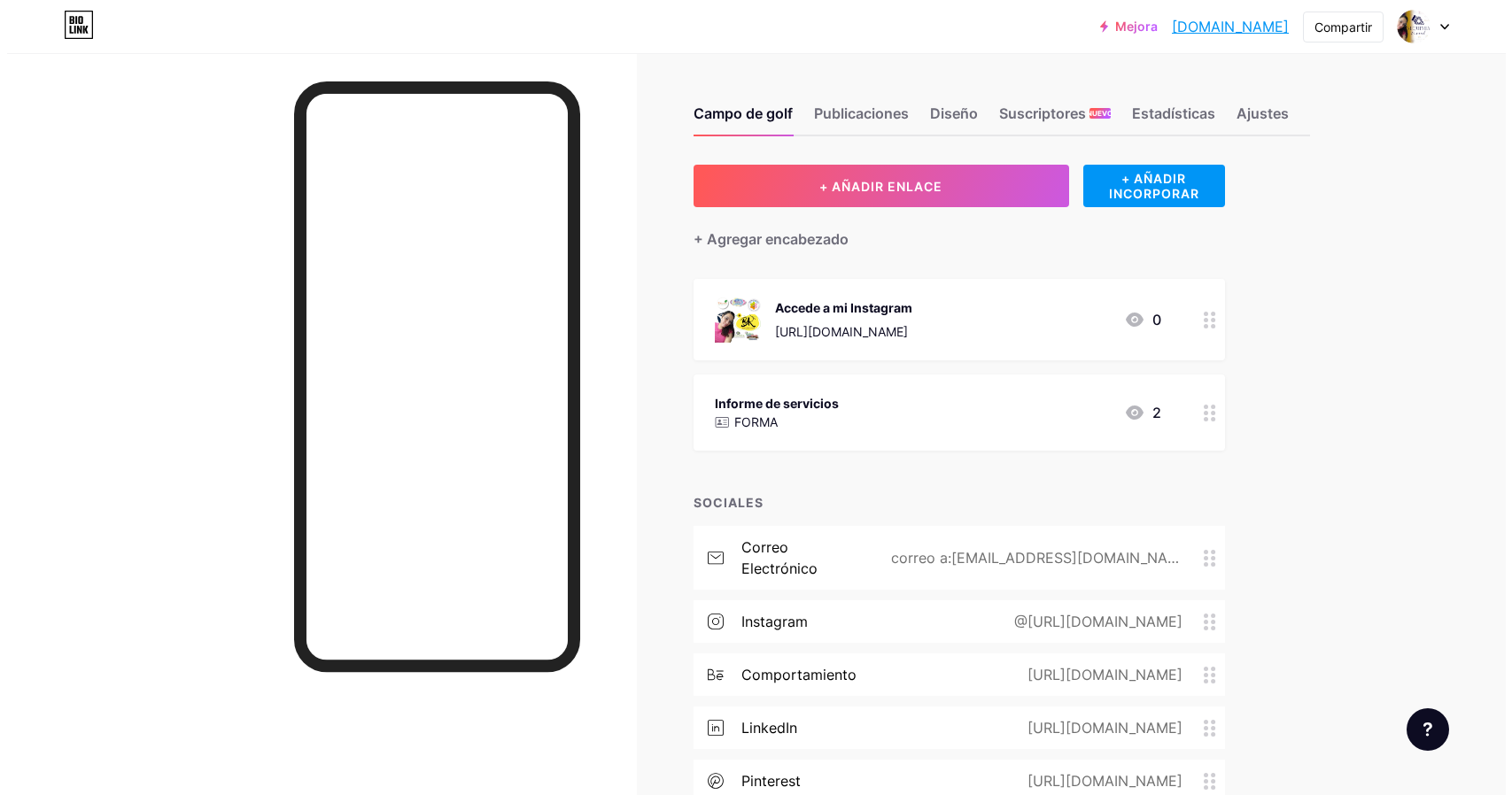
scroll to position [88, 0]
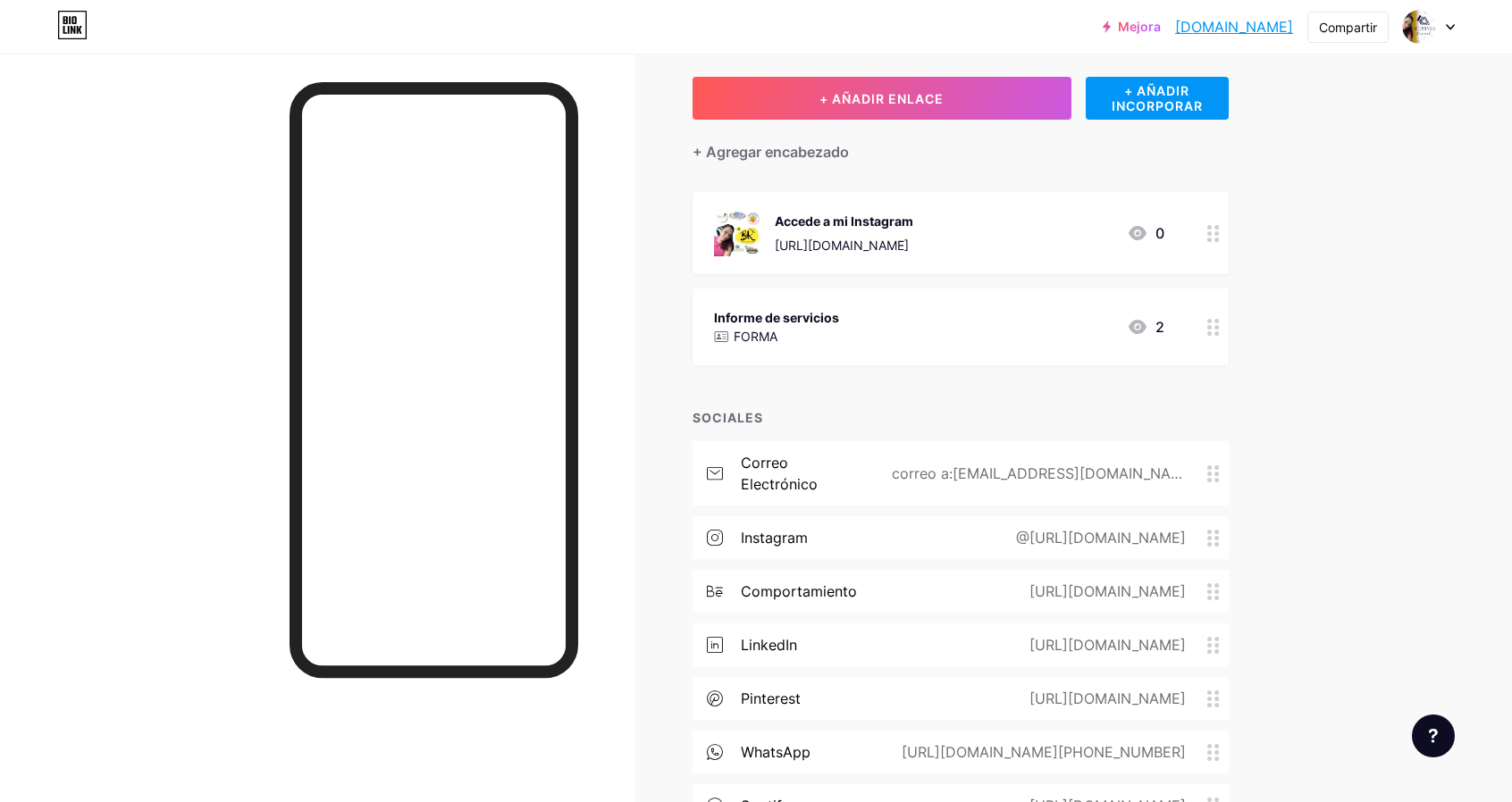
click at [1140, 333] on icon at bounding box center [1137, 326] width 21 height 21
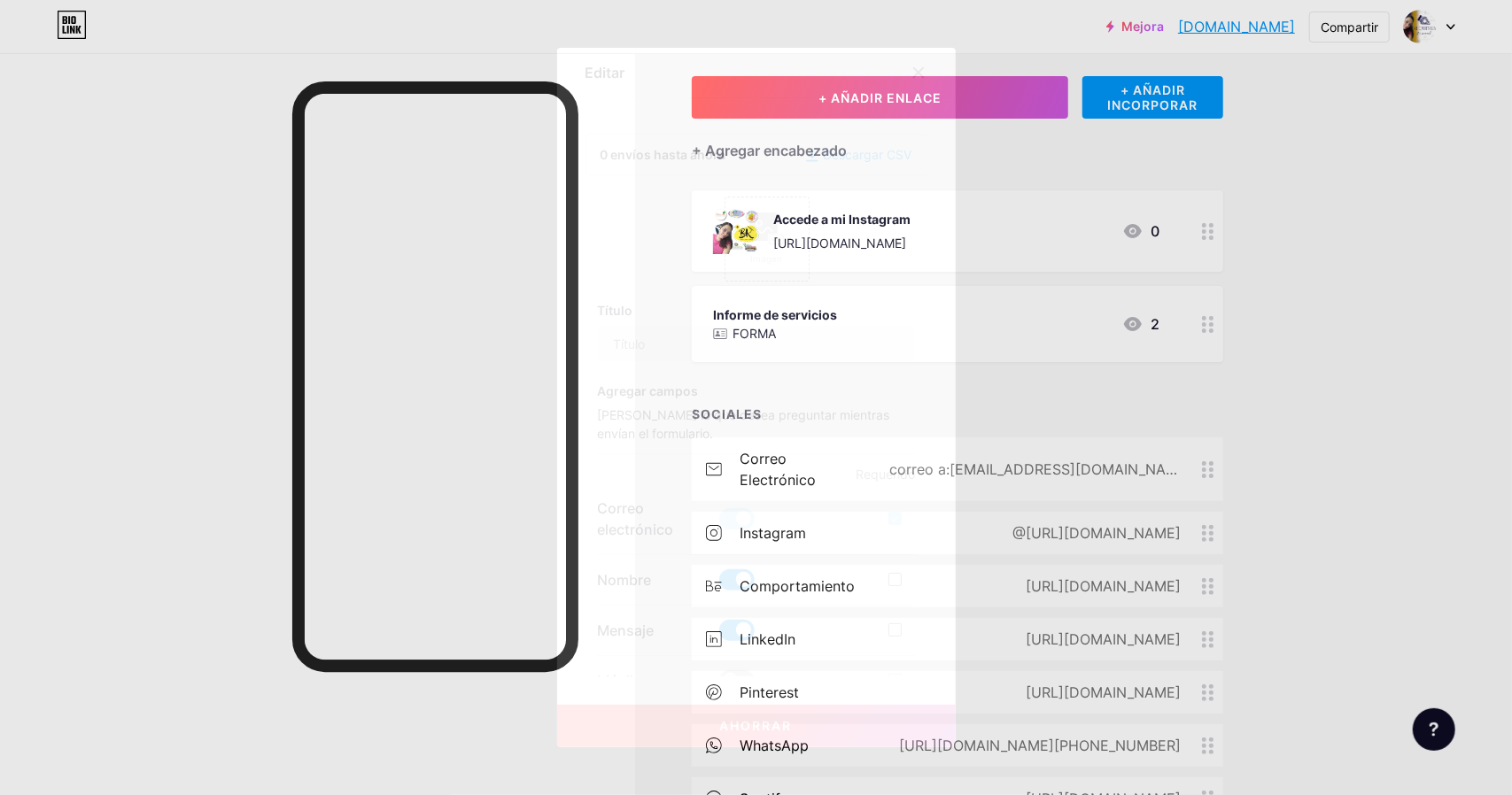
type input "Informe de servicios"
checkbox input "true"
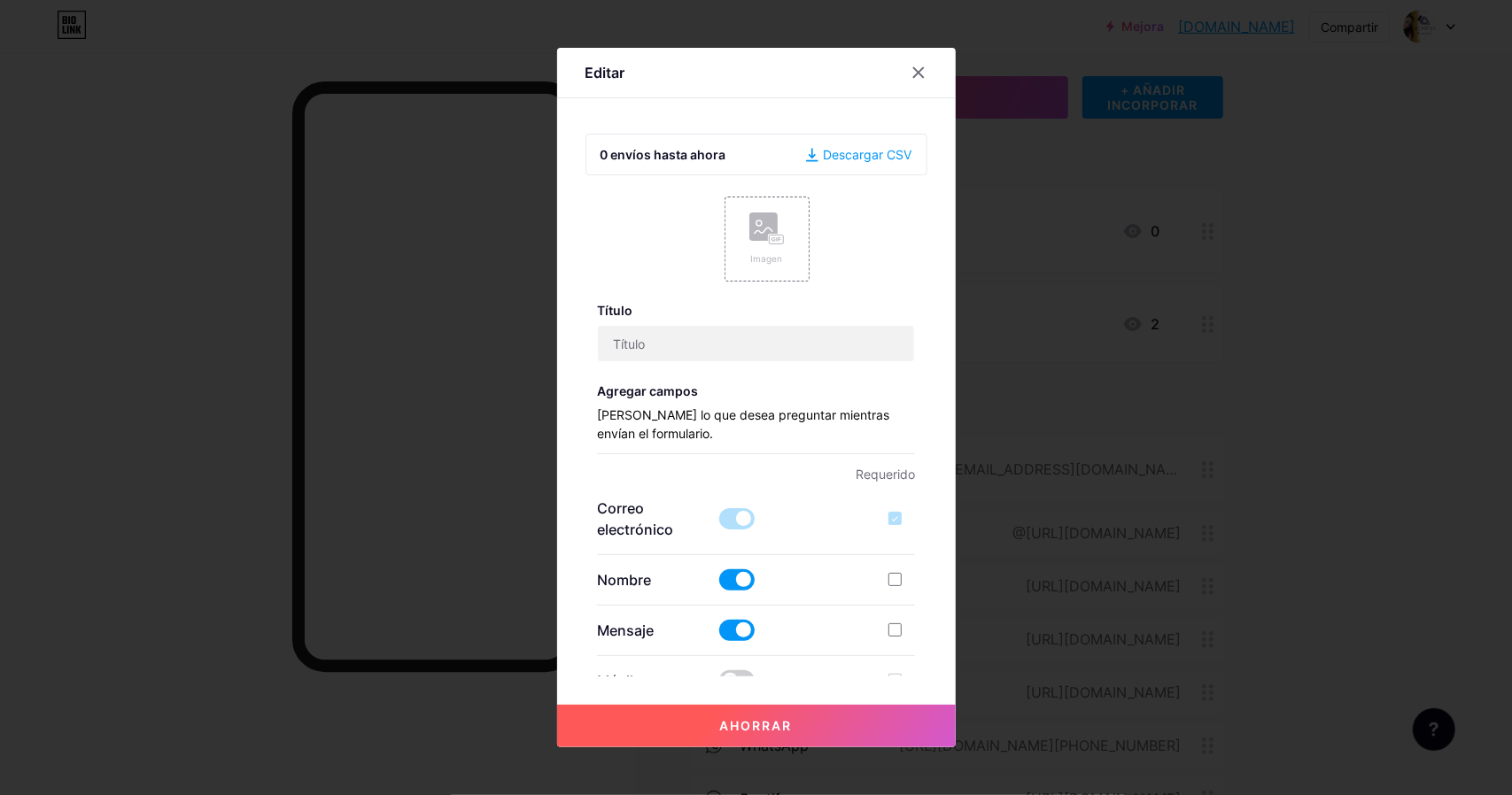
checkbox input "true"
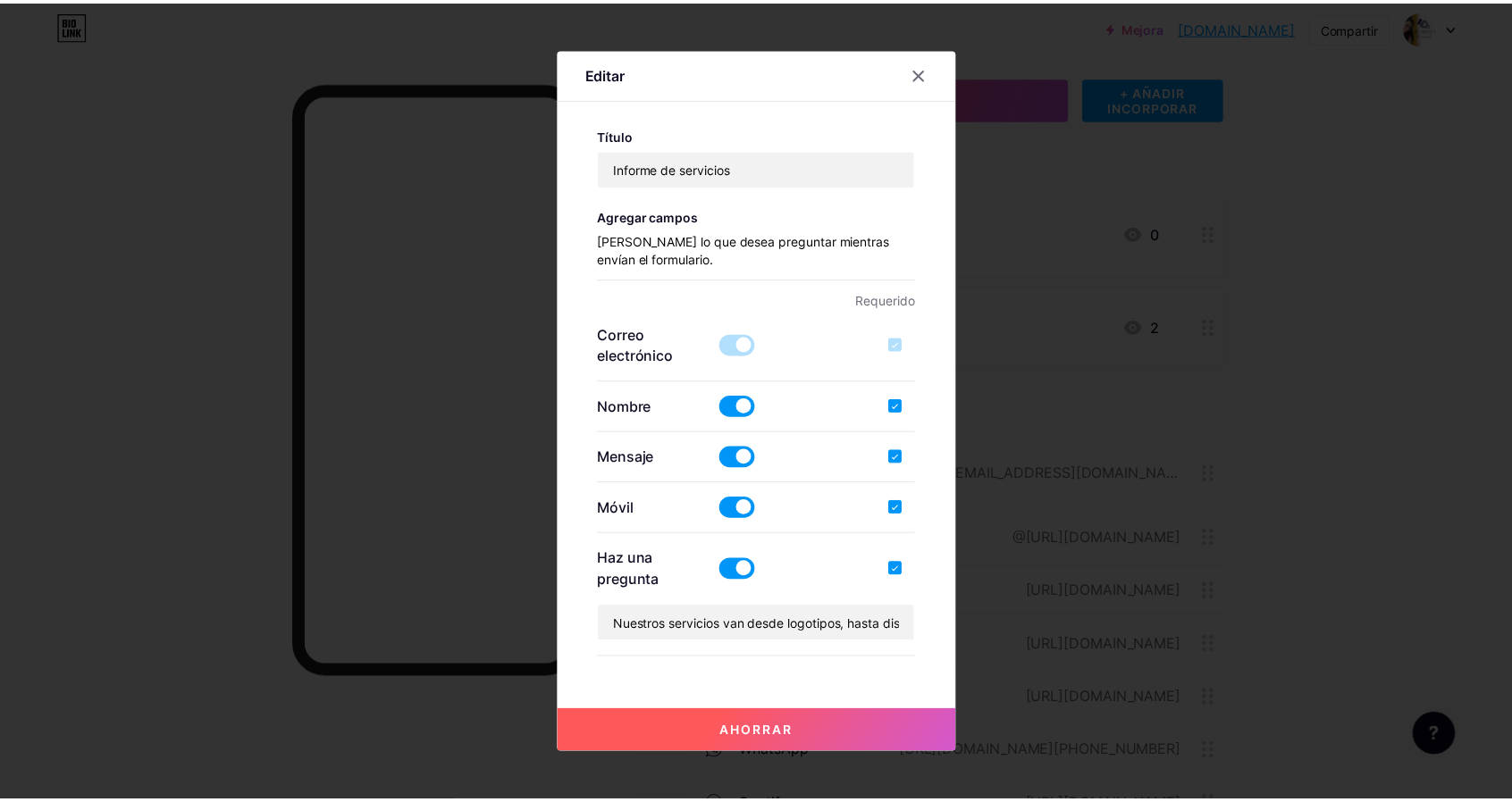
scroll to position [268, 0]
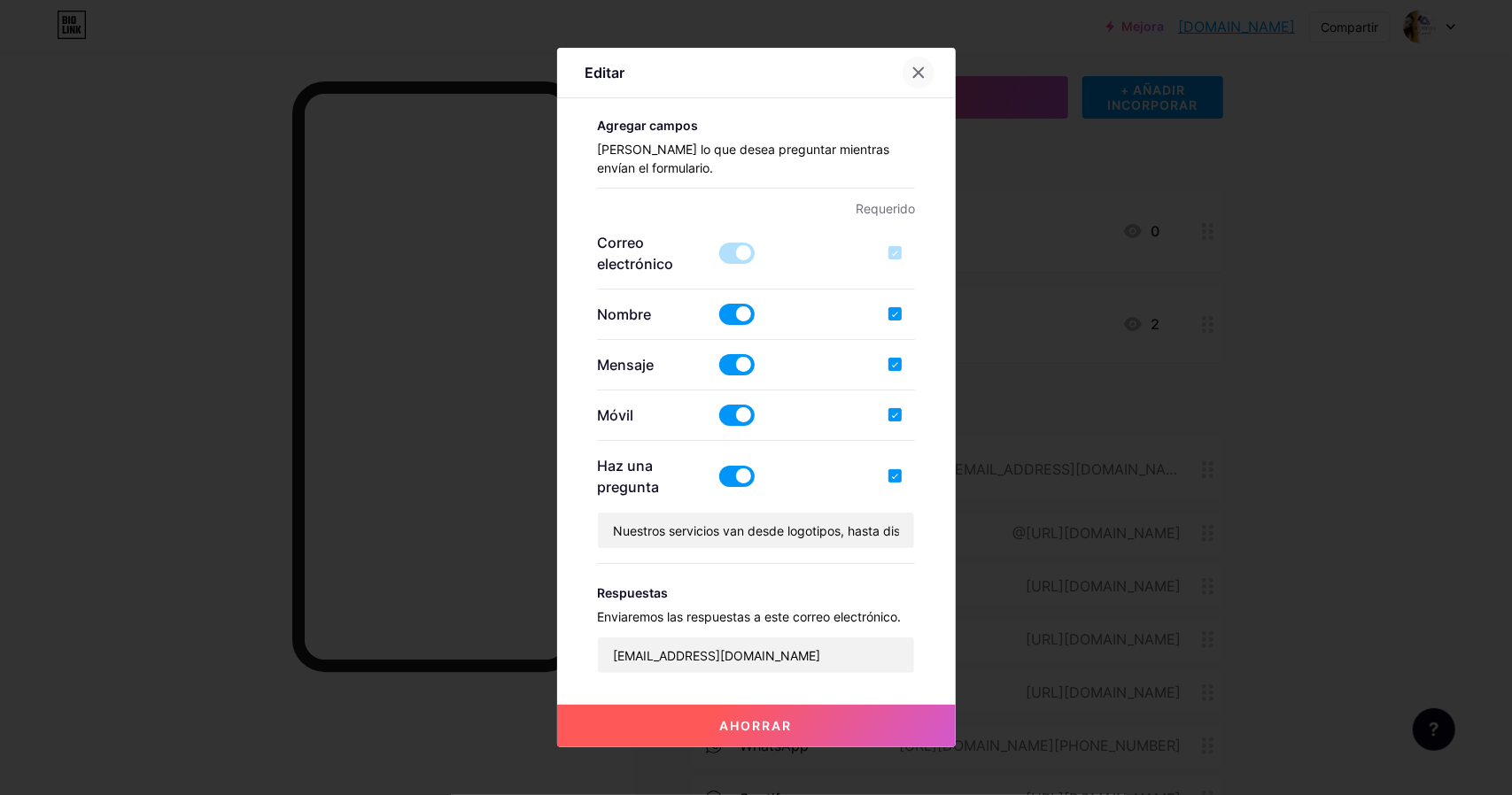
click at [919, 79] on div at bounding box center [919, 72] width 32 height 32
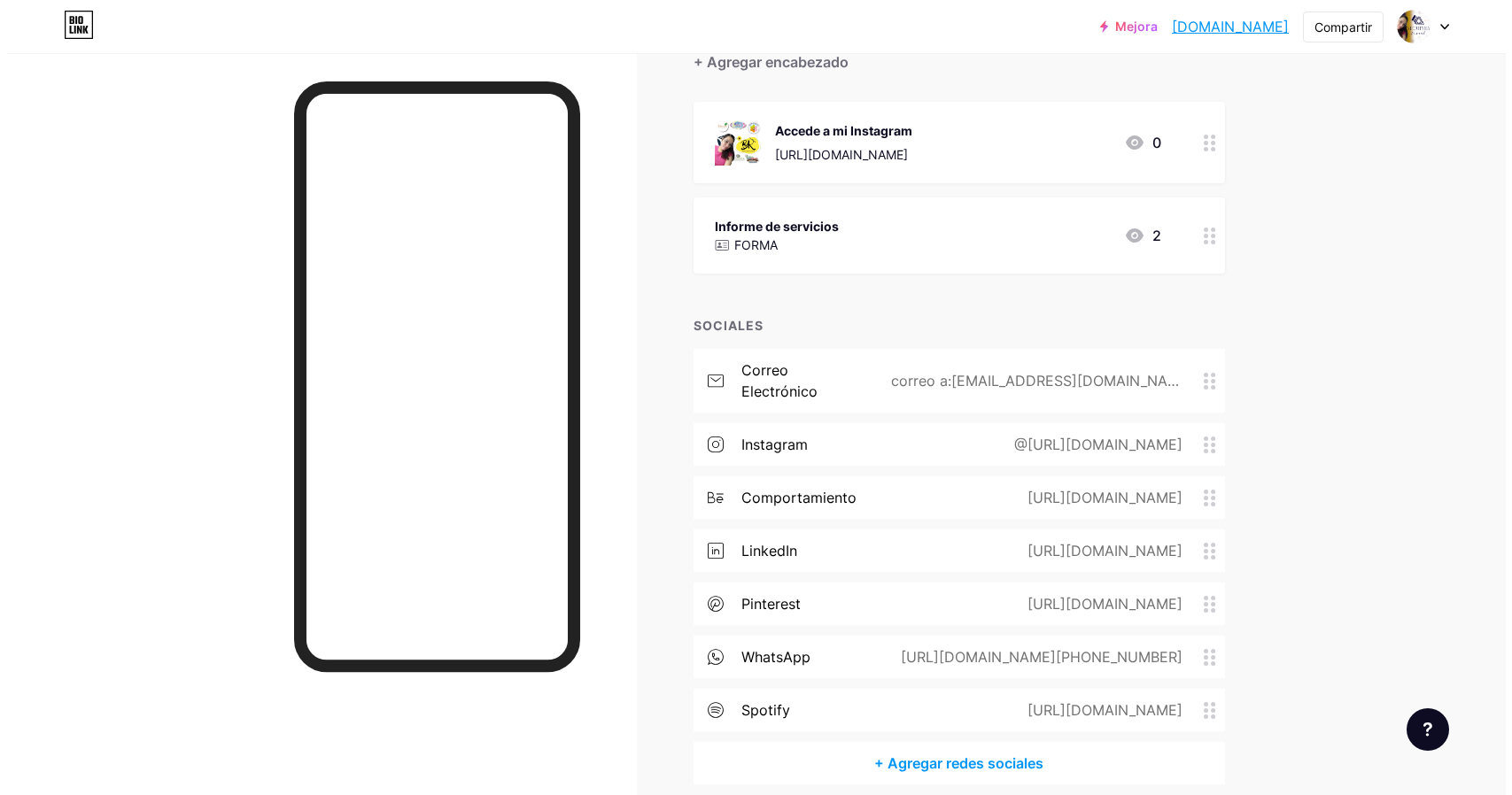
scroll to position [233, 0]
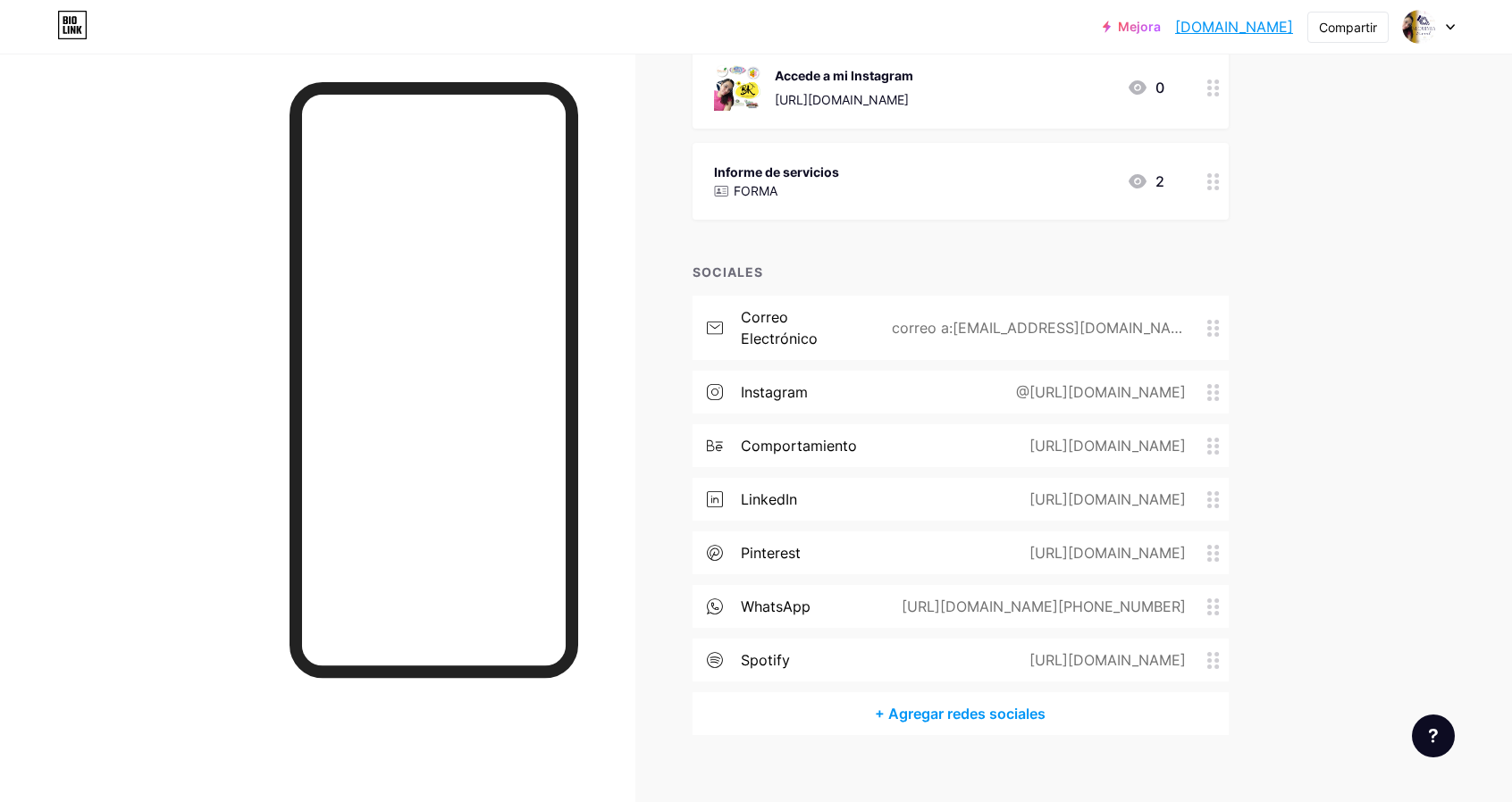
click at [1061, 383] on font "@https://www.instagram.com/disenograficocreativo_bk?igsh=NjY2eWJwN2szN2d4" at bounding box center [1101, 392] width 170 height 18
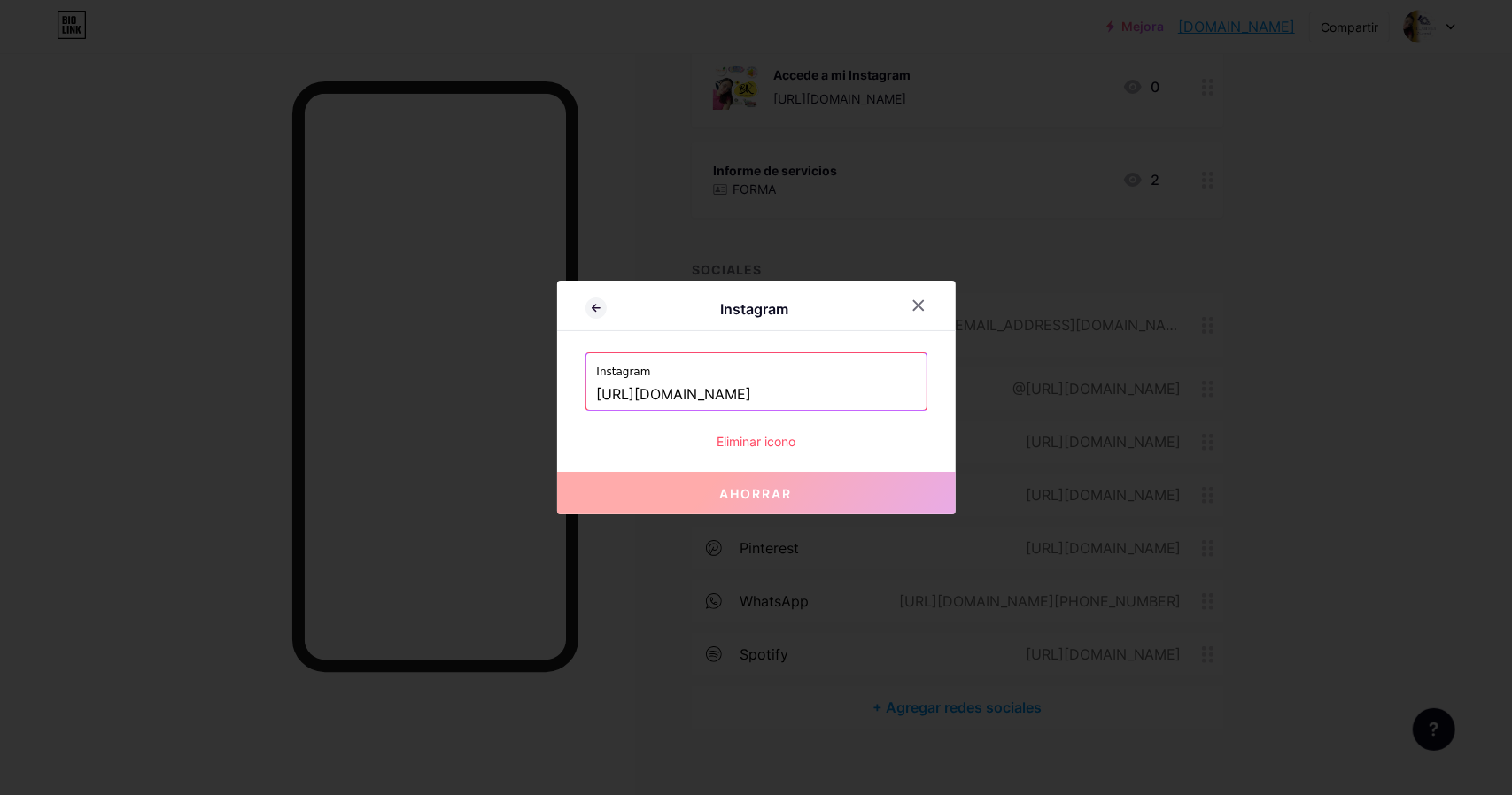
click at [761, 384] on input "https://www.instagram.com/disenograficocreativo_bk?igsh=NjY2eWJwN2szN2d4" at bounding box center [756, 395] width 319 height 30
click at [761, 385] on input "https://www.instagram.com/disenograficocreativo_bk?igsh=NjY2eWJwN2szN2d4" at bounding box center [756, 395] width 319 height 30
click at [721, 390] on input "https://www.instagram.com/disenograficocreativo_bk?igsh=NjY2eWJwN2szN2d4" at bounding box center [756, 395] width 319 height 30
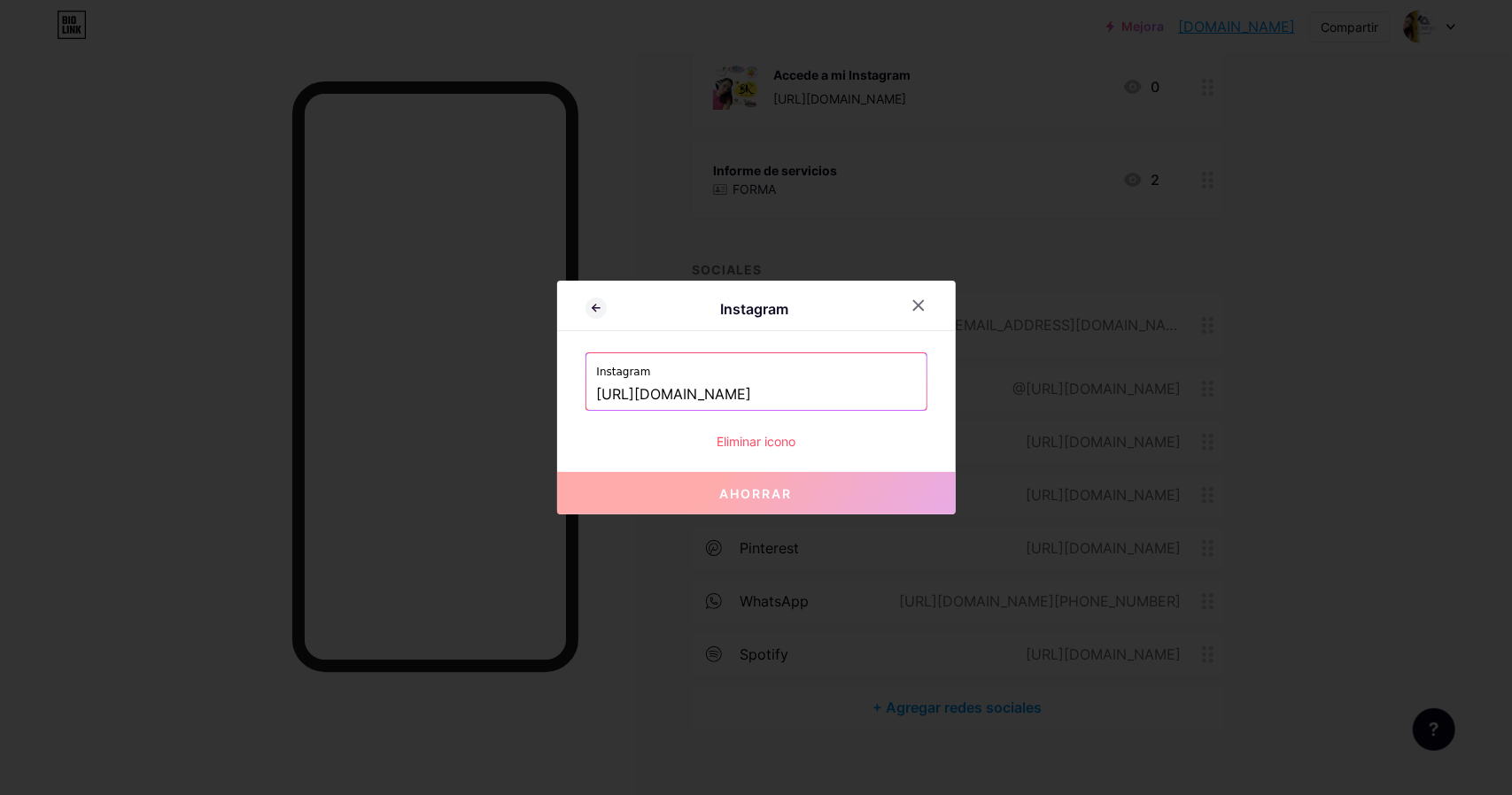
drag, startPoint x: 590, startPoint y: 392, endPoint x: 1038, endPoint y: 395, distance: 448.0
click at [1051, 396] on div "Instagram Instagram https://www.instagram.com/disenograficocreativo_bk?igsh=NjY…" at bounding box center [756, 398] width 1512 height 795
paste input "alquimiavisualbybel/"
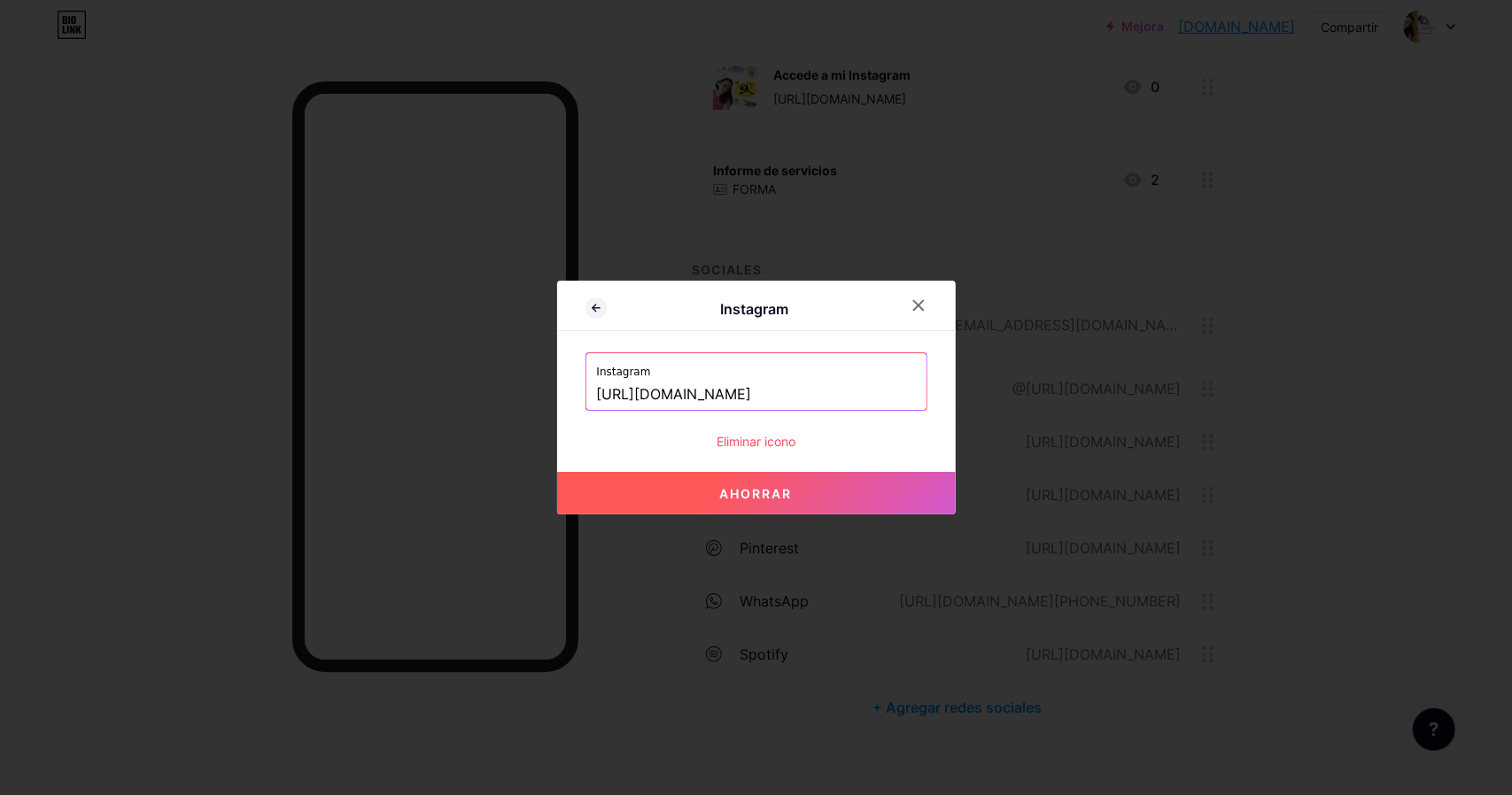
scroll to position [0, 5]
click at [754, 489] on font "Ahorrar" at bounding box center [756, 494] width 72 height 15
type input "https://instagram.com/https://www.instagram.com/alquimiavisualbybel/"
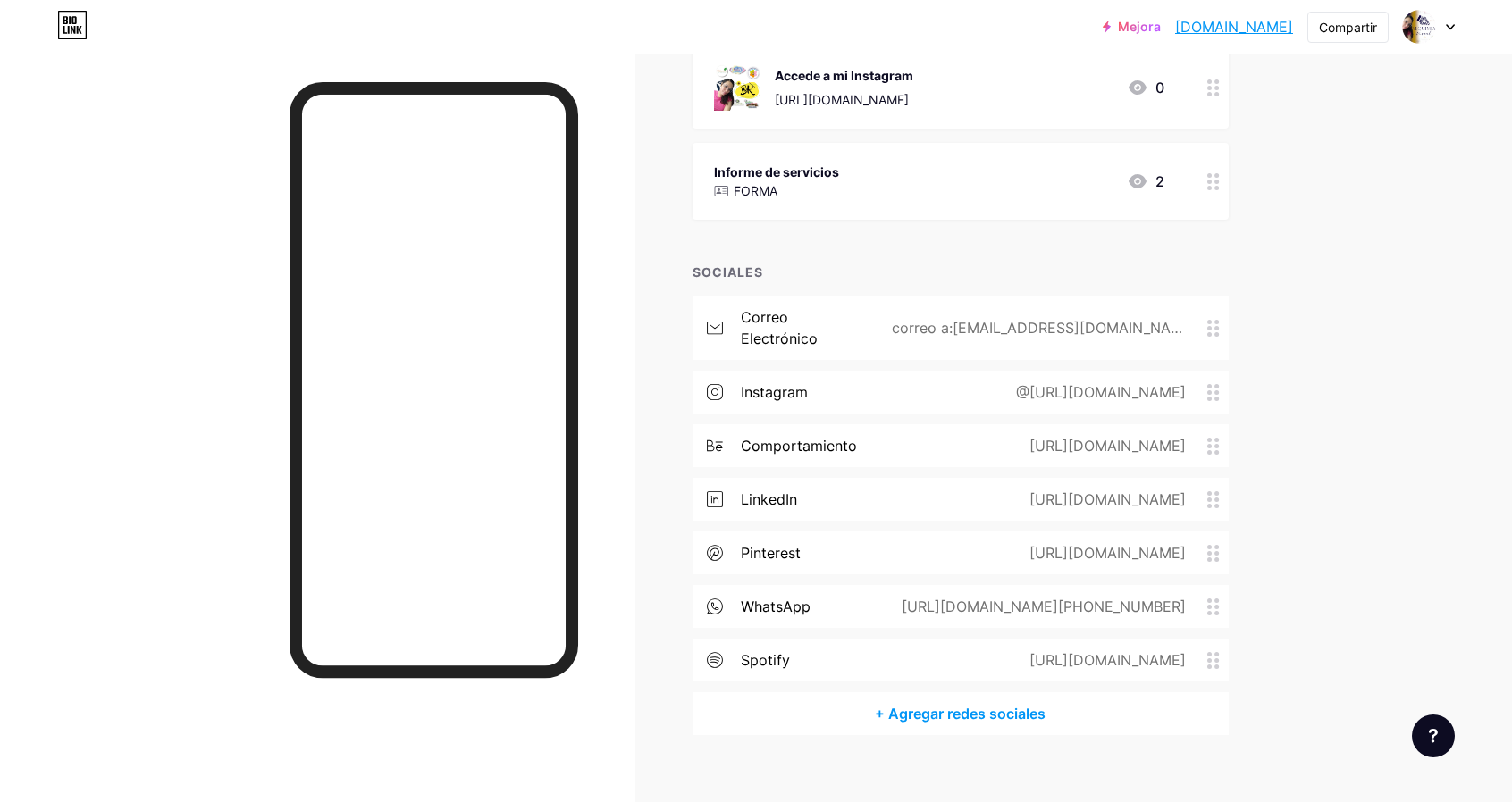
scroll to position [0, 0]
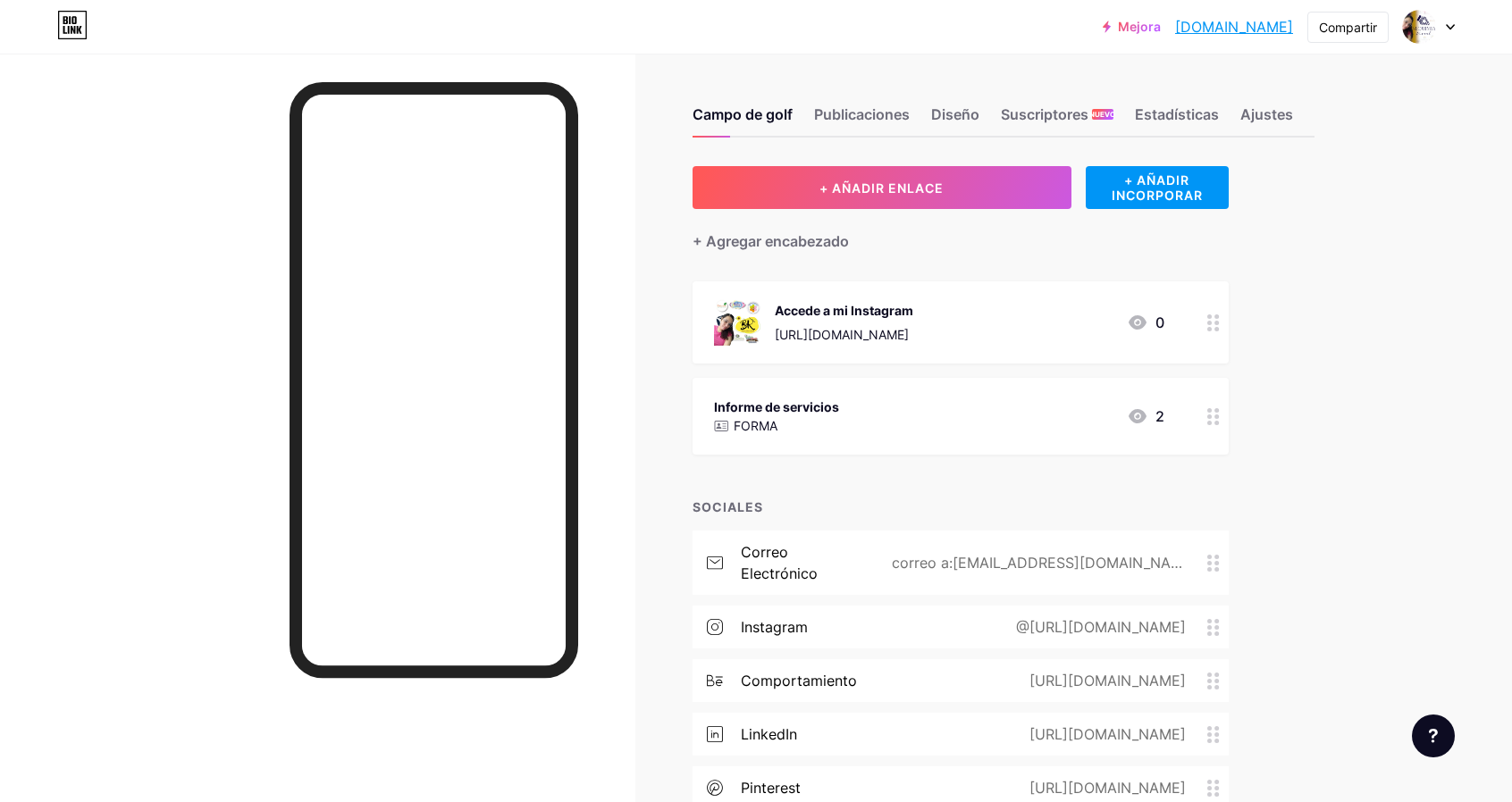
click at [897, 325] on div "[URL][DOMAIN_NAME]" at bounding box center [844, 334] width 139 height 19
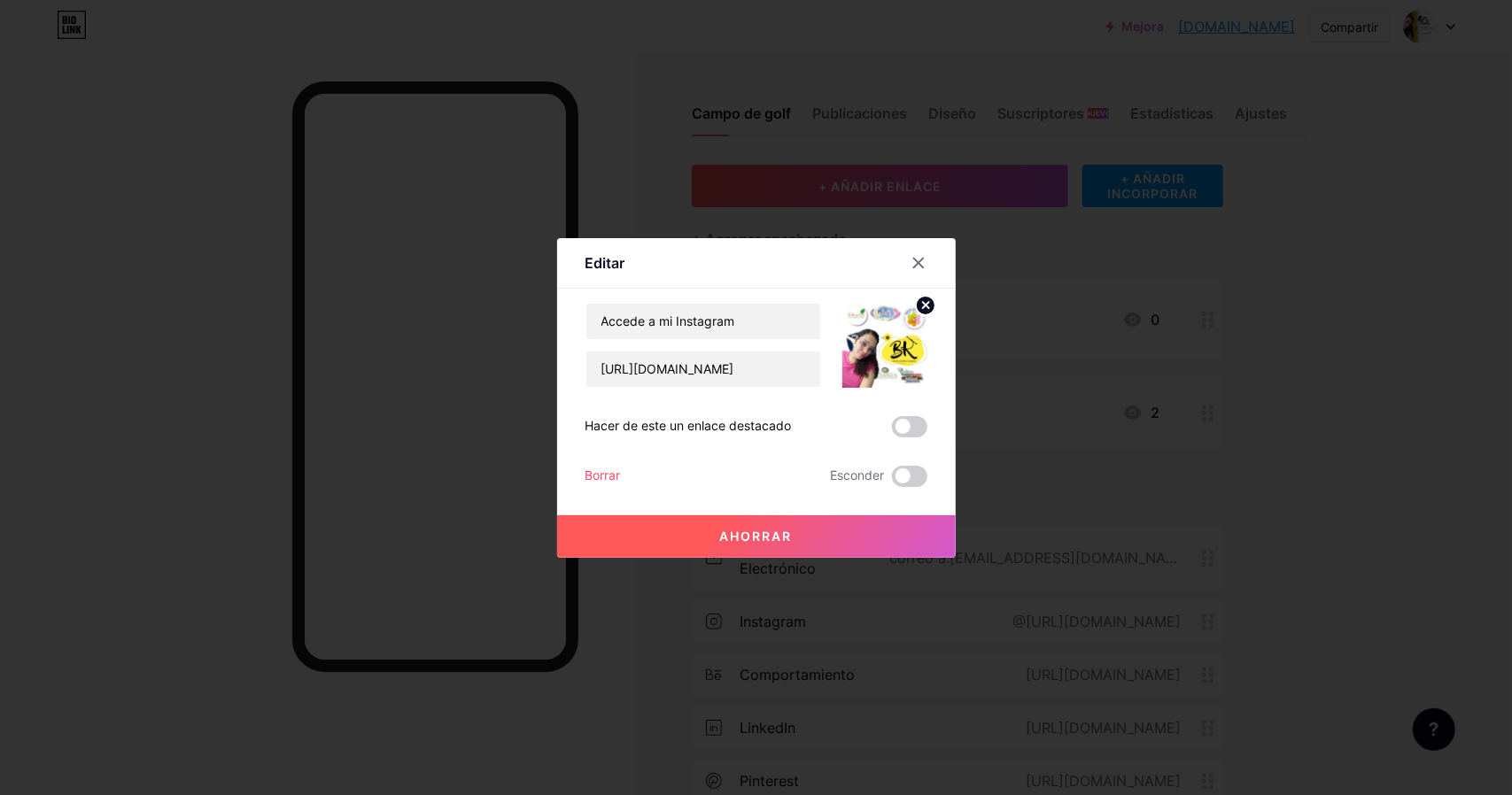
click at [882, 356] on img at bounding box center [885, 346] width 85 height 85
click at [916, 299] on circle at bounding box center [926, 305] width 20 height 20
click at [876, 344] on rect at bounding box center [881, 333] width 29 height 29
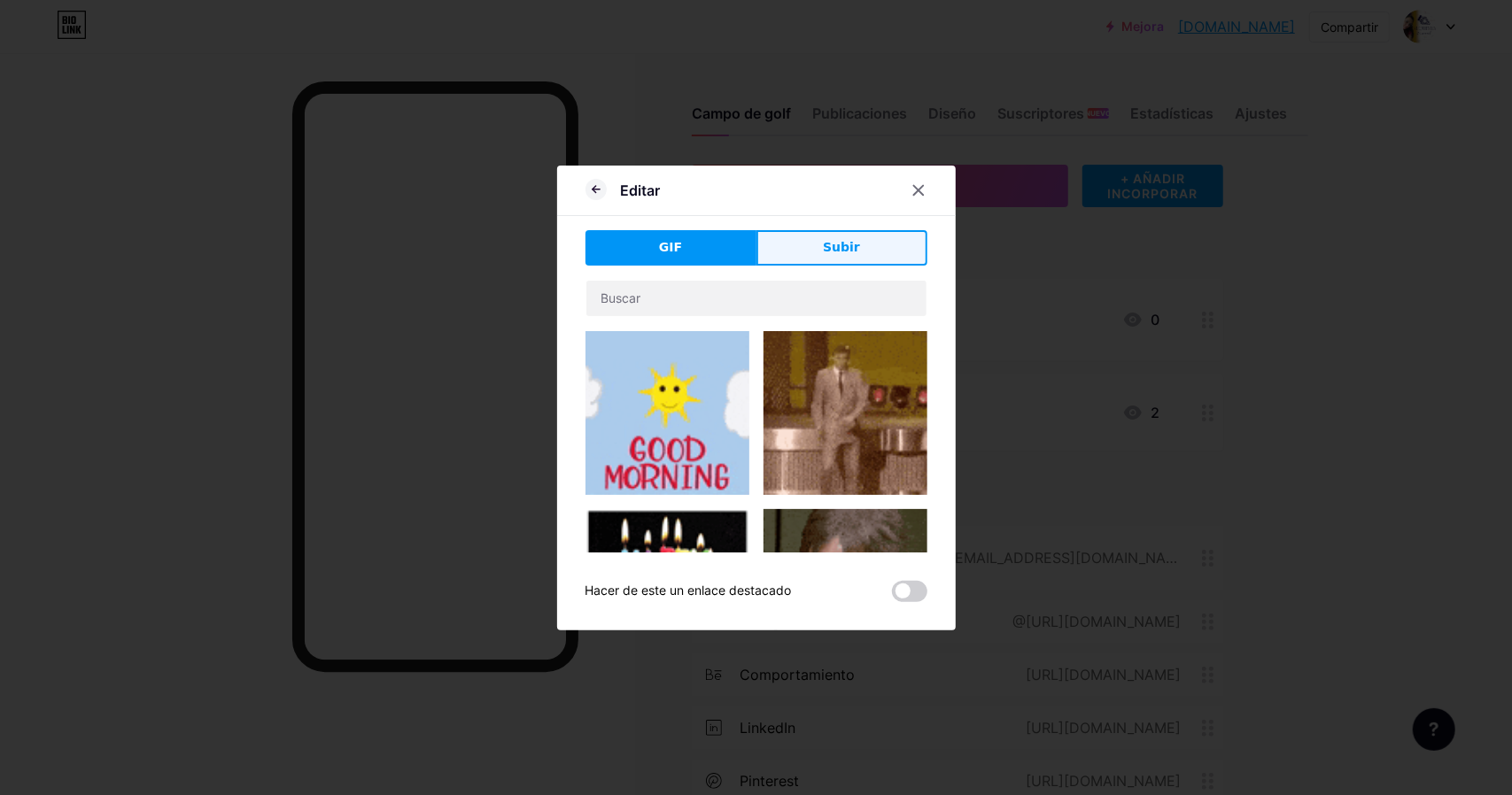
click at [824, 245] on font "Subir" at bounding box center [842, 247] width 38 height 14
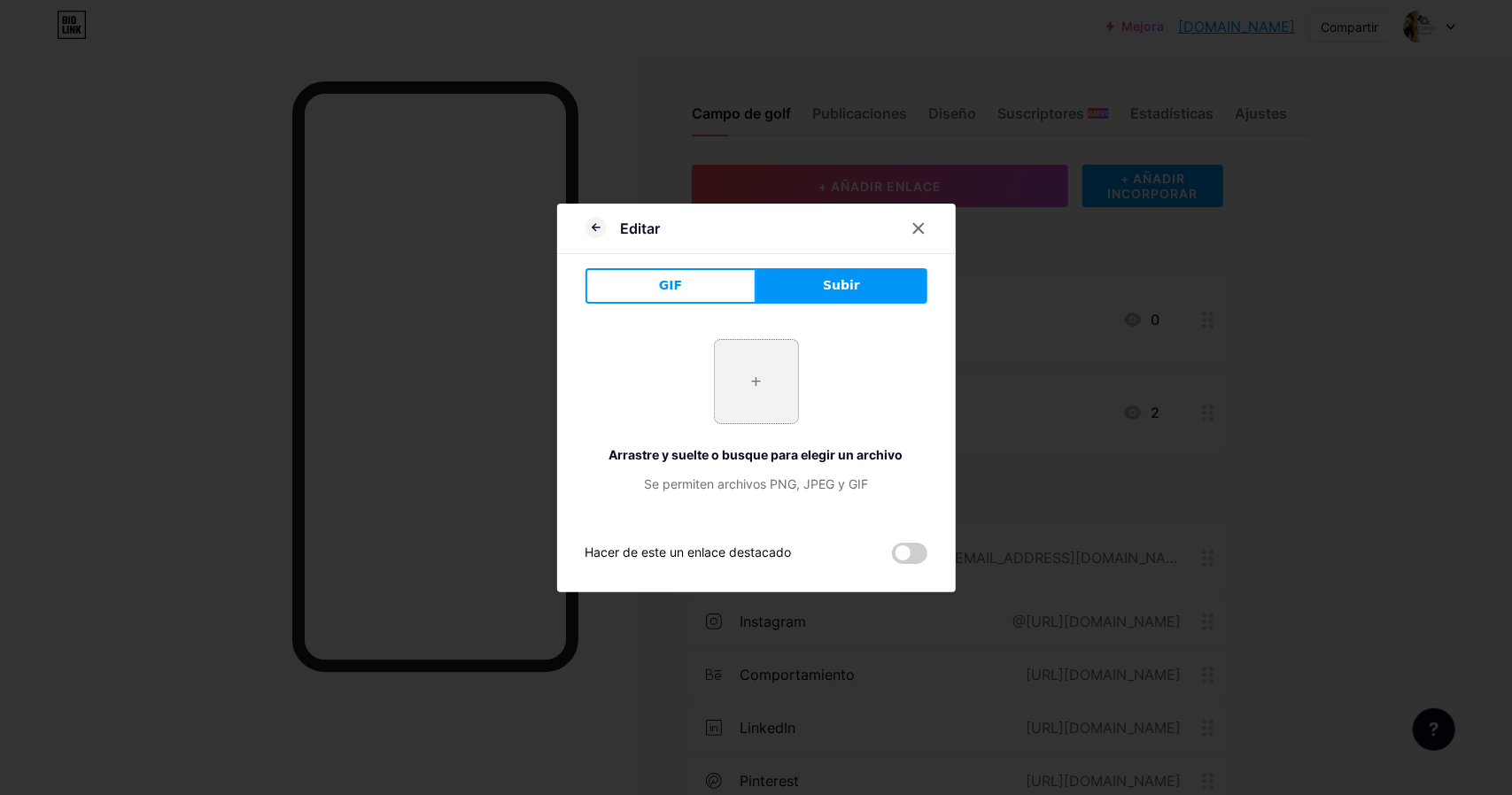
click at [747, 384] on input "file" at bounding box center [756, 382] width 83 height 83
type input "C:\fakepath\alquimiaperfil.jpg"
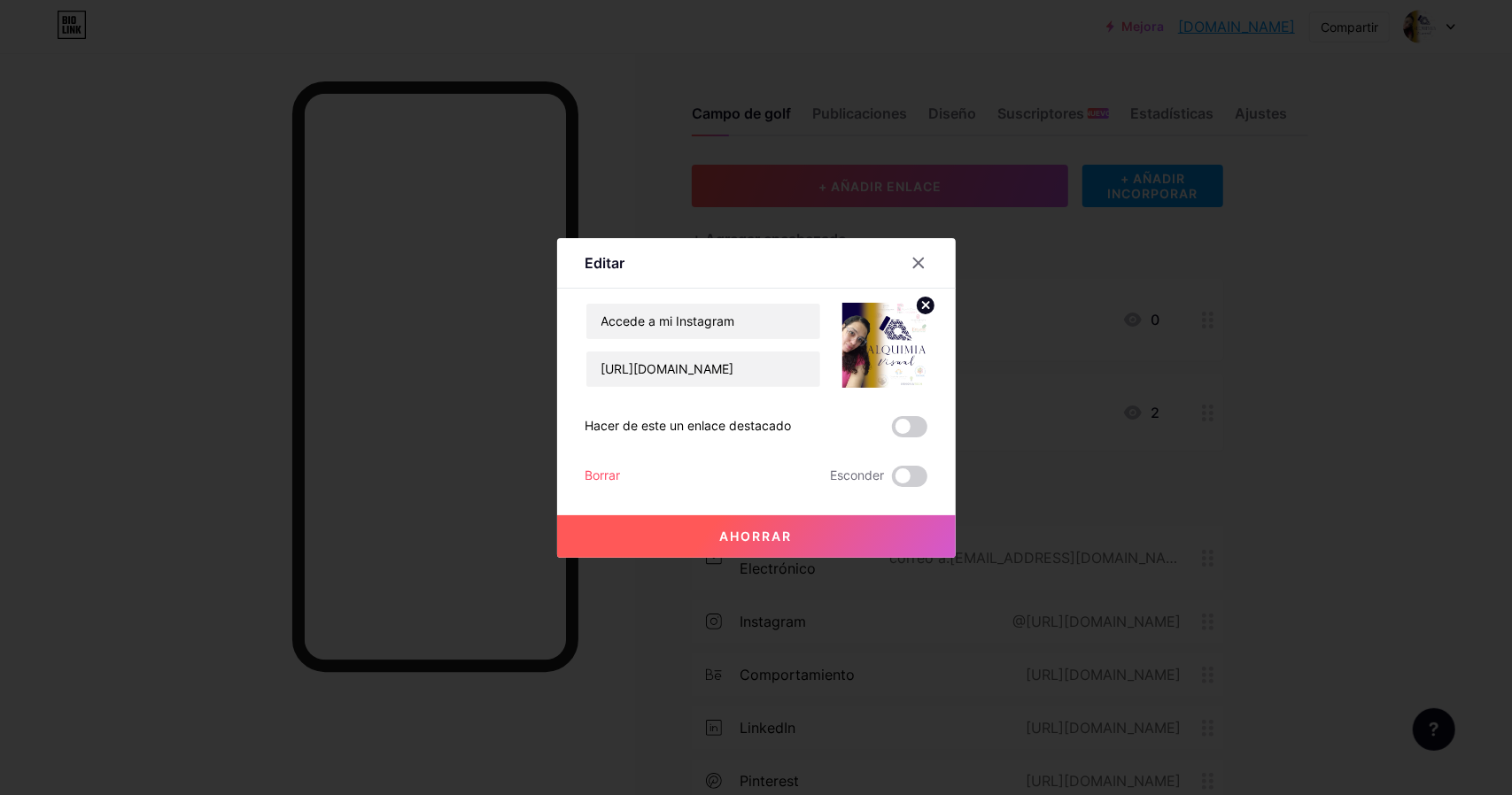
click at [765, 532] on font "Ahorrar" at bounding box center [756, 535] width 72 height 15
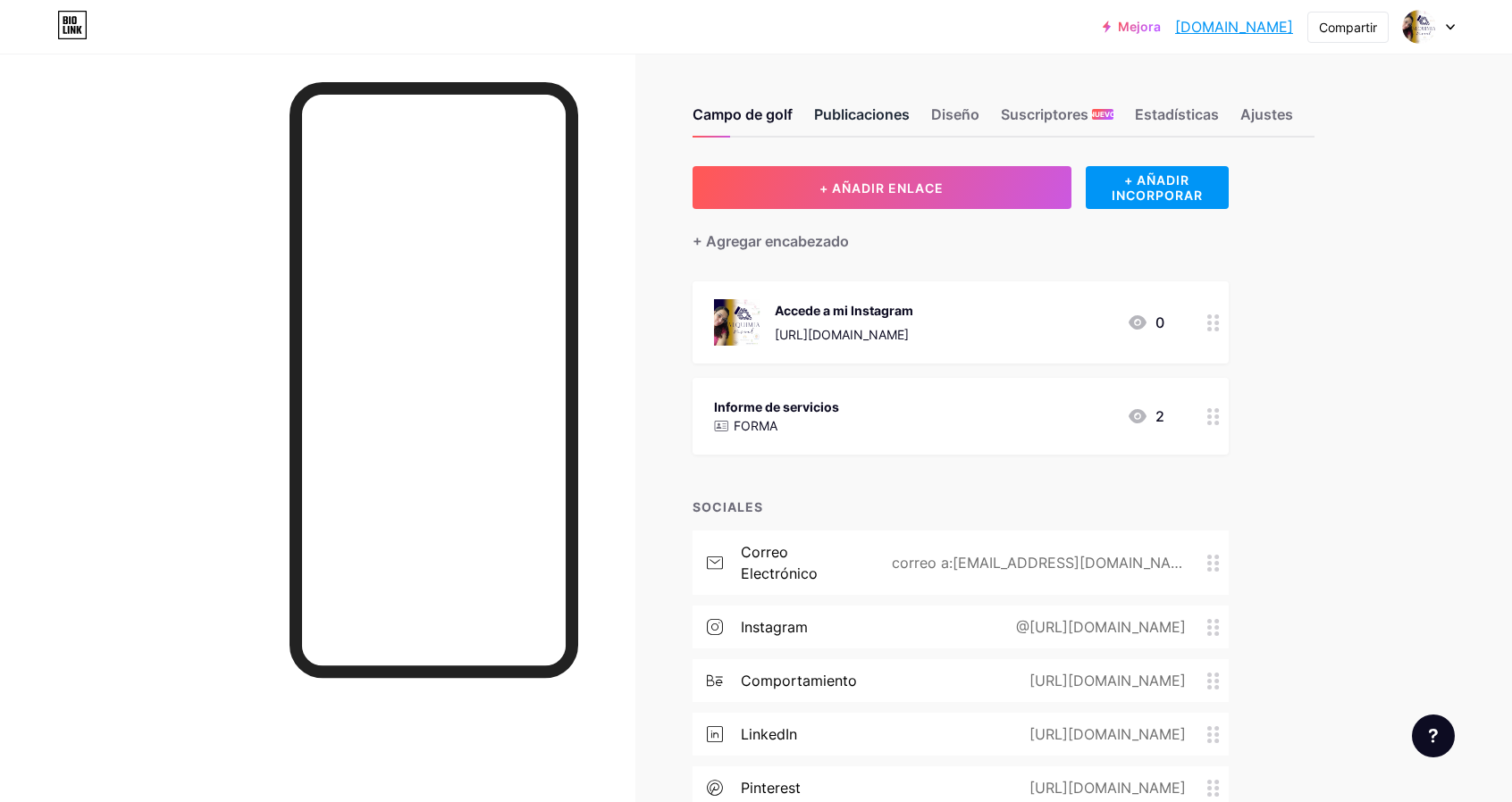
click at [844, 105] on font "Publicaciones" at bounding box center [862, 114] width 96 height 18
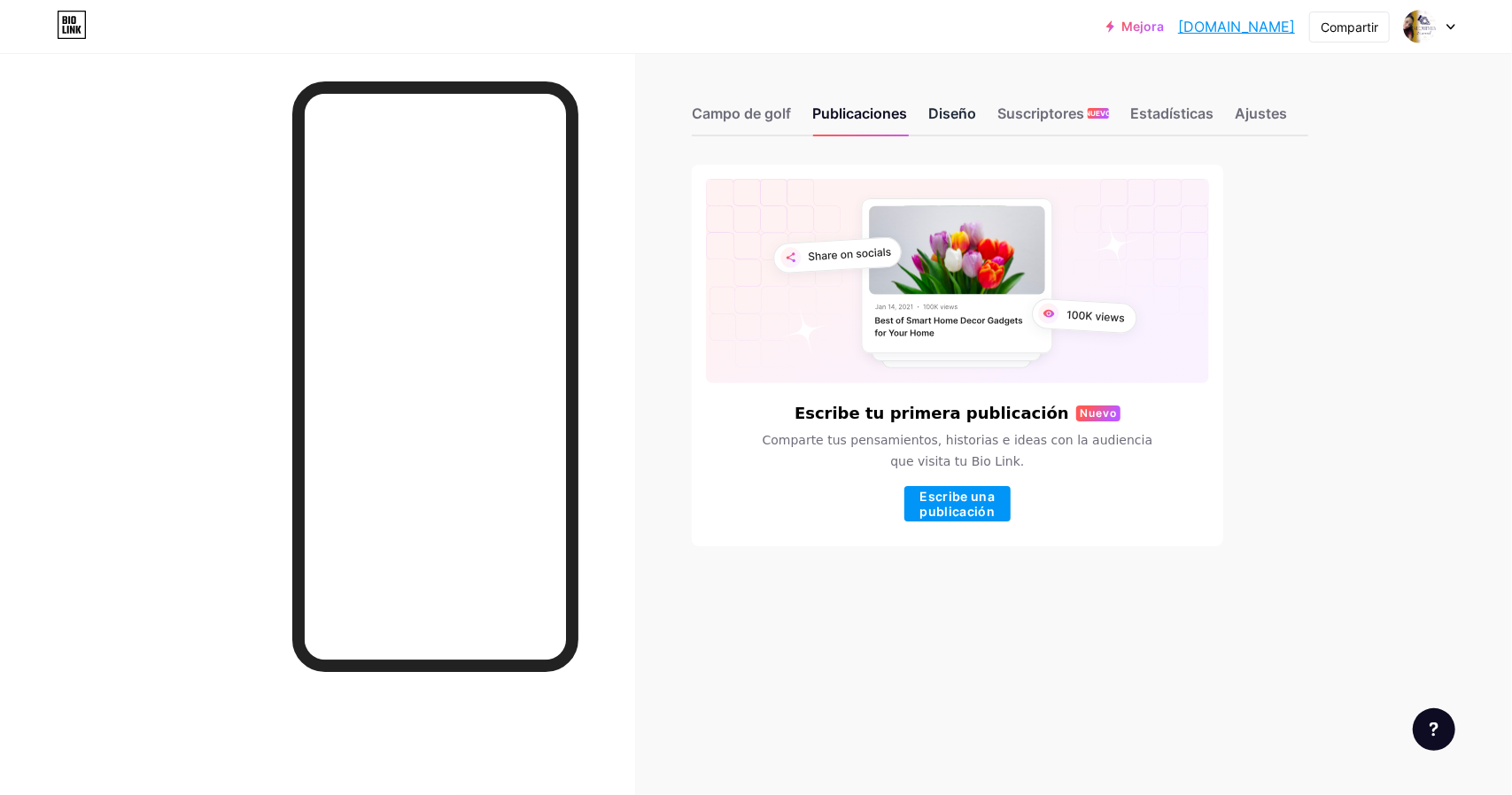
click at [960, 112] on font "Diseño" at bounding box center [953, 113] width 48 height 18
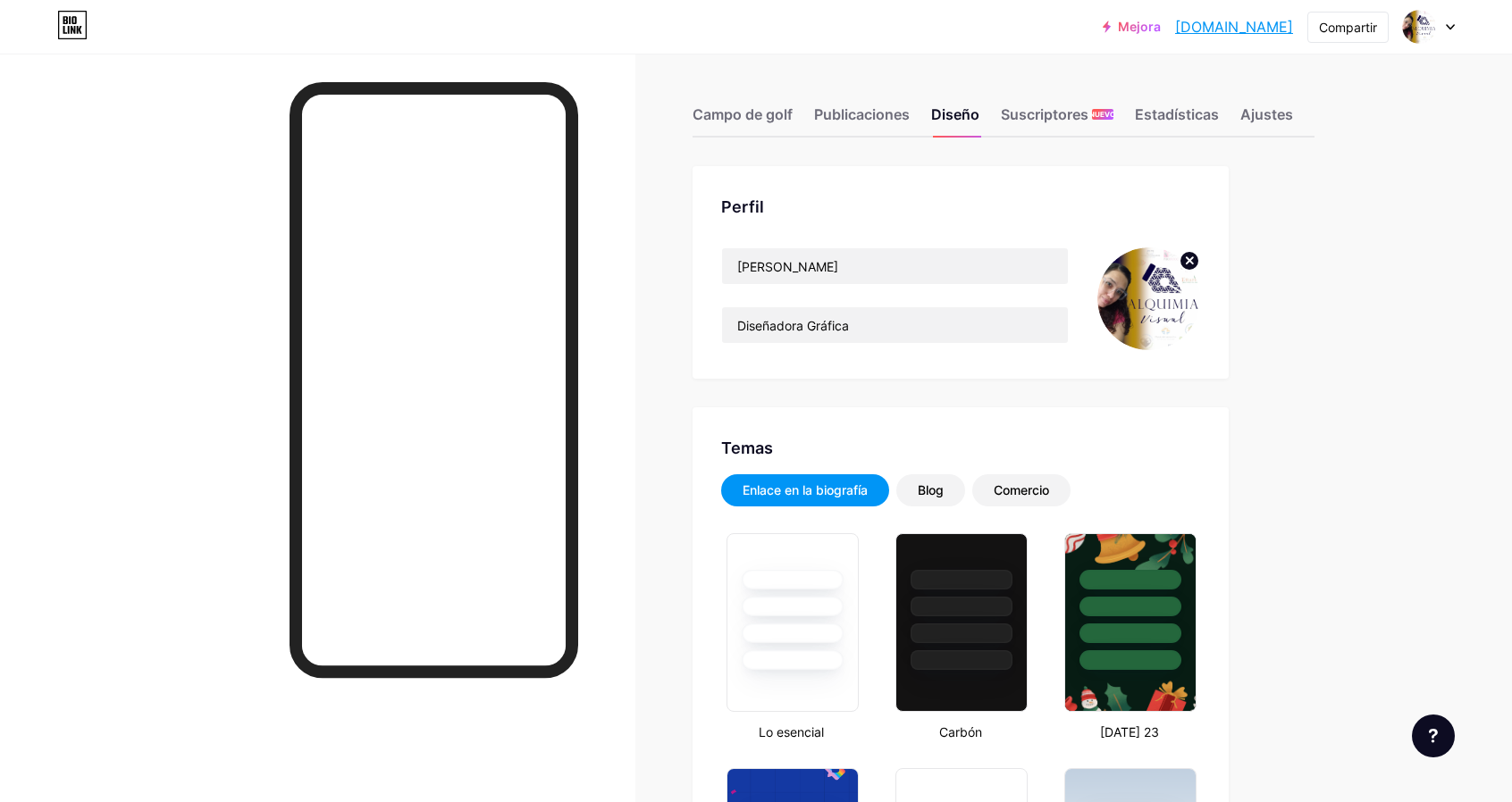
type input "#090040"
type input "#000000"
type input "#ffffff"
click at [944, 494] on font "Blog" at bounding box center [931, 490] width 26 height 15
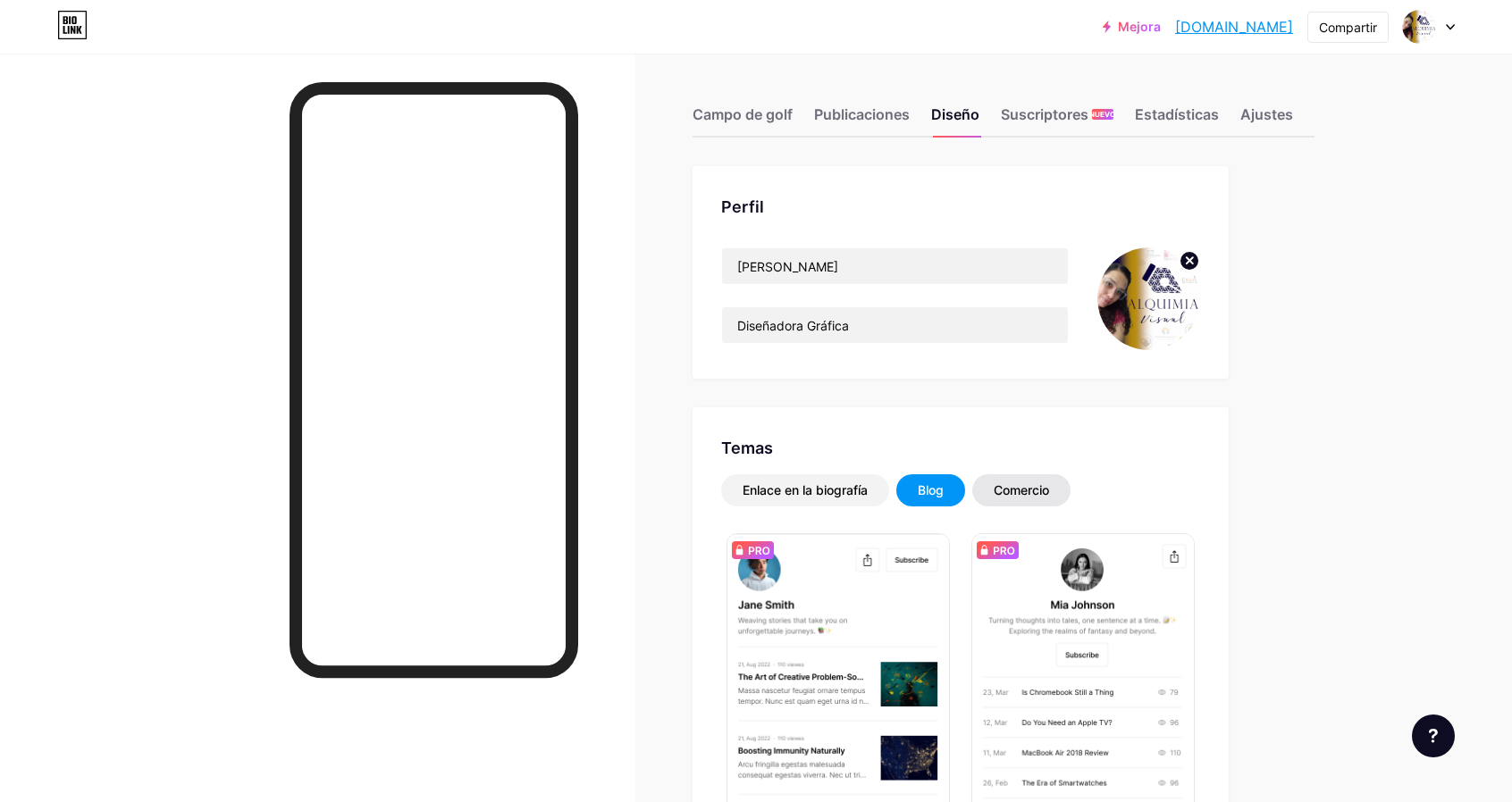
click at [1046, 496] on font "Comercio" at bounding box center [1021, 490] width 55 height 15
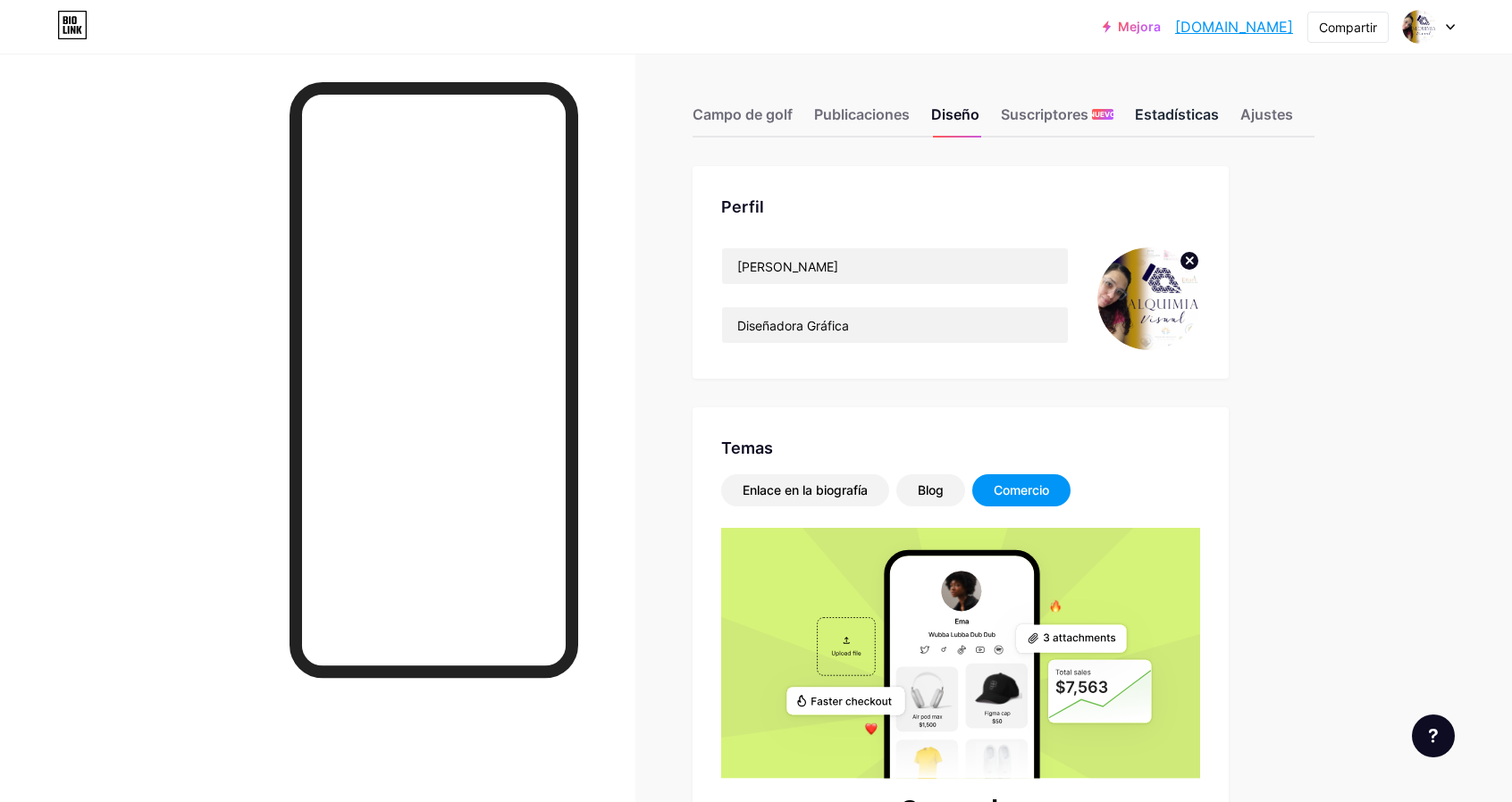
click at [1189, 122] on div "Estadísticas" at bounding box center [1177, 120] width 84 height 32
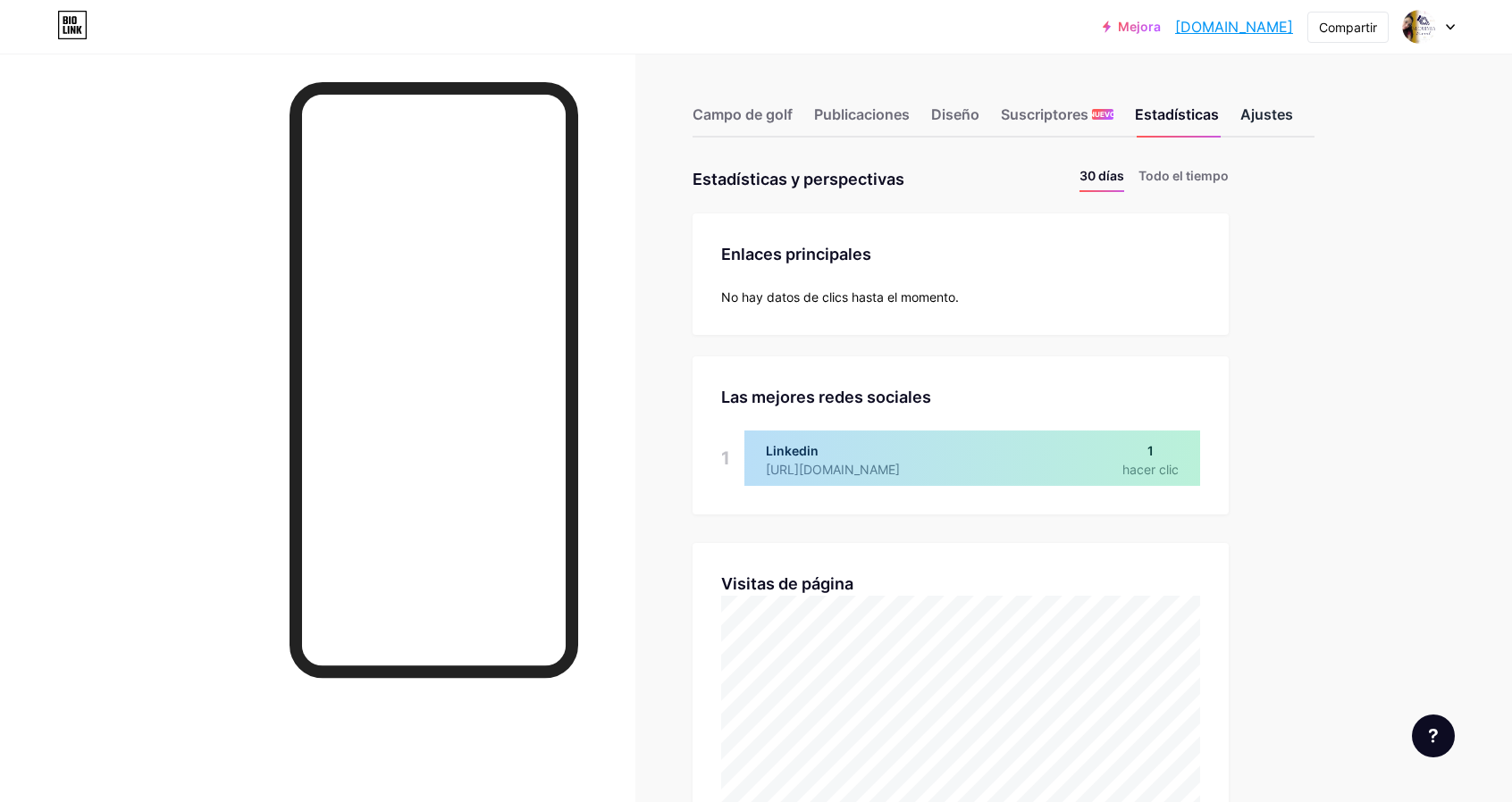
scroll to position [802, 1512]
click at [1263, 115] on font "Ajustes" at bounding box center [1266, 114] width 53 height 18
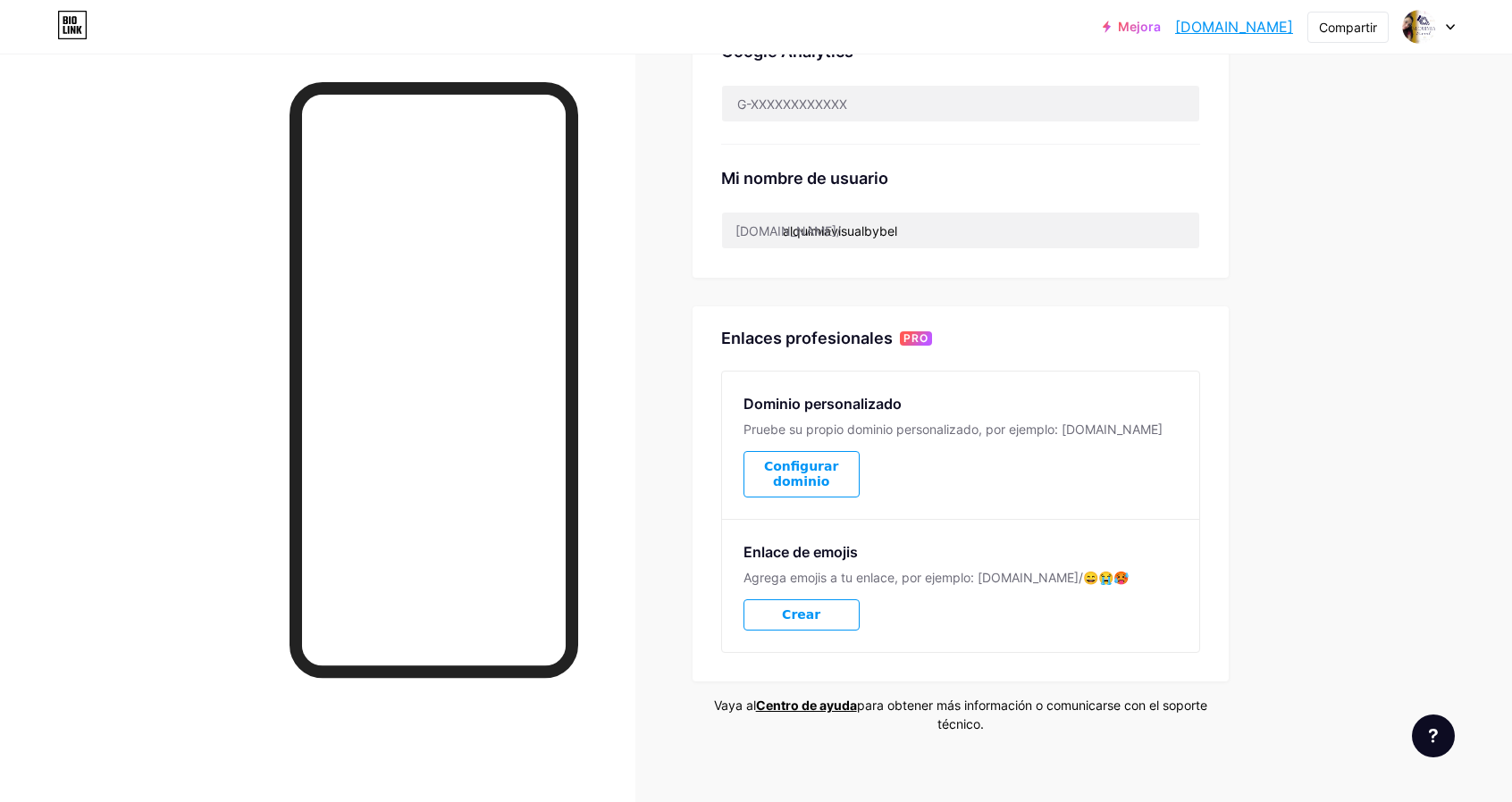
scroll to position [89, 0]
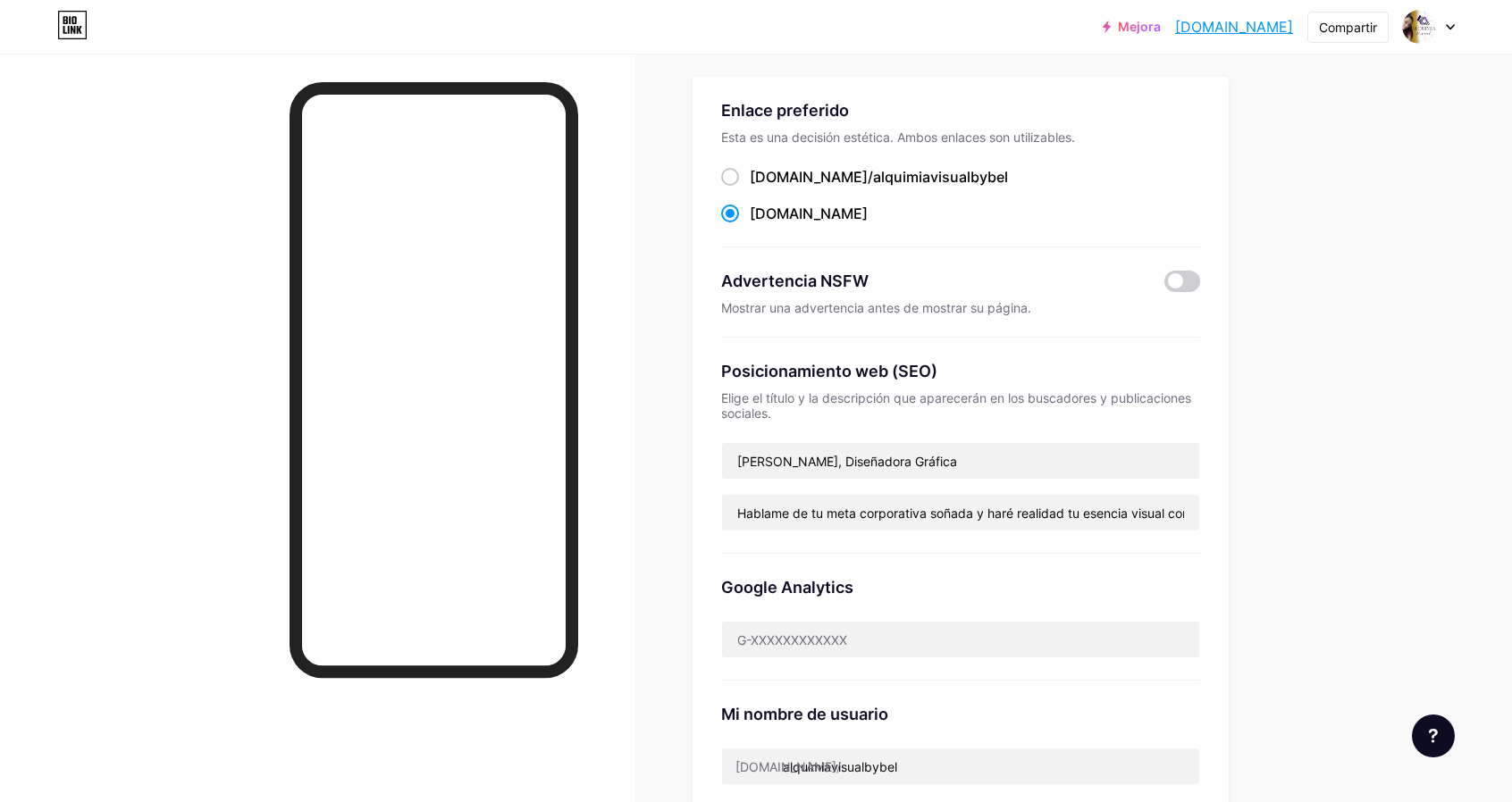
click at [66, 22] on icon at bounding box center [65, 20] width 4 height 8
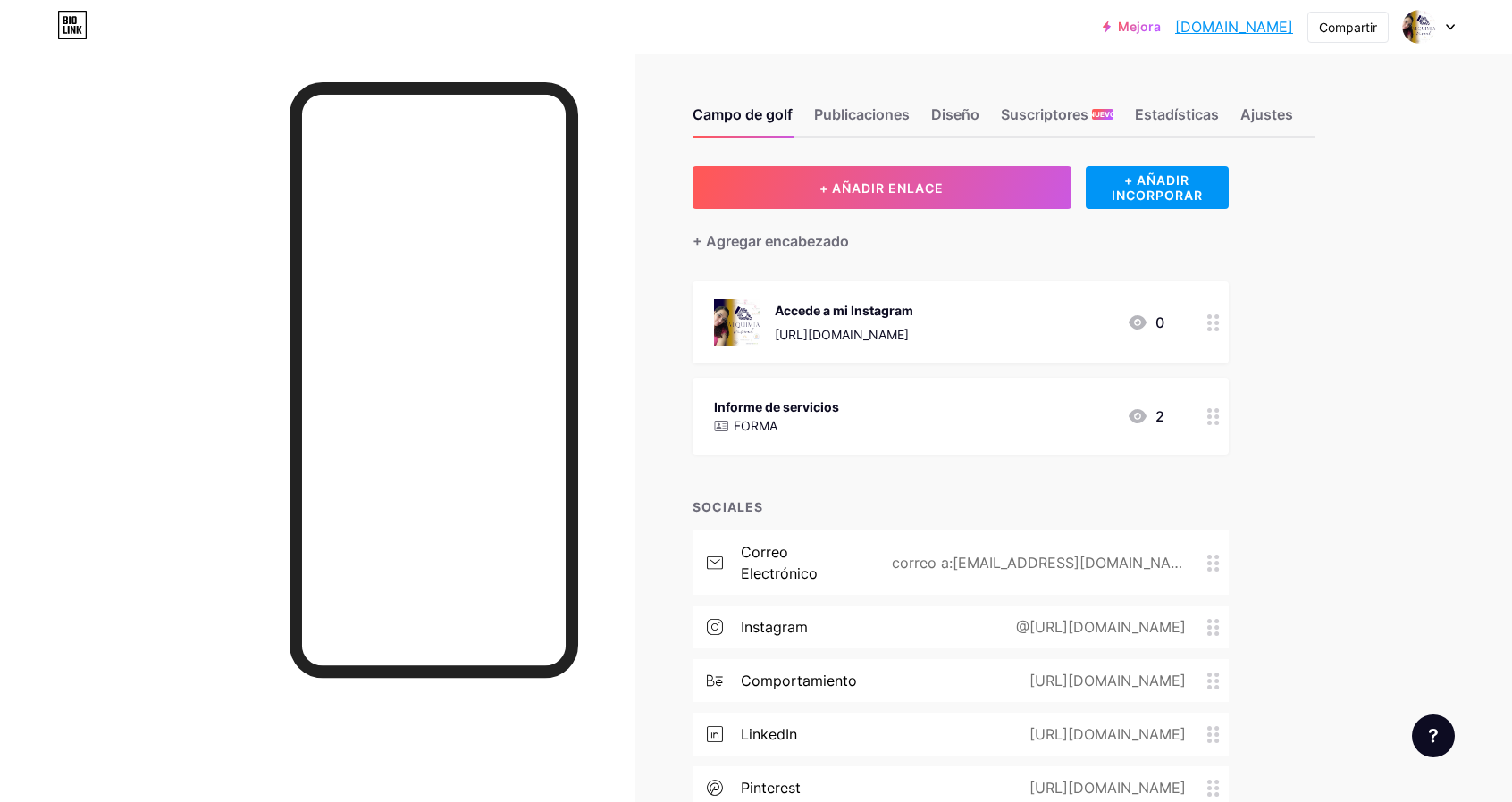
click at [70, 24] on icon at bounding box center [72, 25] width 30 height 29
click at [1226, 26] on font "[DOMAIN_NAME]" at bounding box center [1234, 27] width 118 height 18
